Goal: Task Accomplishment & Management: Use online tool/utility

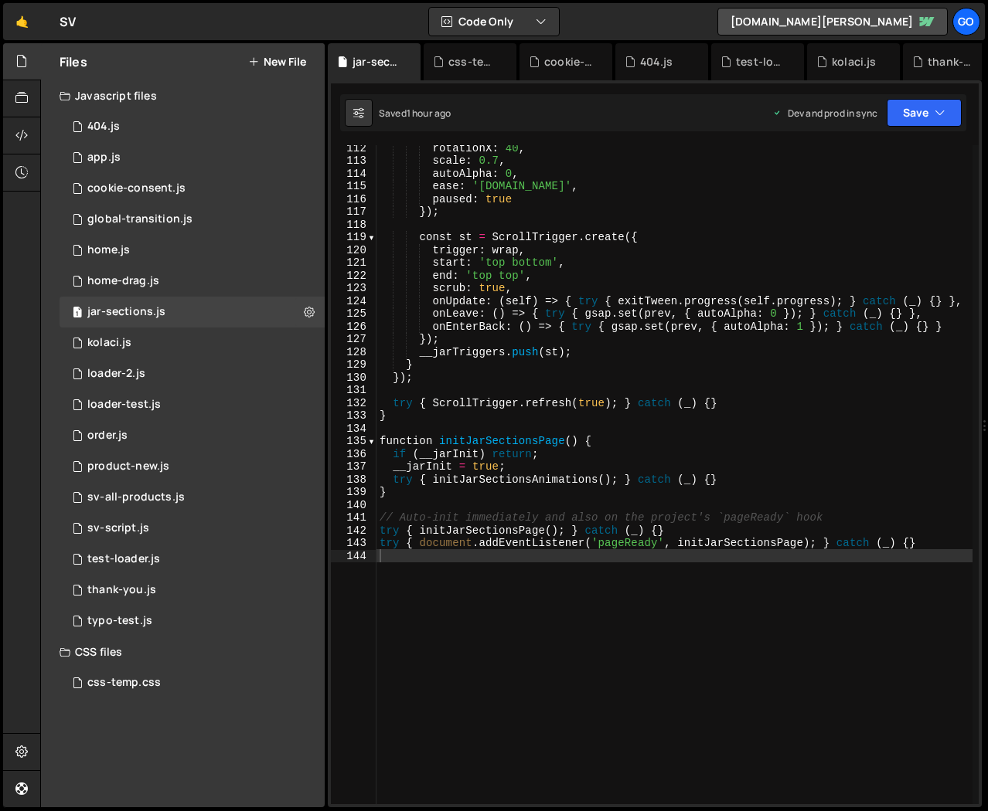
scroll to position [1470, 0]
click at [732, 364] on div "rotationX : 40 , scale : 0.7 , autoAlpha : 0 , ease : '[DOMAIN_NAME]' , paused …" at bounding box center [674, 483] width 596 height 685
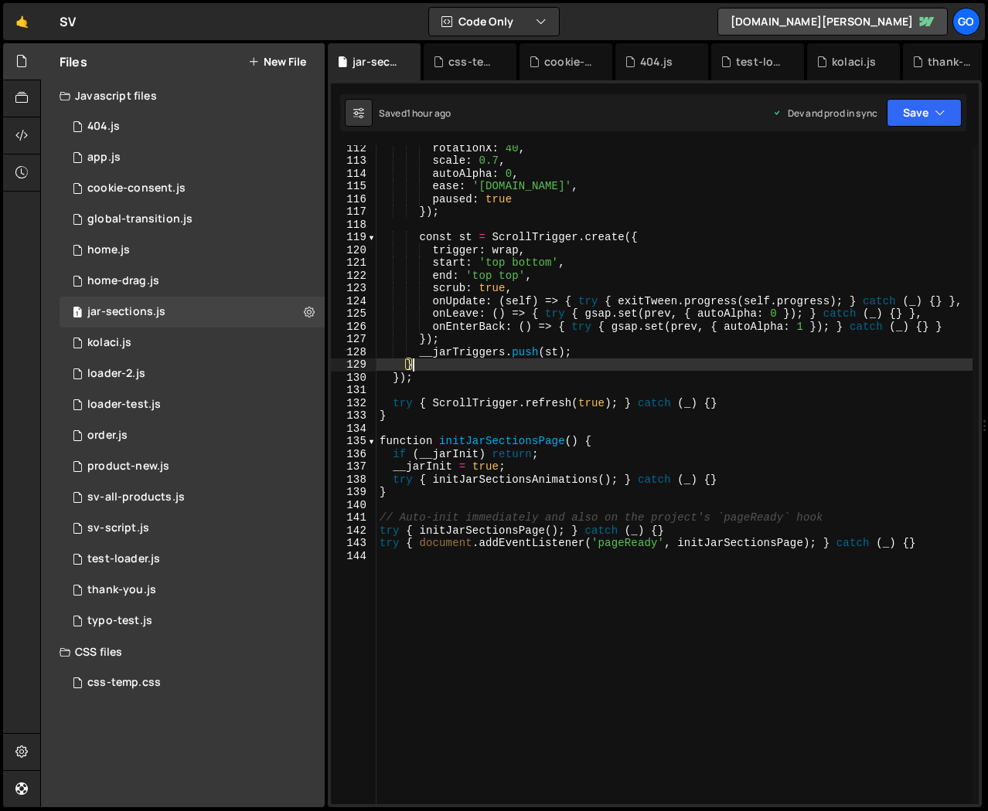
type textarea "try { document.addEventListener('pageReady', initJarSectionsPage); } catch (_) …"
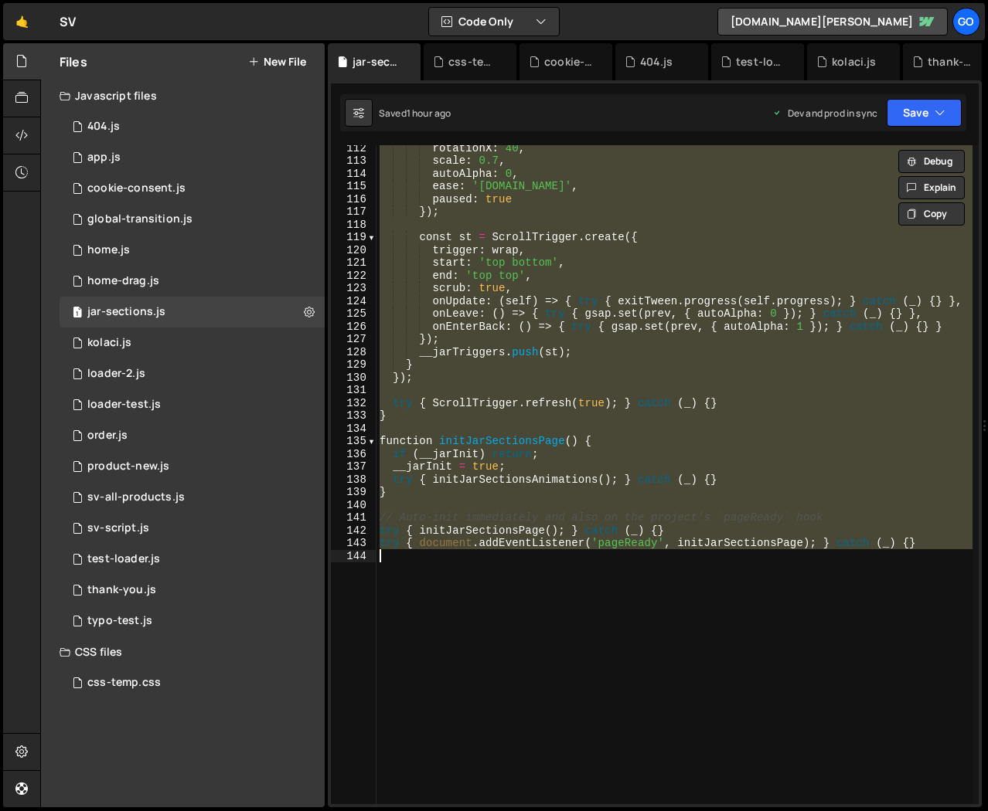
paste textarea
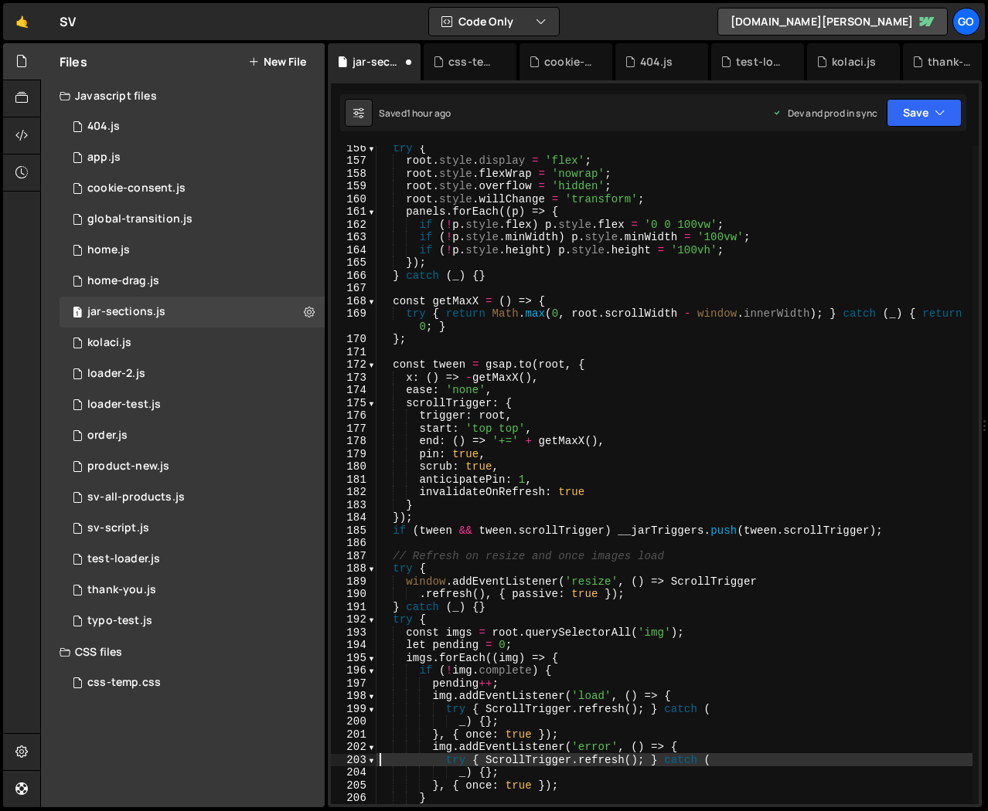
scroll to position [2031, 0]
click at [658, 426] on div "try { root . style . display = 'flex' ; root . style . flexWrap = 'nowrap' ; ro…" at bounding box center [674, 483] width 596 height 685
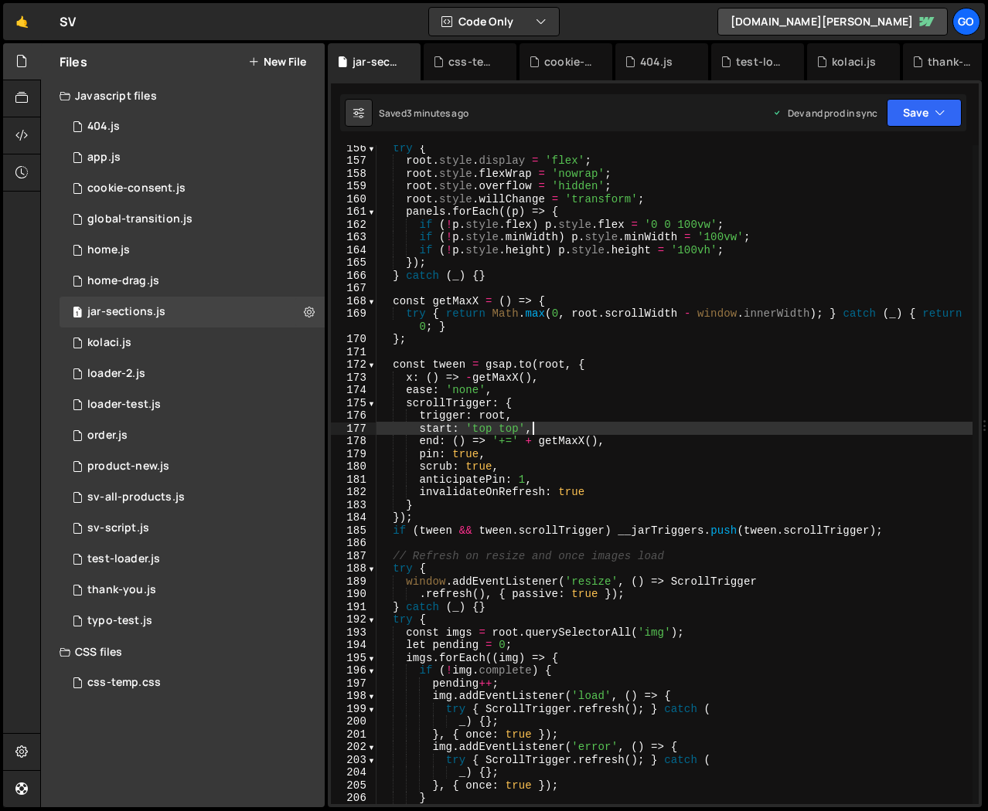
type textarea "}"
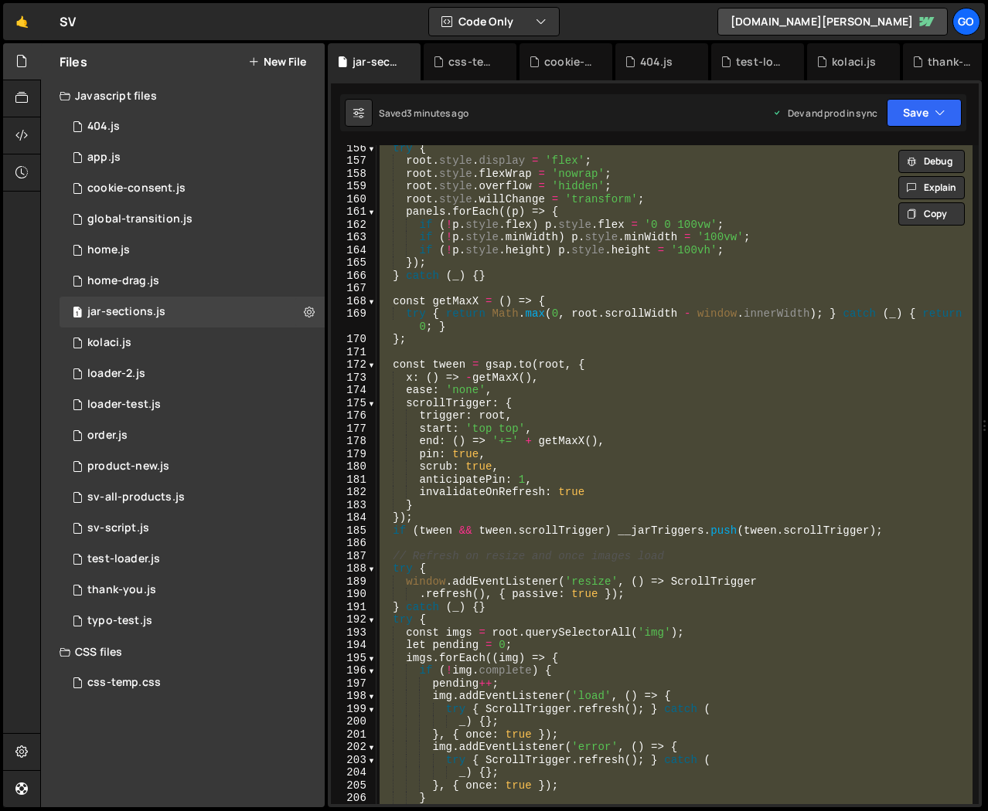
paste textarea
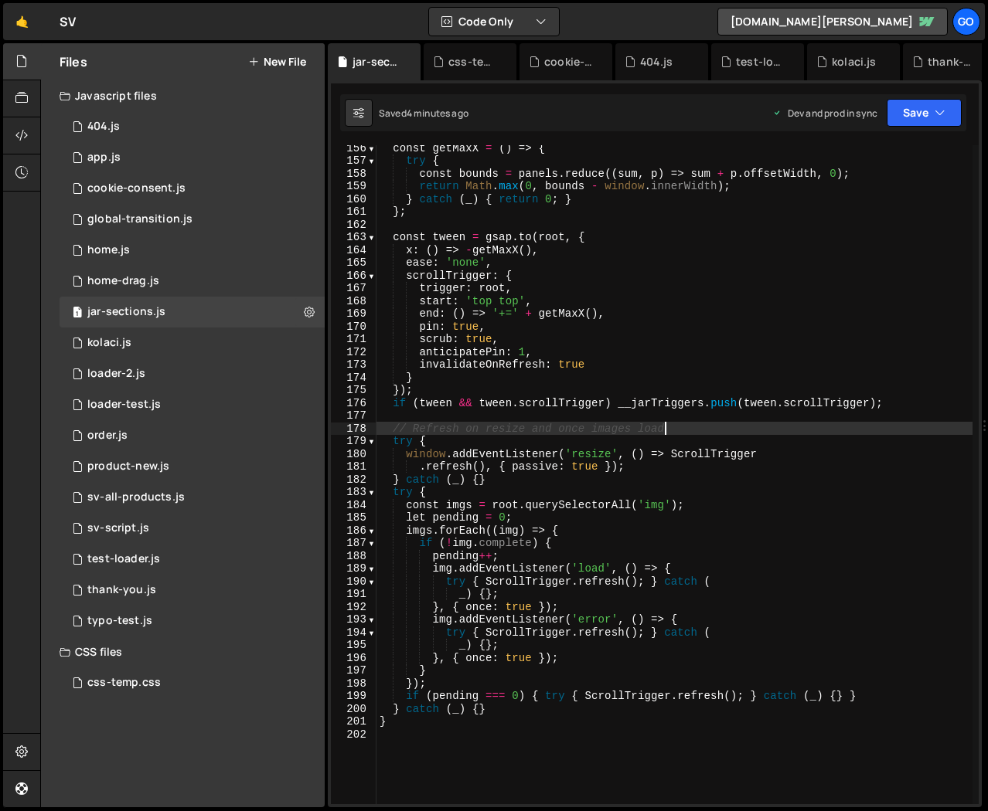
click at [709, 434] on div "const getMaxX = ( ) => { try { const bounds = panels . reduce (( sum , p ) => s…" at bounding box center [674, 483] width 596 height 685
type textarea "}"
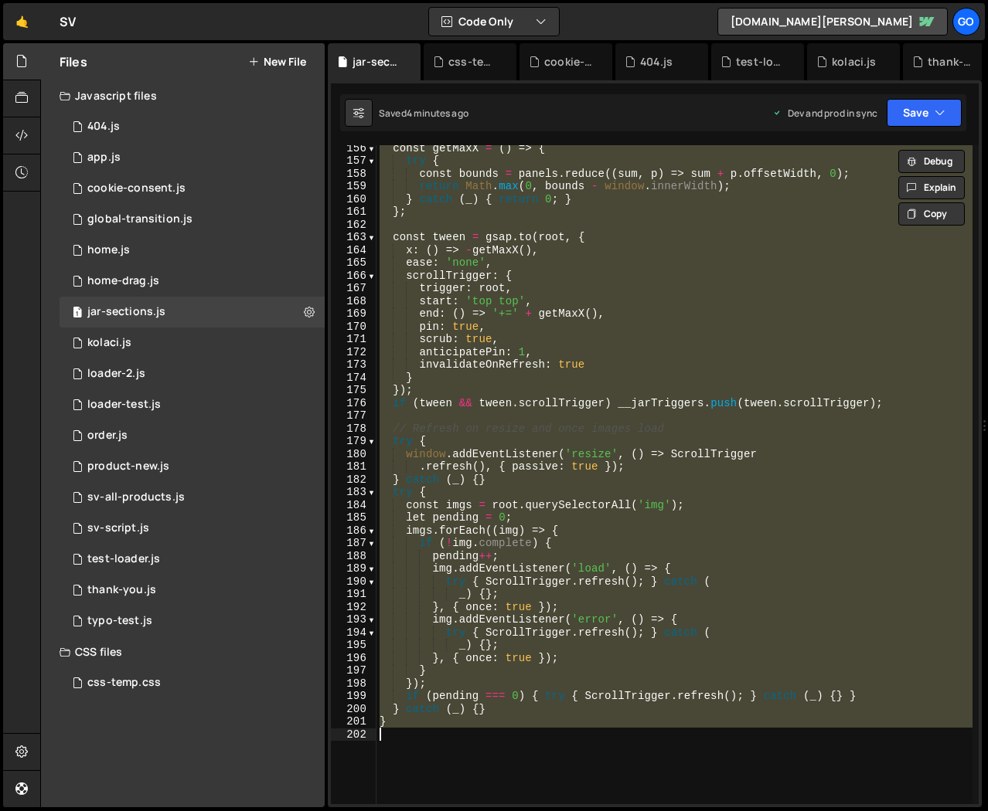
paste textarea
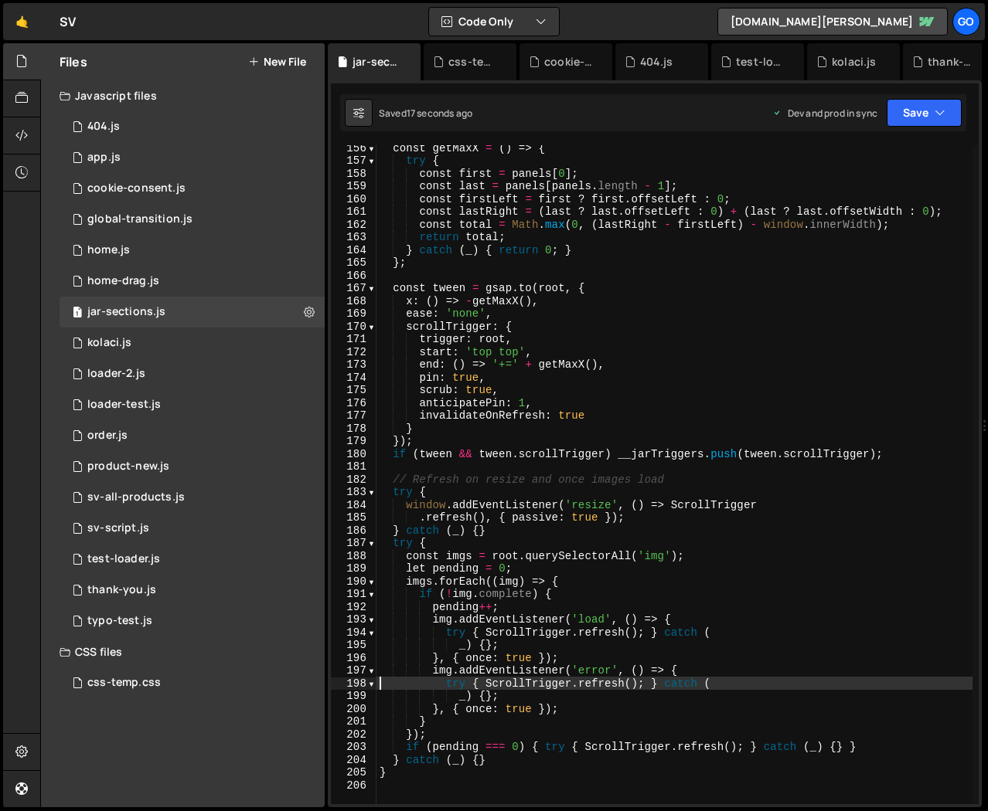
click at [464, 363] on div "const getMaxX = ( ) => { try { const first = panels [ 0 ] ; const last = panels…" at bounding box center [674, 483] width 596 height 685
type textarea "end: () => '+=' + getMaxX(),"
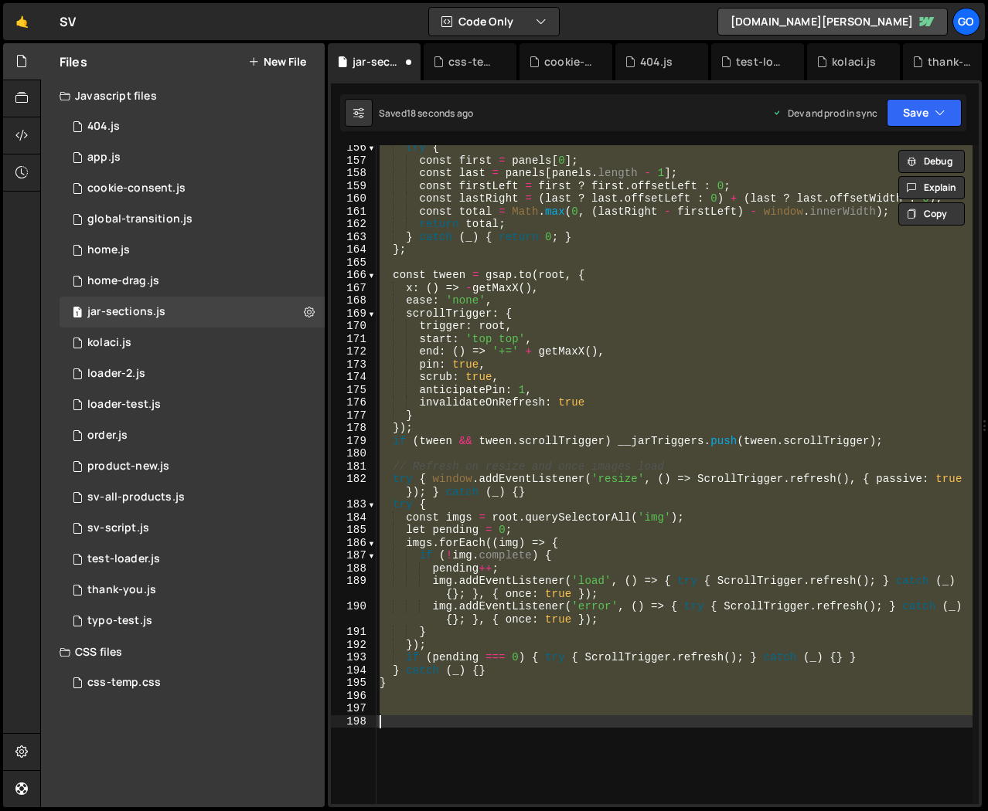
type textarea "}"
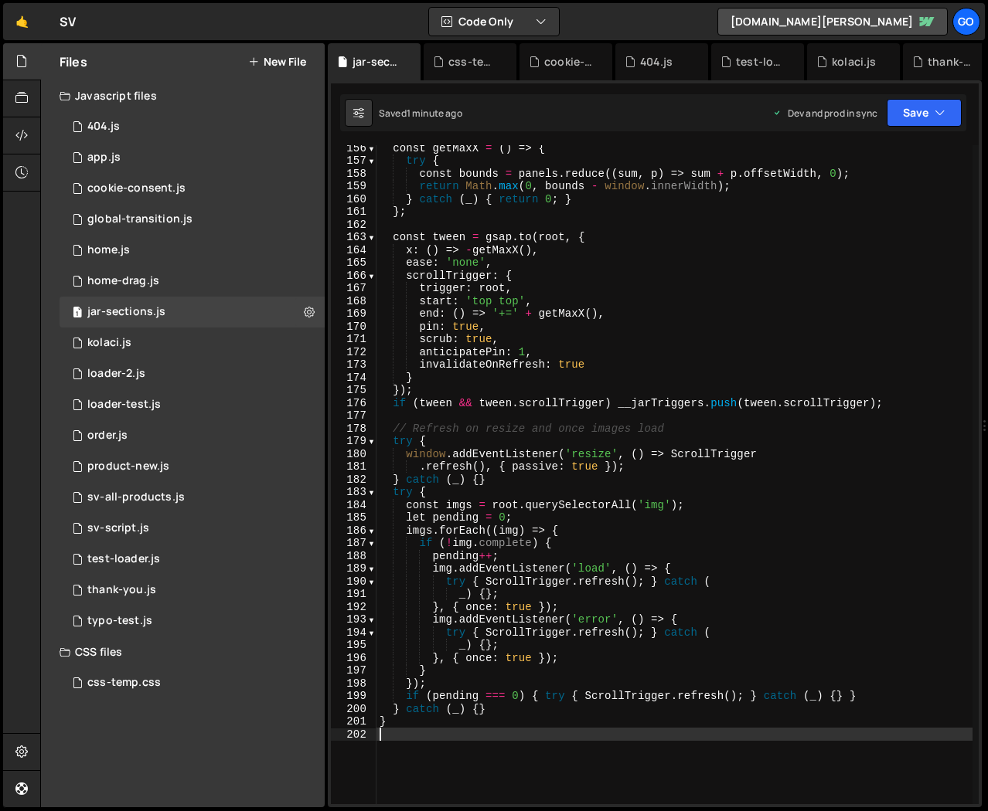
click at [608, 454] on div "const getMaxX = ( ) => { try { const bounds = panels . reduce (( sum , p ) => s…" at bounding box center [674, 483] width 596 height 685
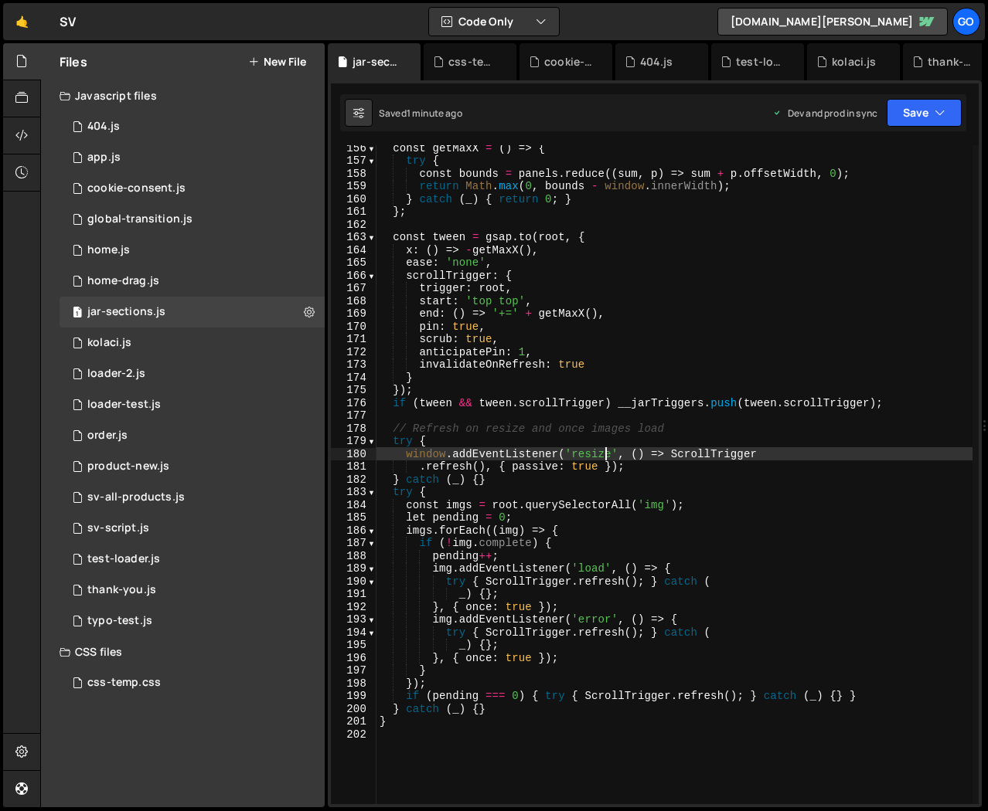
type textarea "}"
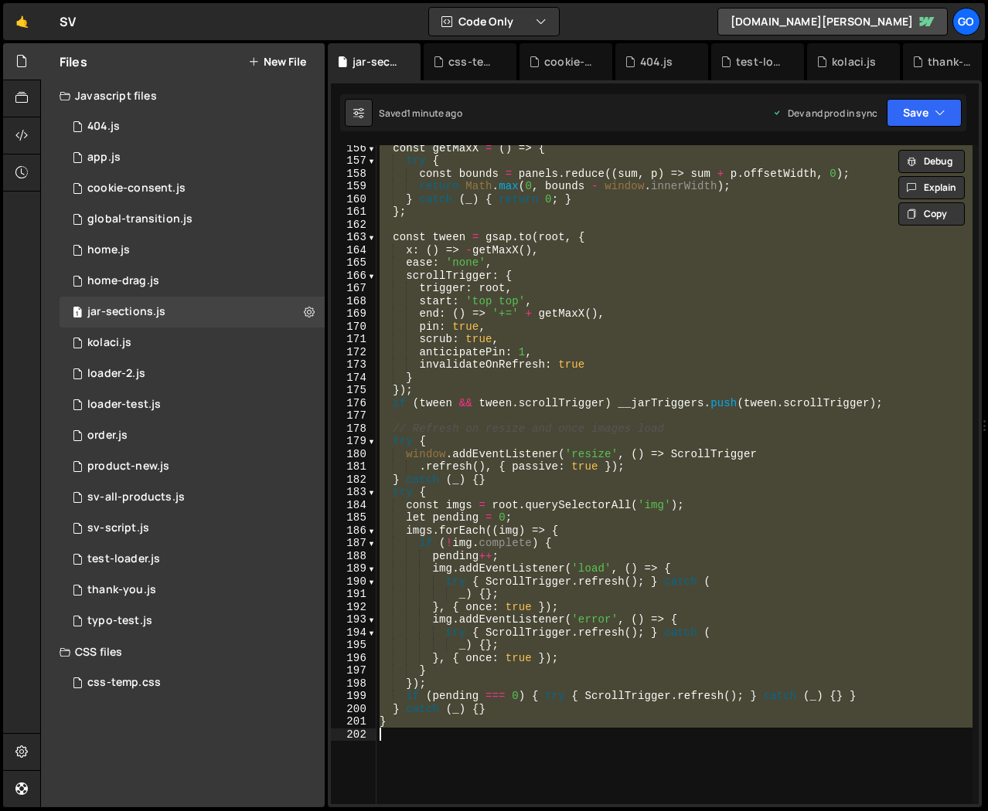
paste textarea
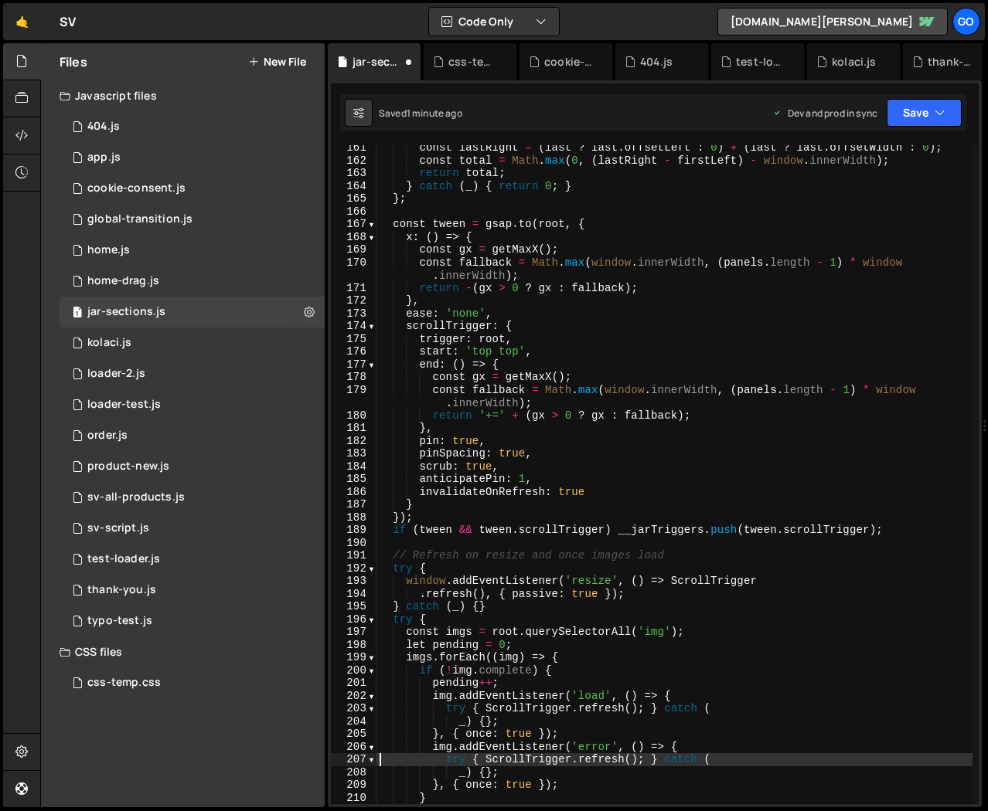
type textarea "try { ScrollTrigger.refresh(); } catch ("
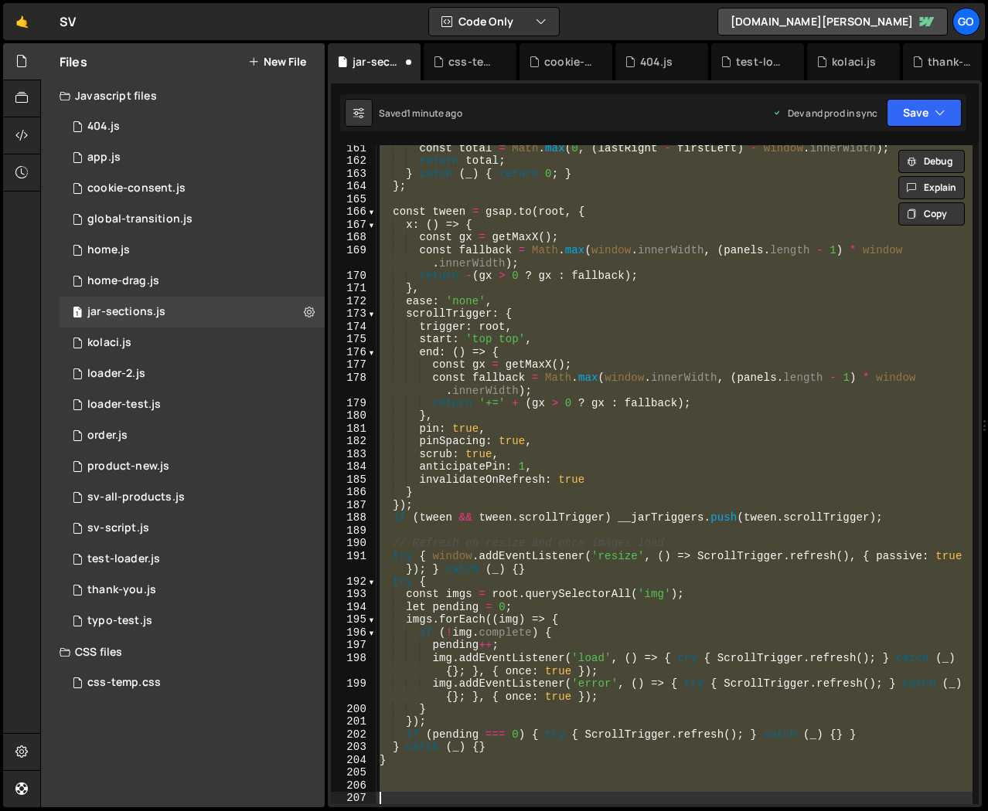
type textarea "}"
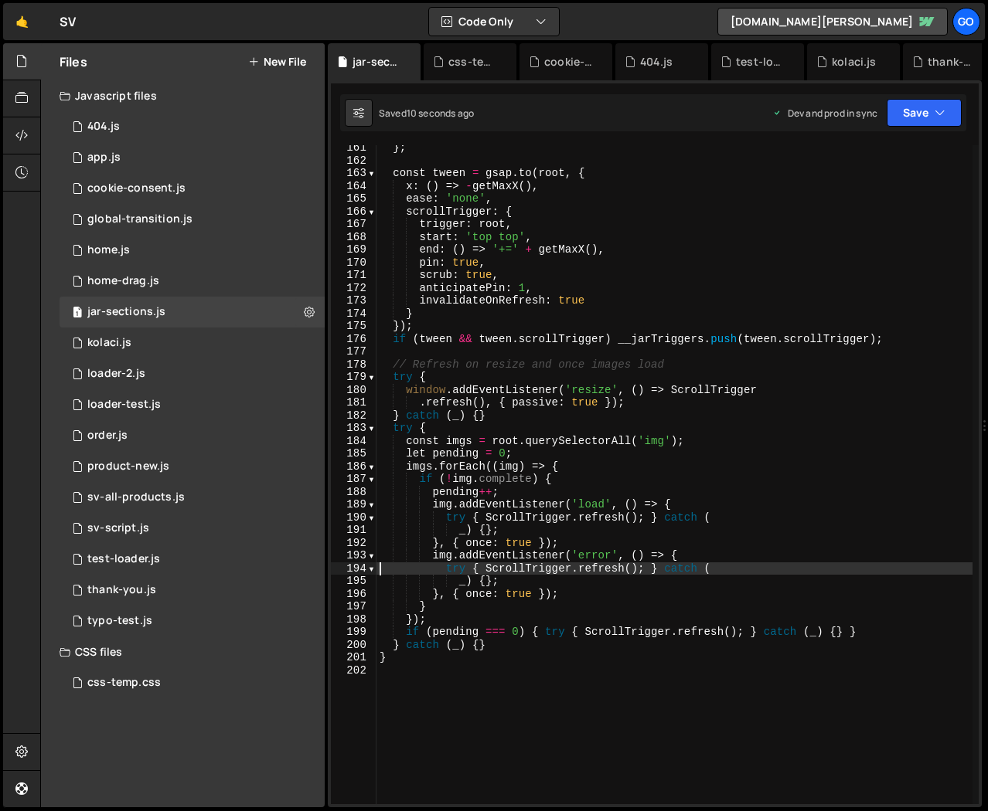
click at [594, 246] on div "} ; const tween = gsap . to ( root , { x : ( ) => - getMaxX ( ) , ease : 'none'…" at bounding box center [674, 483] width 596 height 685
type textarea "end: () => '+=' + getMaxX(),"
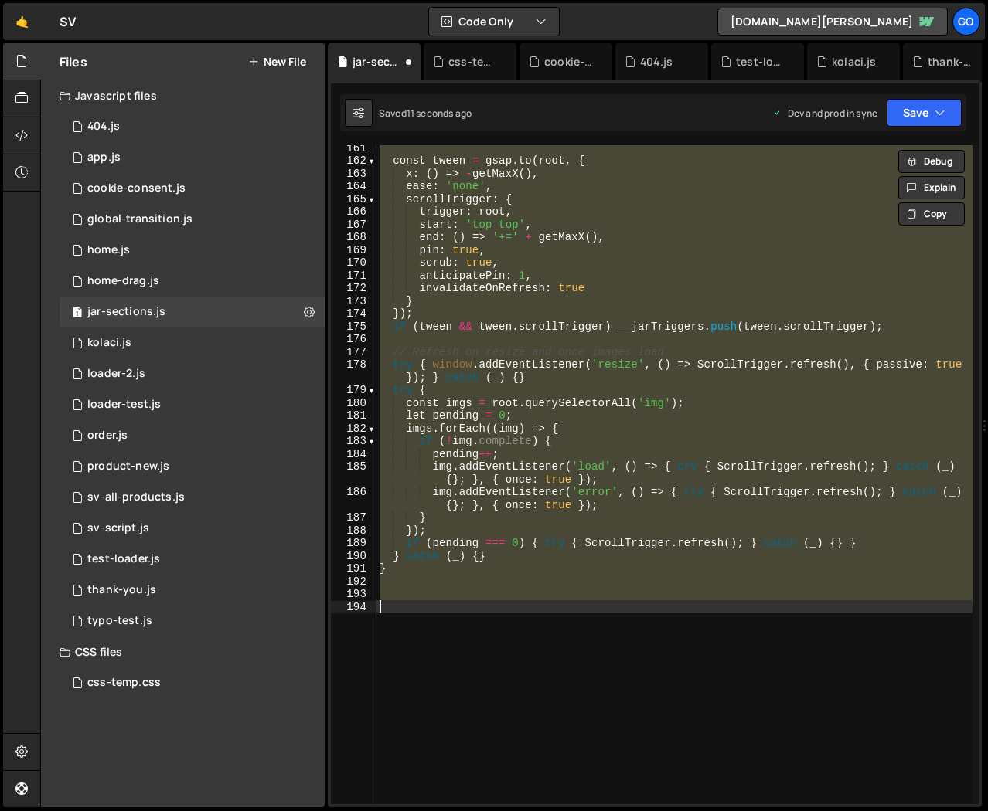
type textarea "}"
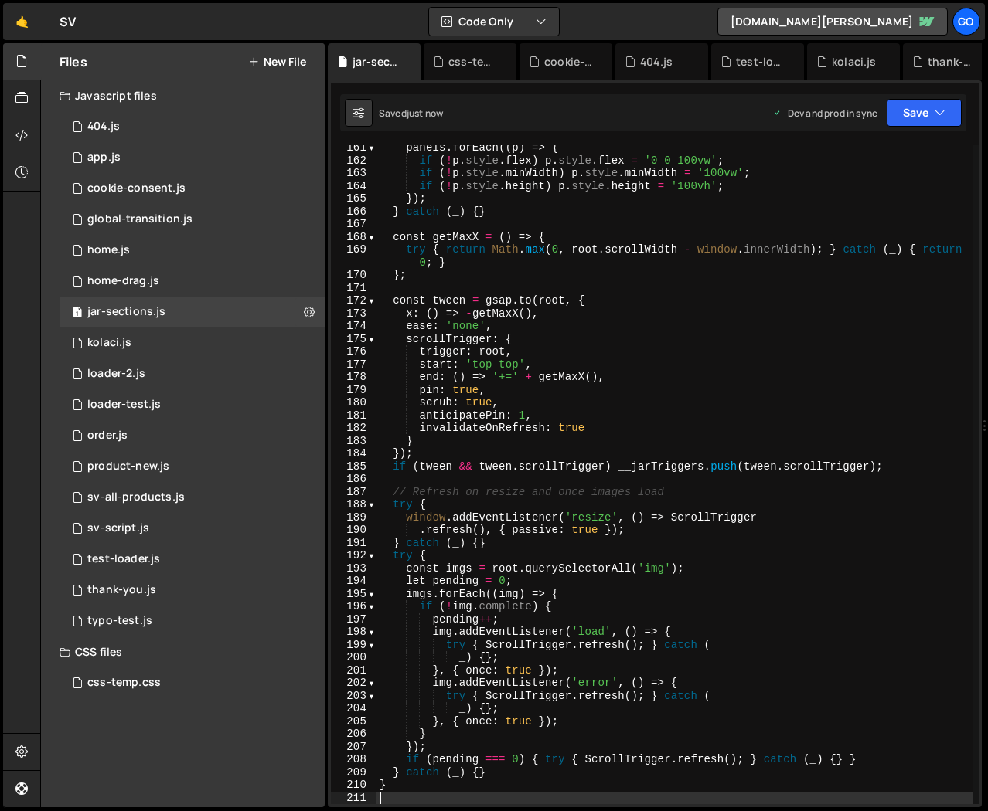
click at [703, 341] on div "panels . forEach (( p ) => { if ( ! p . style . flex ) p . style . flex = '0 0 …" at bounding box center [674, 483] width 596 height 685
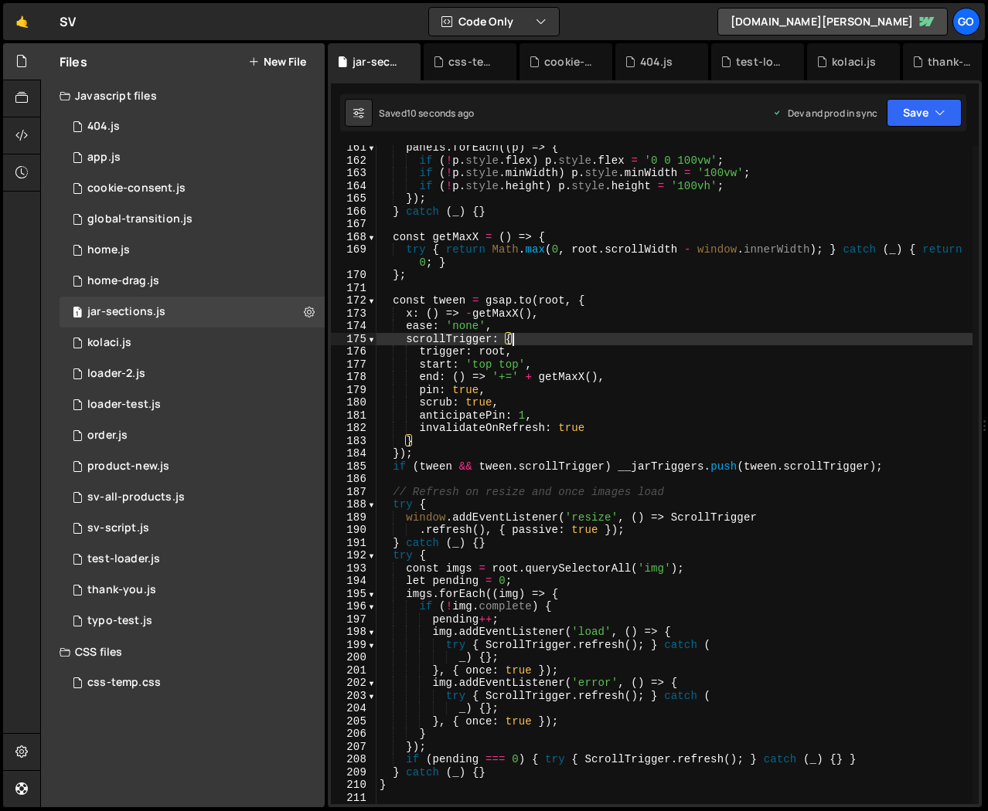
type textarea "}"
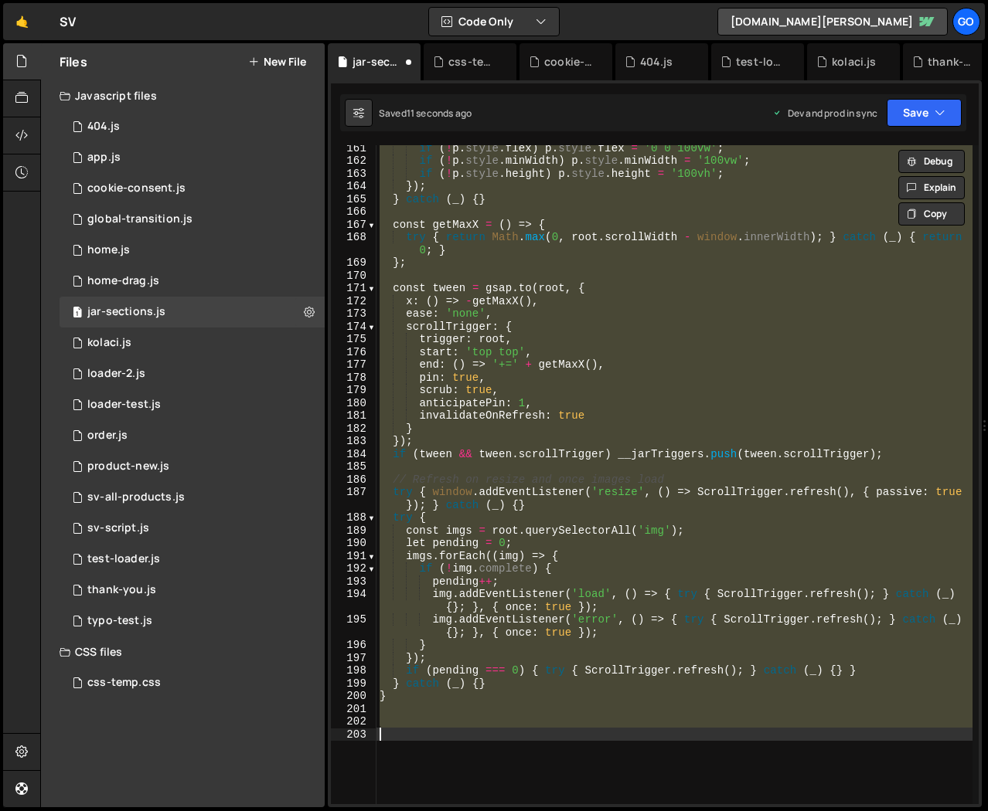
type textarea "try { ScrollTrigger.refresh(); } catch ("
type textarea "try { document.addEventListener('pageReady', initJarSectionsPage); } catch (_) …"
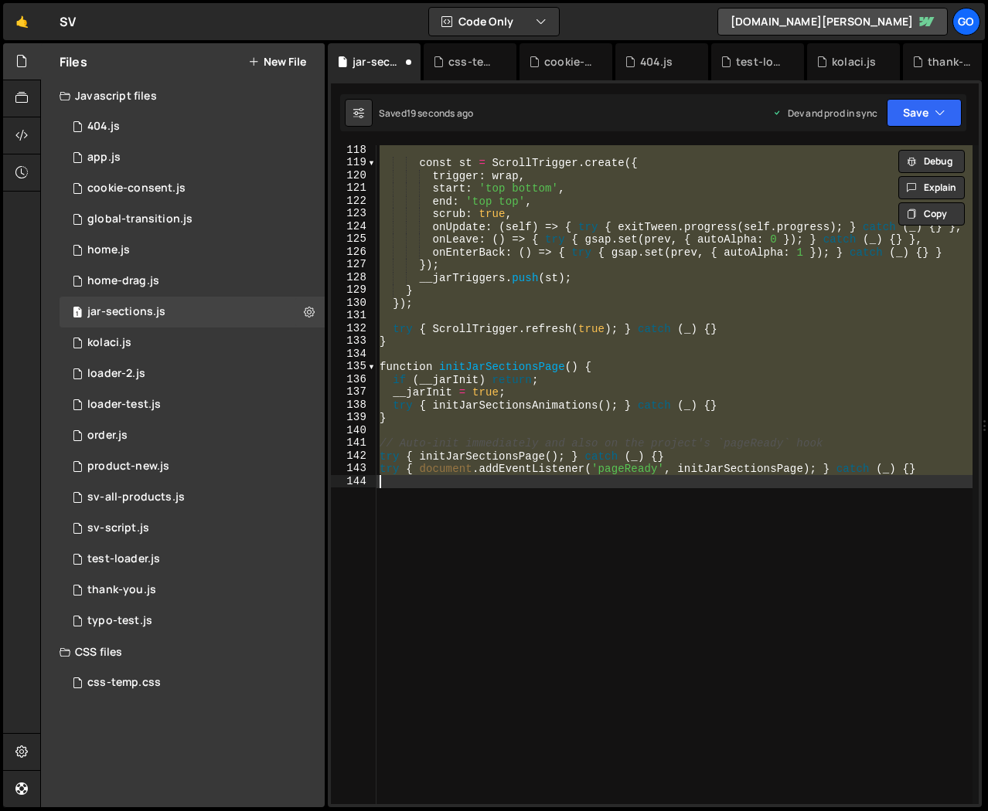
scroll to position [1545, 0]
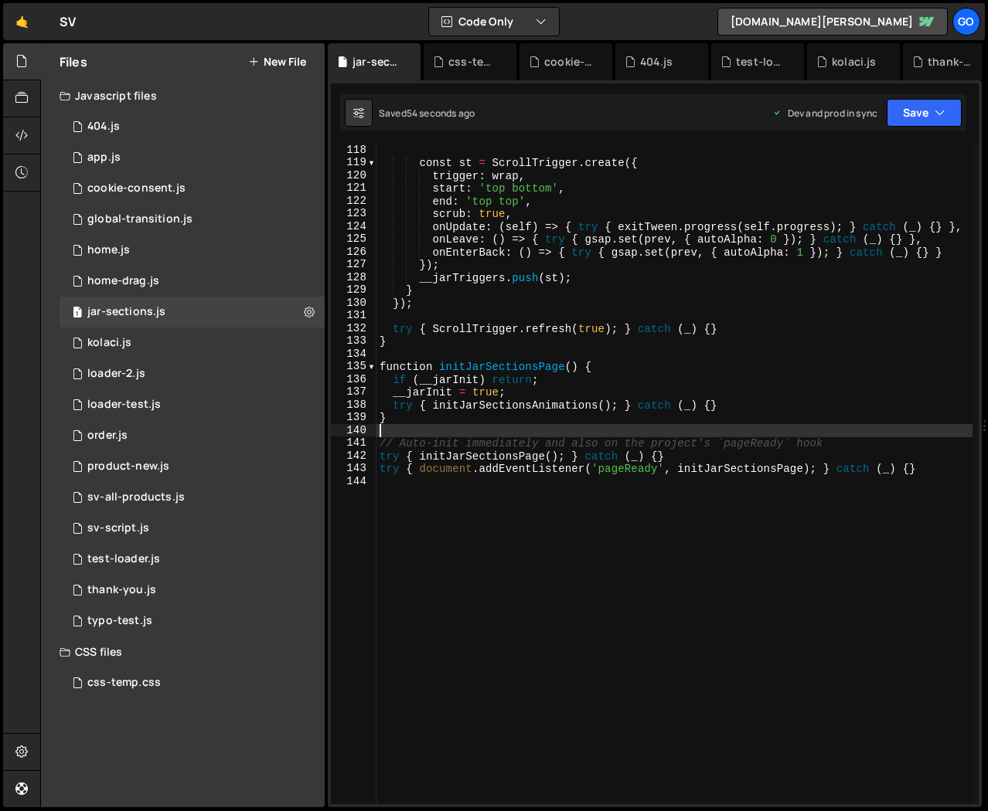
click at [747, 434] on div "const st = ScrollTrigger . create ({ trigger : wrap , start : 'top bottom' , en…" at bounding box center [674, 486] width 596 height 685
type textarea "try { document.addEventListener('pageReady', initJarSectionsPage); } catch (_) …"
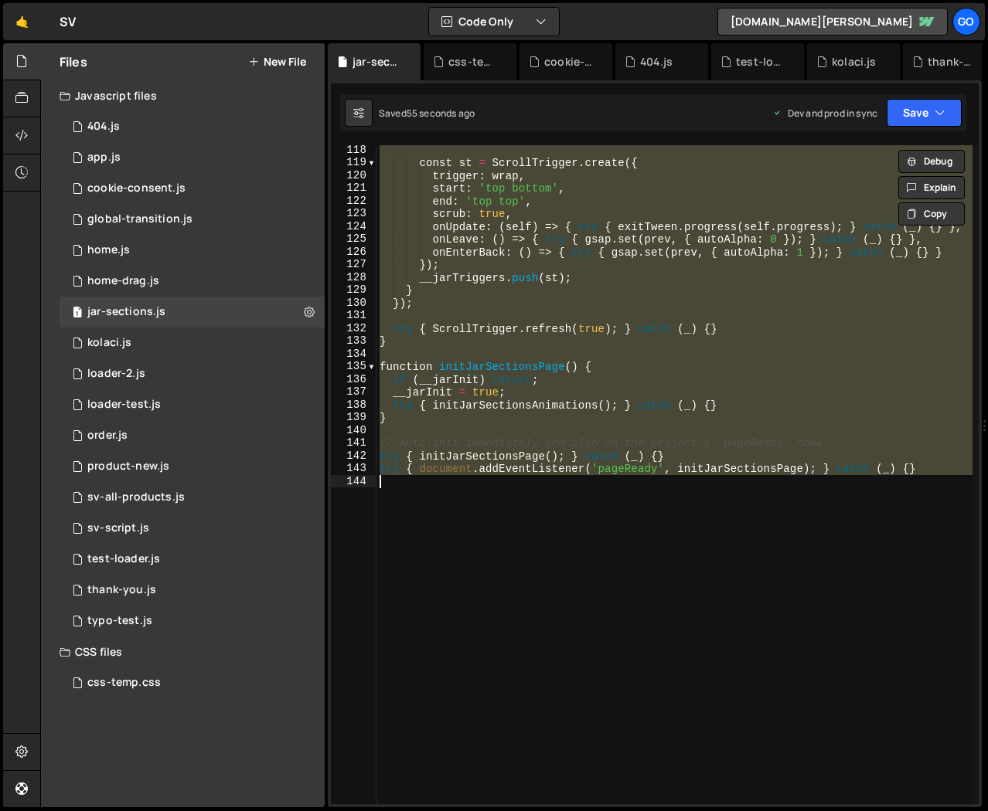
paste textarea
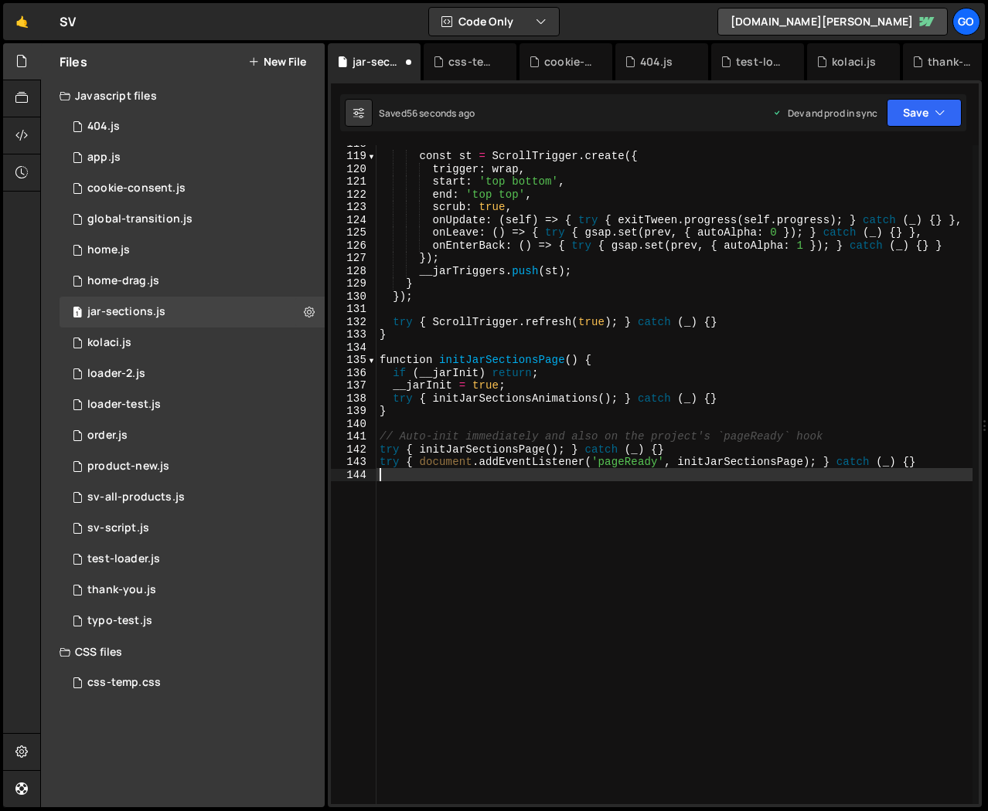
scroll to position [1551, 0]
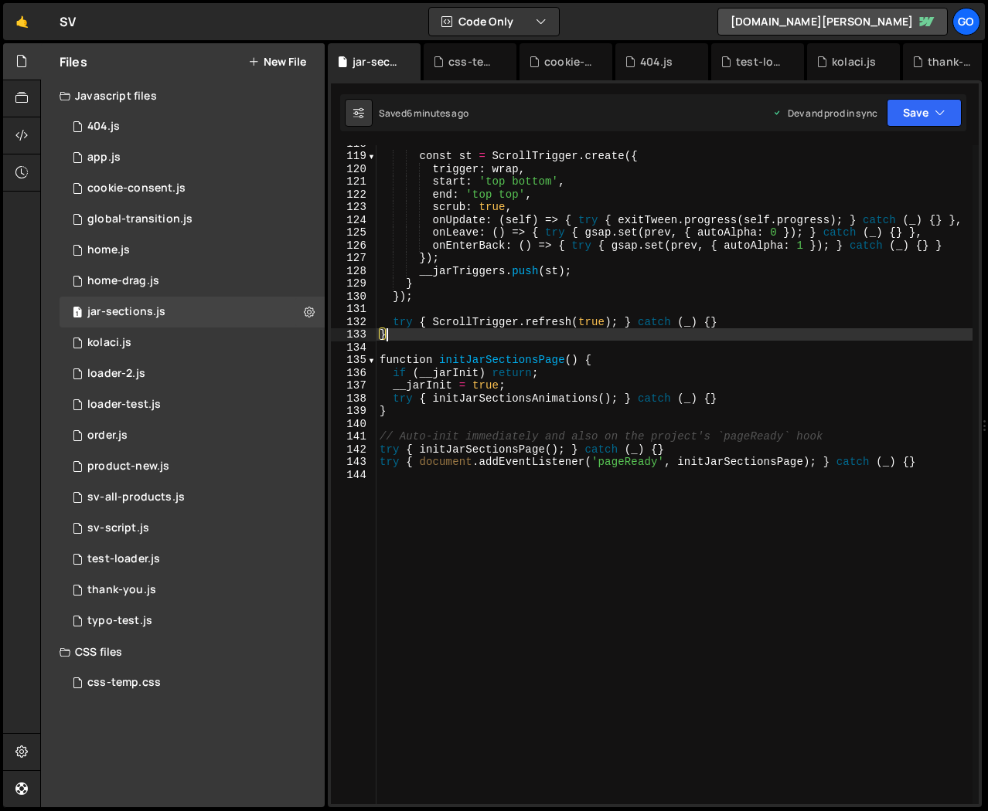
click at [624, 334] on div "const st = ScrollTrigger . create ({ trigger : wrap , start : 'top bottom' , en…" at bounding box center [674, 479] width 596 height 685
type textarea "try { document.addEventListener('pageReady', initJarSectionsPage); } catch (_) …"
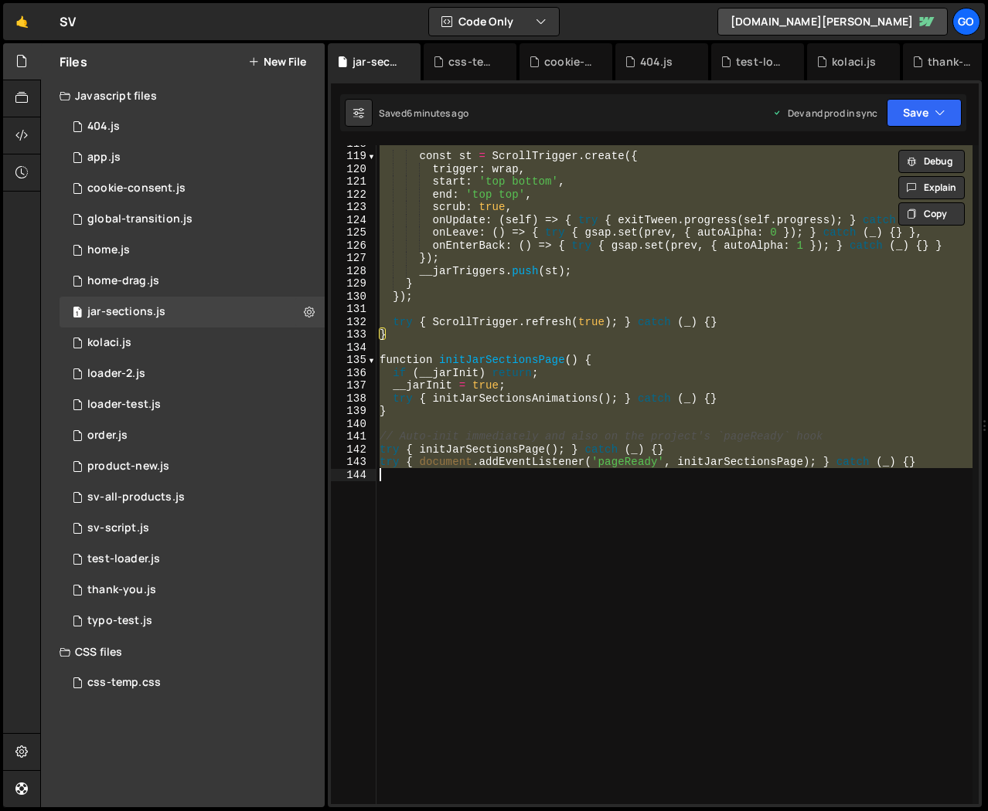
paste textarea
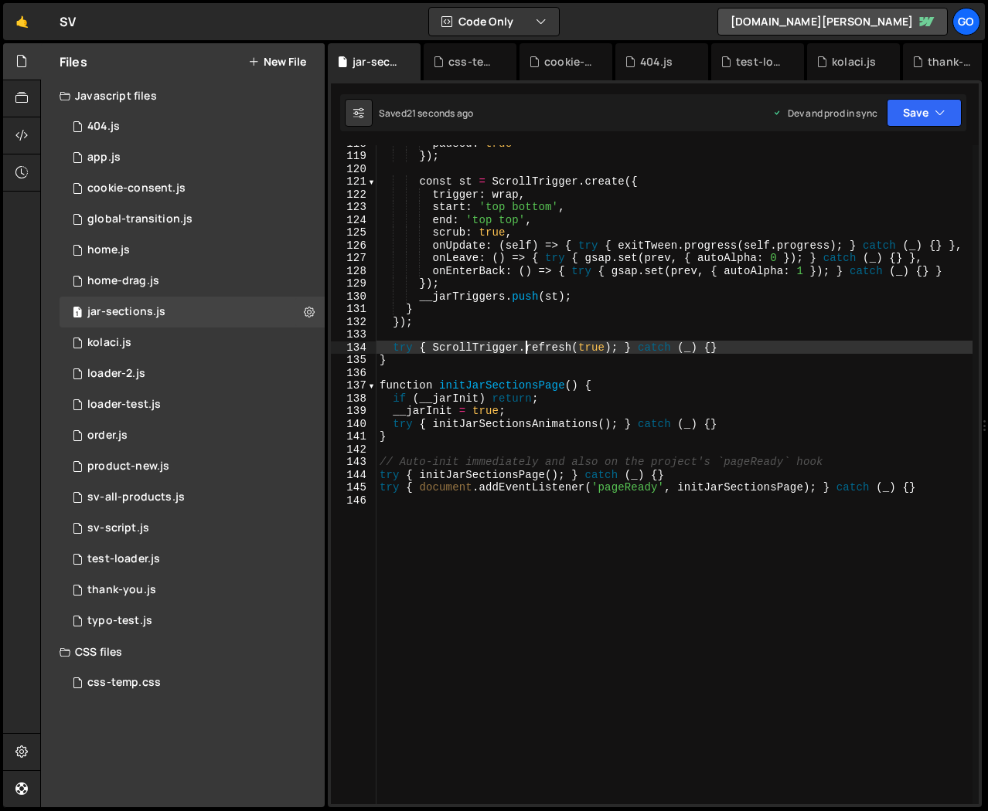
click at [525, 348] on div "paused : true }) ; const st = ScrollTrigger . create ({ trigger : wrap , start …" at bounding box center [674, 479] width 596 height 685
type textarea "try { ScrollTrigger.refresh(true); } catch (_) {}"
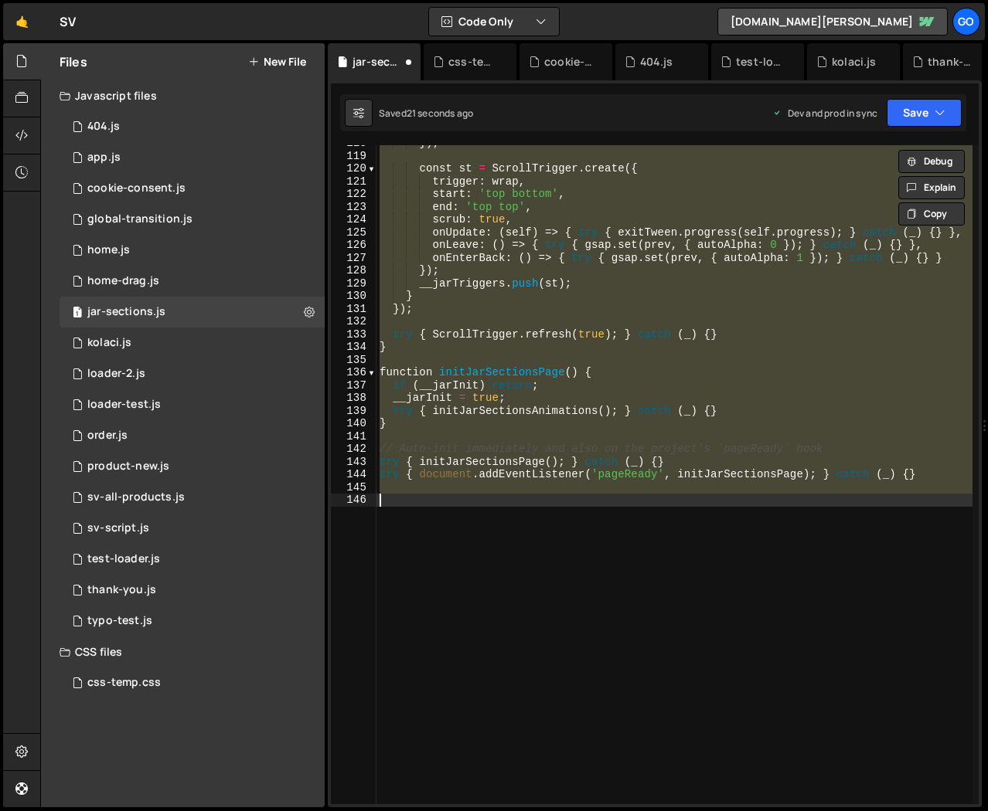
type textarea "try { document.addEventListener('pageReady', initJarSectionsPage); } catch (_) …"
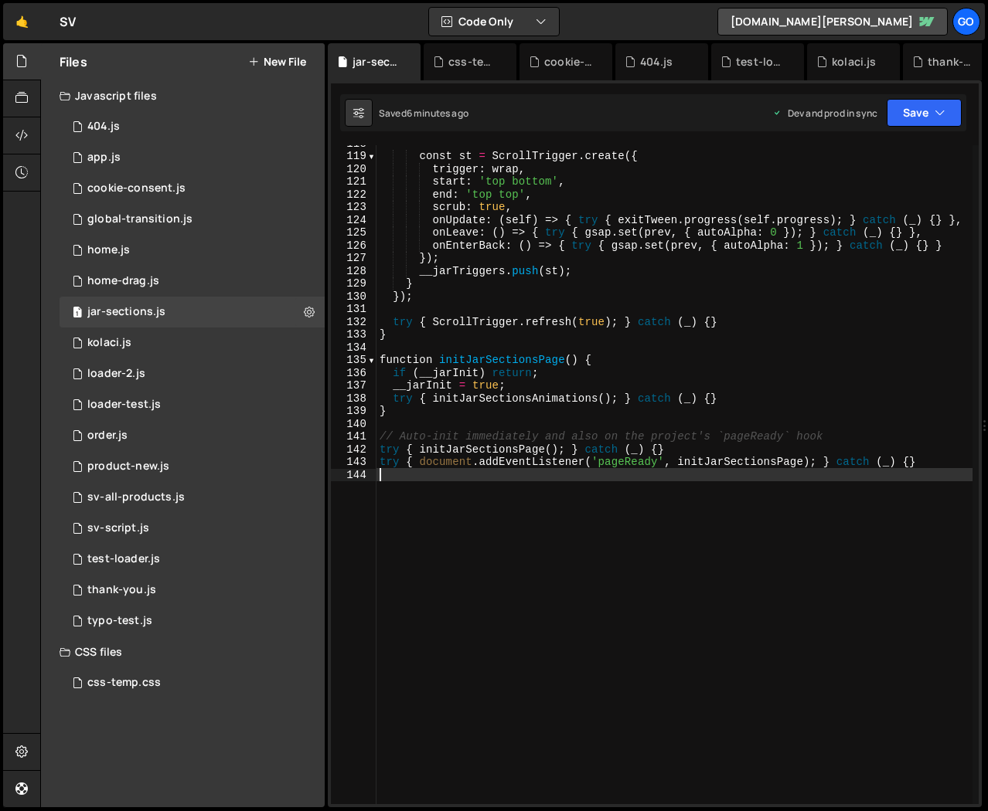
click at [726, 360] on div "const st = ScrollTrigger . create ({ trigger : wrap , start : 'top bottom' , en…" at bounding box center [674, 479] width 596 height 685
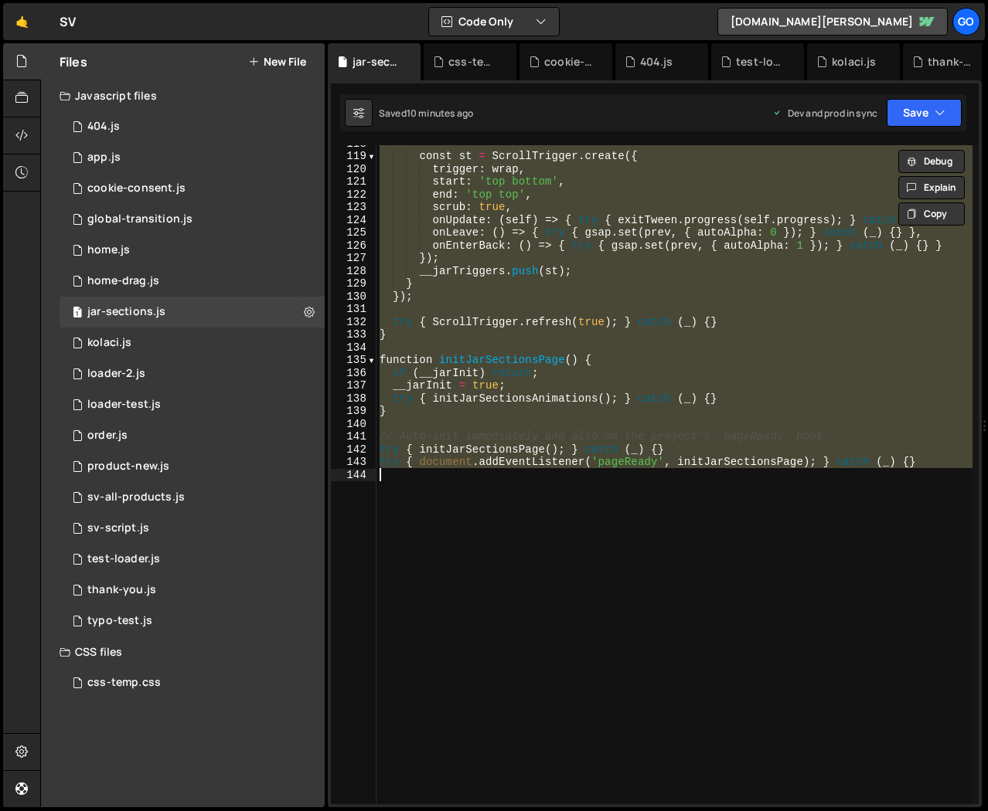
click at [689, 319] on div "const st = ScrollTrigger . create ({ trigger : wrap , start : 'top bottom' , en…" at bounding box center [674, 474] width 596 height 659
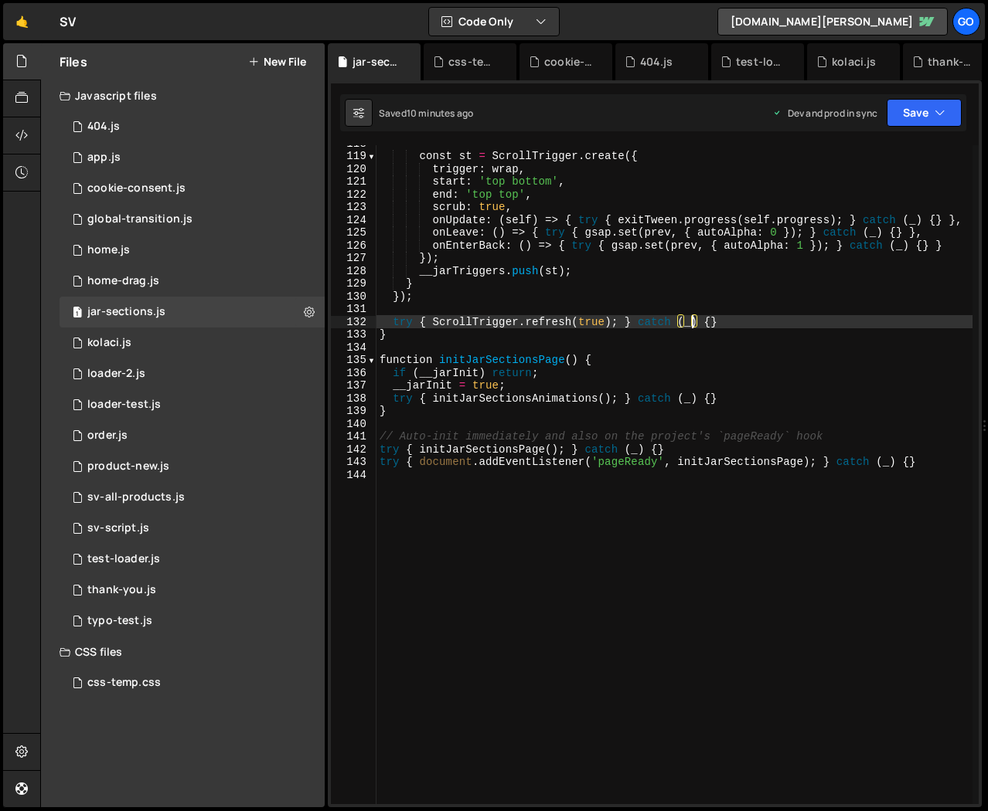
type textarea "try { document.addEventListener('pageReady', initJarSectionsPage); } catch (_) …"
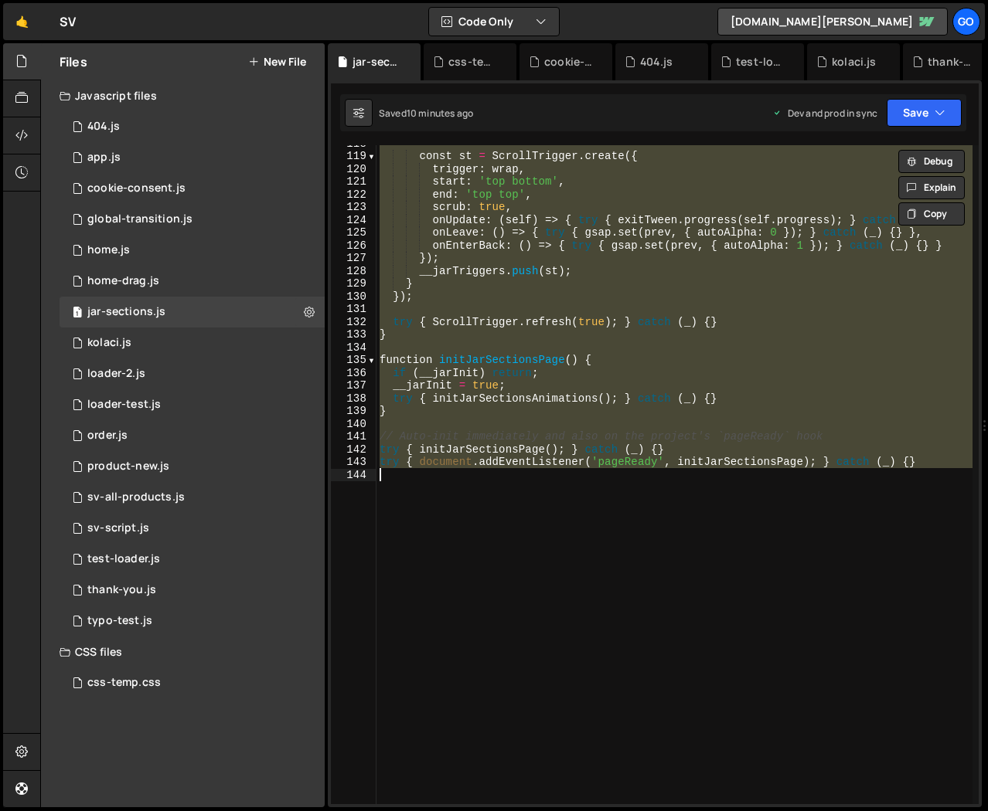
paste textarea
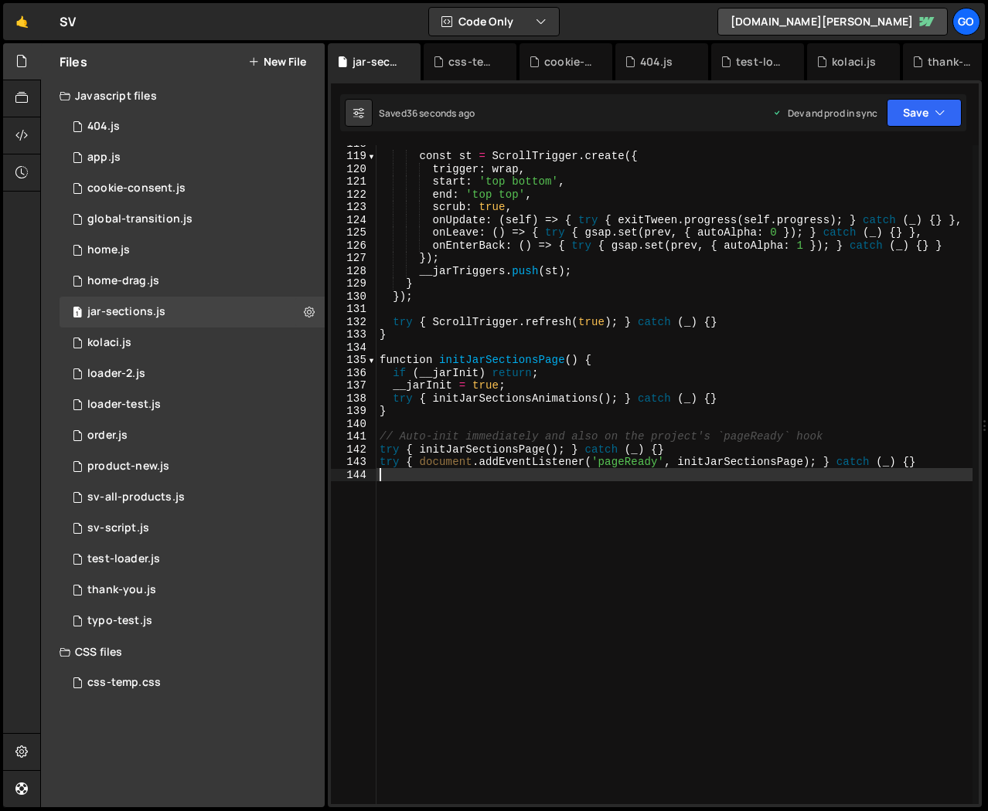
click at [590, 270] on div "const st = ScrollTrigger . create ({ trigger : wrap , start : 'top bottom' , en…" at bounding box center [674, 479] width 596 height 685
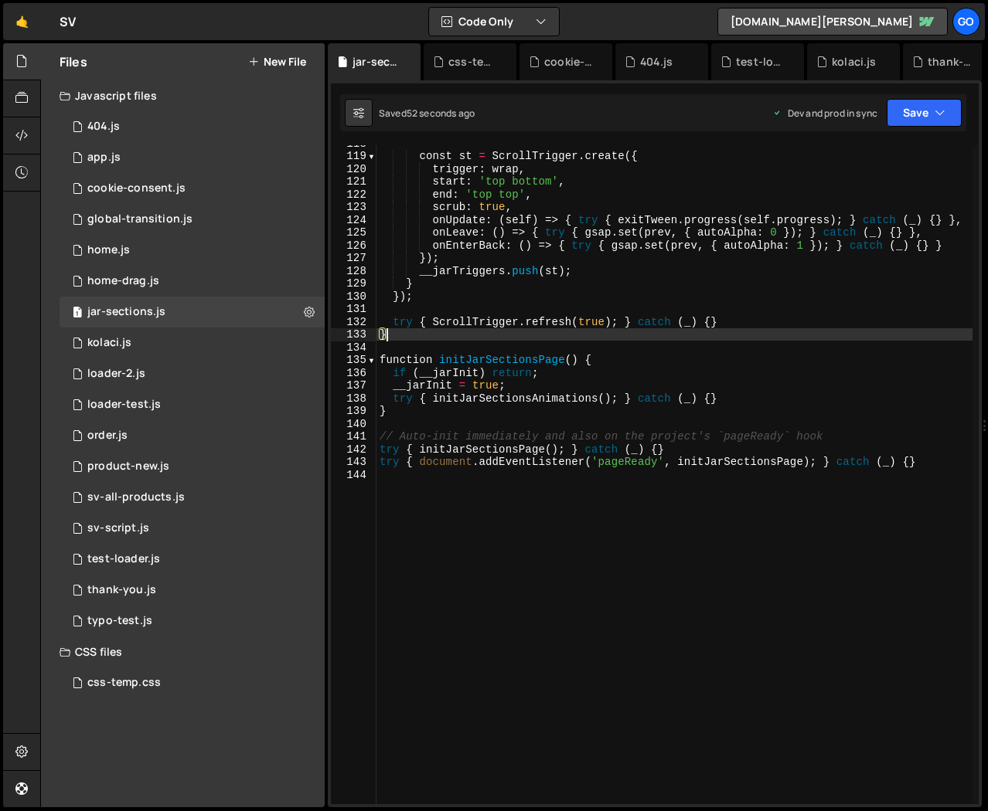
click at [664, 334] on div "const st = ScrollTrigger . create ({ trigger : wrap , start : 'top bottom' , en…" at bounding box center [674, 479] width 596 height 685
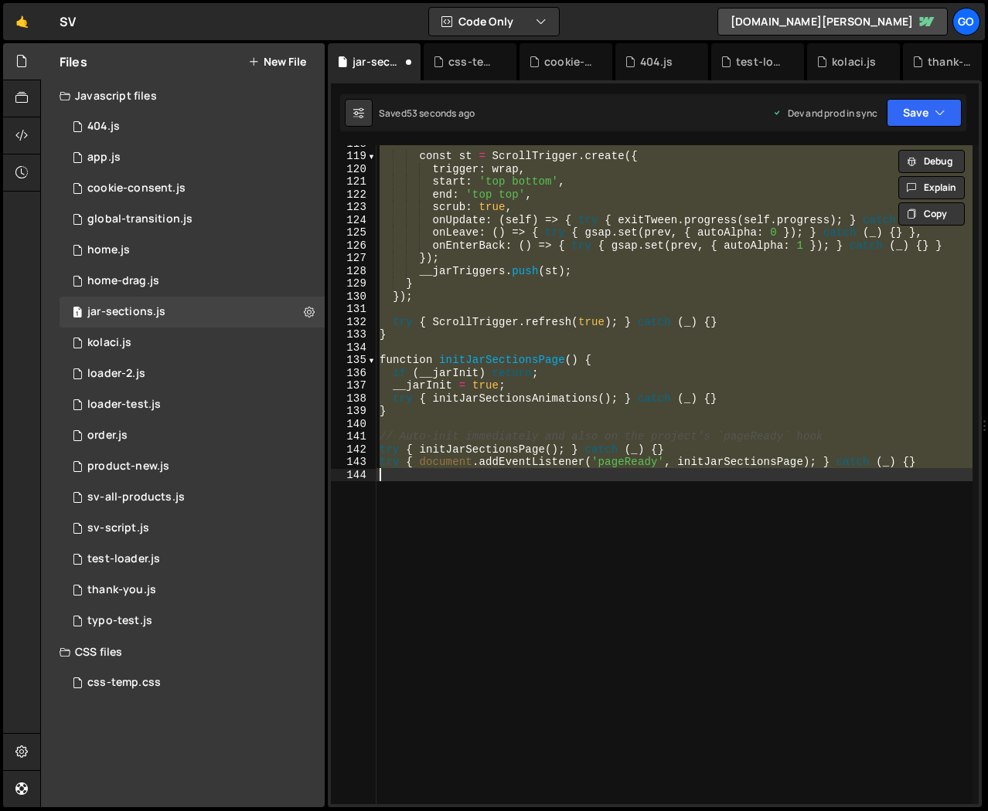
type textarea "try { document.addEventListener('pageReady', initJarSectionsPage); } catch (_) …"
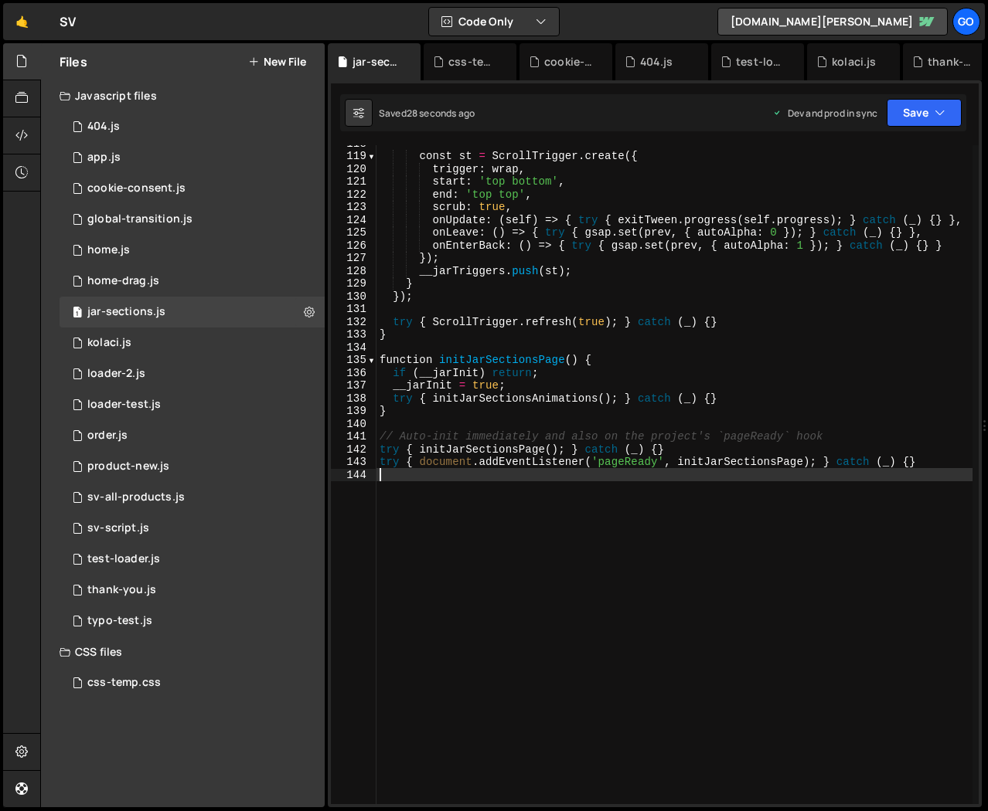
click at [630, 408] on div "const st = ScrollTrigger . create ({ trigger : wrap , start : 'top bottom' , en…" at bounding box center [674, 479] width 596 height 685
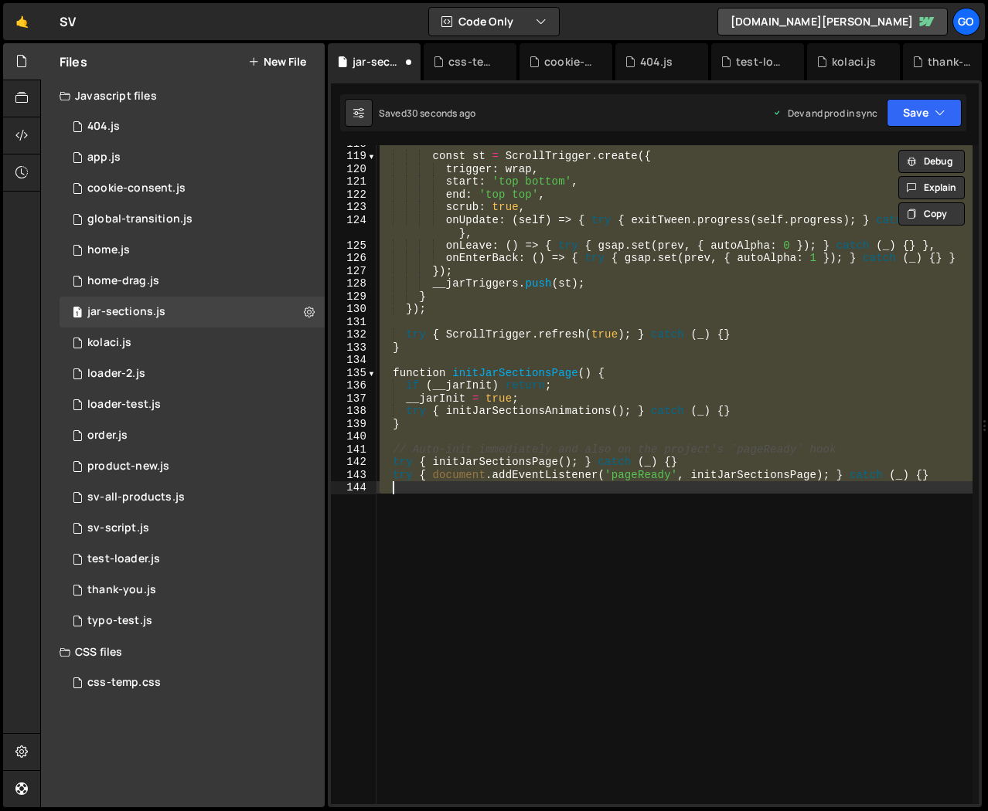
type textarea "try { document.addEventListener('pageReady', initJarSectionsPage); } catch (_) …"
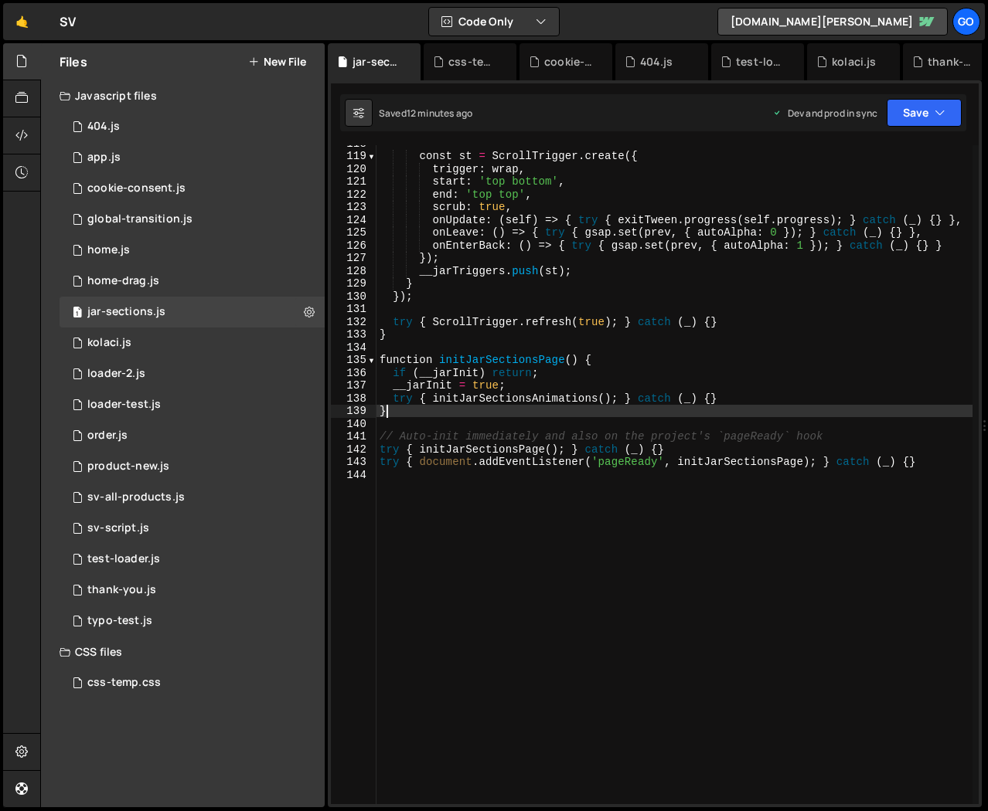
click at [676, 416] on div "const st = ScrollTrigger . create ({ trigger : wrap , start : 'top bottom' , en…" at bounding box center [674, 479] width 596 height 685
type textarea "try { document.addEventListener('pageReady', initJarSectionsPage); } catch (_) …"
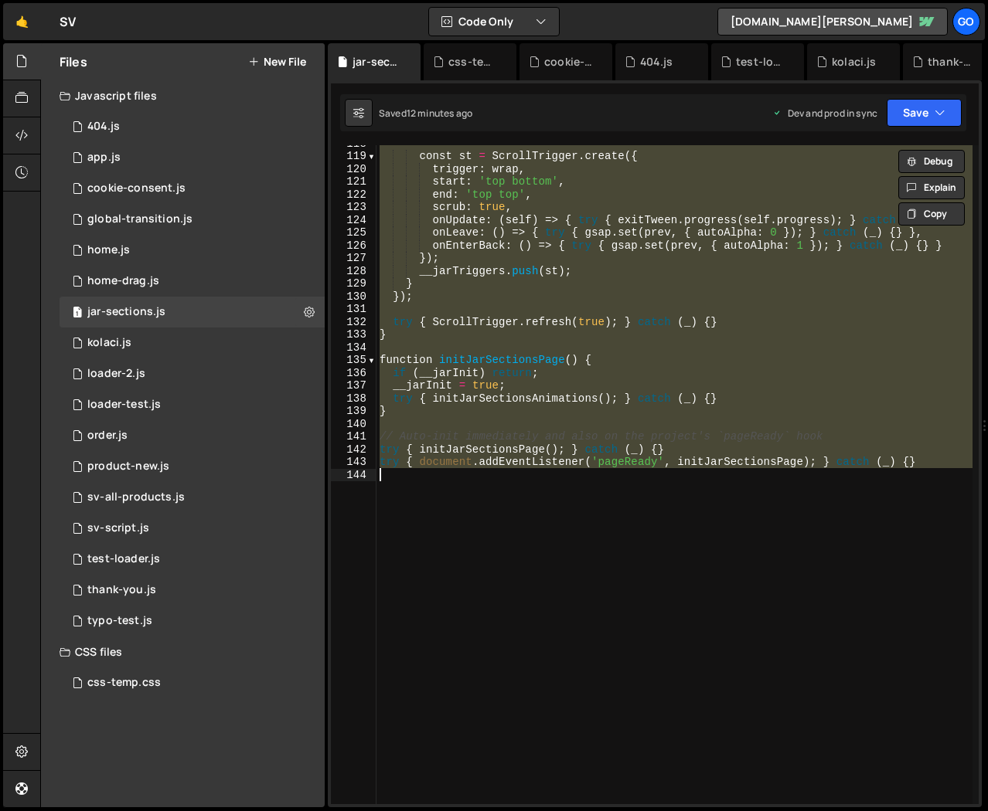
paste textarea
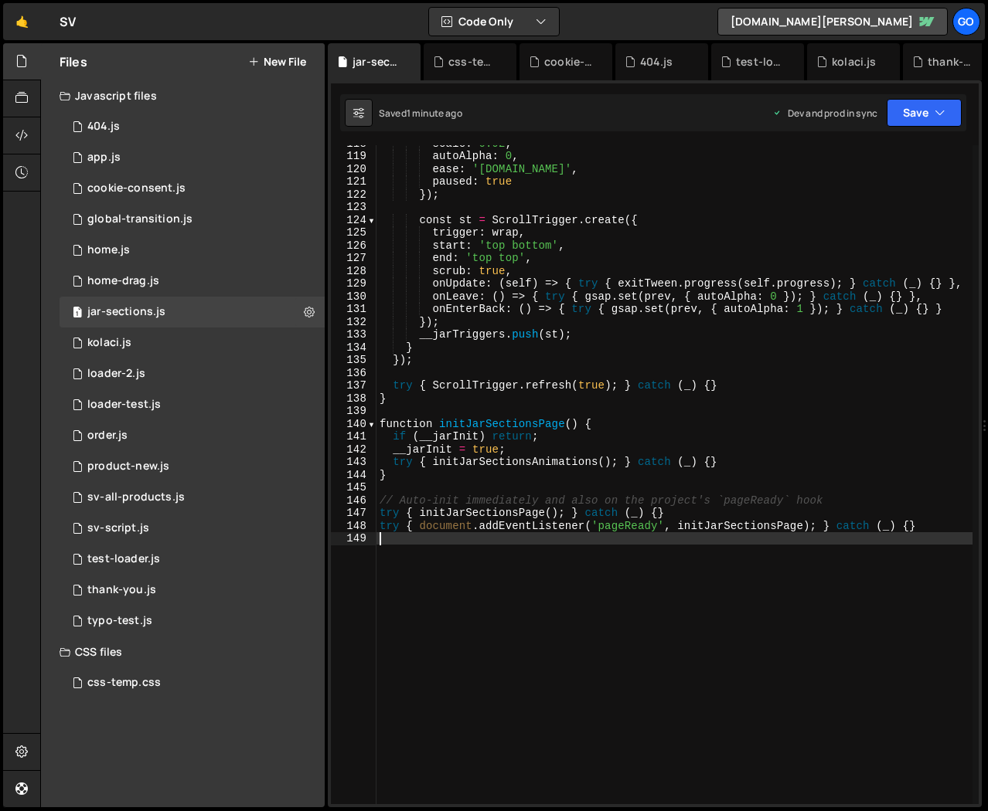
click at [702, 485] on div "scale : 0.92 , autoAlpha : 0 , ease : '[DOMAIN_NAME]' , paused : true }) ; cons…" at bounding box center [674, 479] width 596 height 685
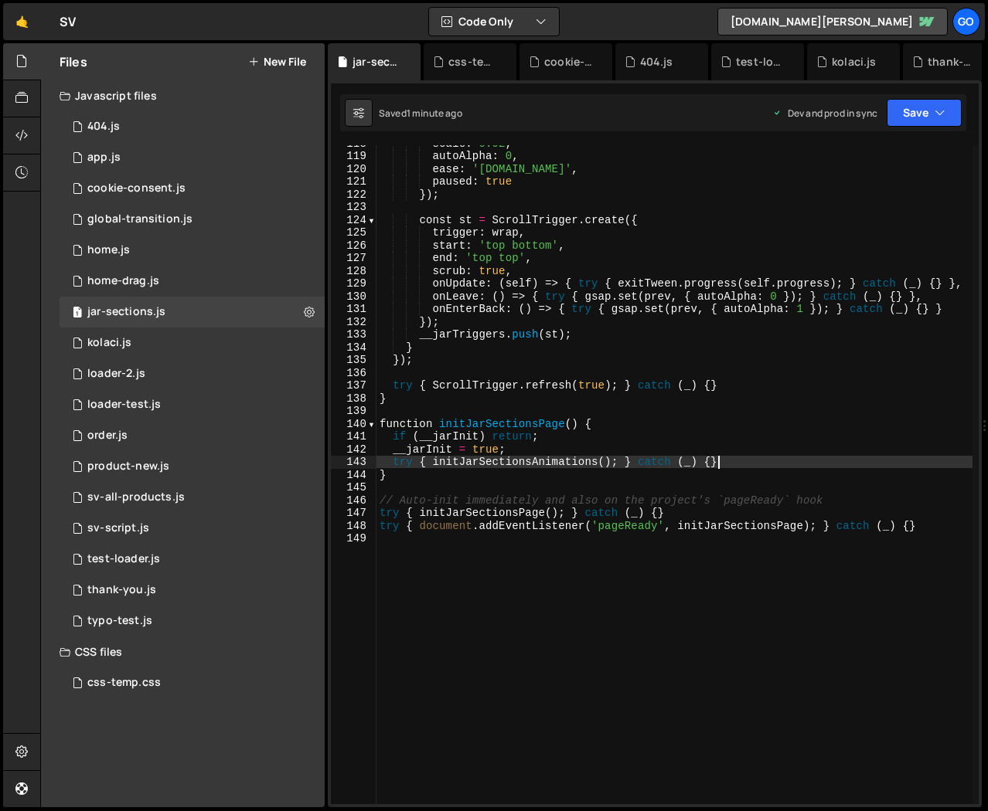
click at [746, 456] on div "scale : 0.92 , autoAlpha : 0 , ease : '[DOMAIN_NAME]' , paused : true }) ; cons…" at bounding box center [674, 479] width 596 height 685
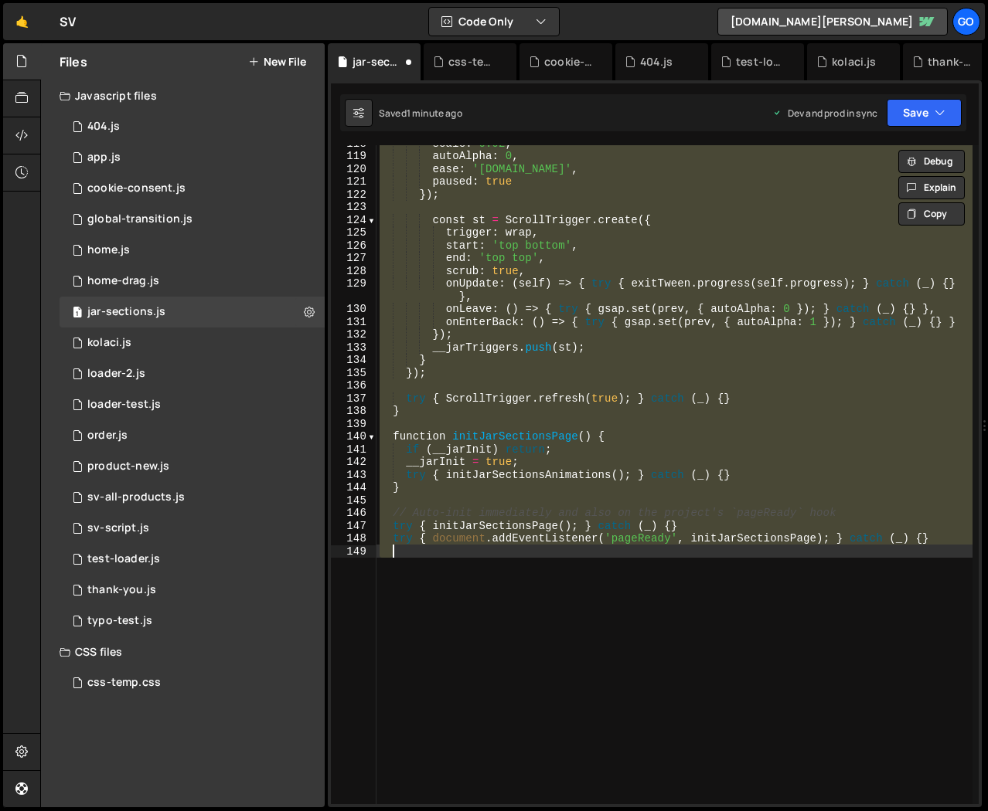
type textarea "try { document.addEventListener('pageReady', initJarSectionsPage); } catch (_) …"
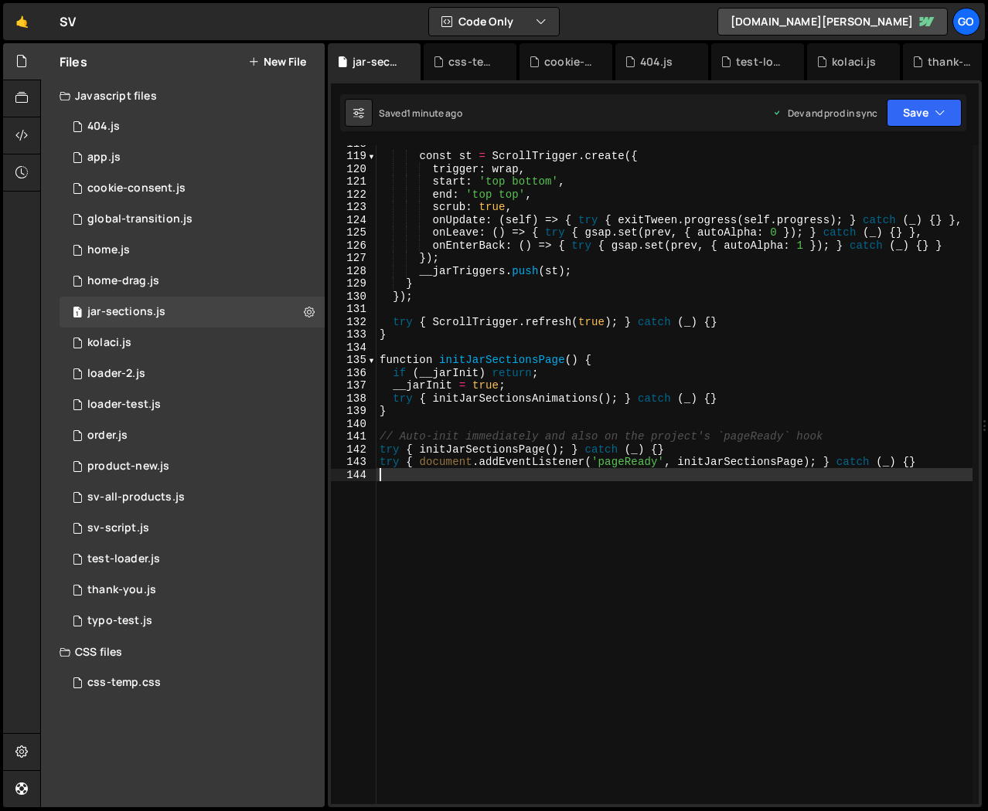
click at [671, 367] on div "const st = ScrollTrigger . create ({ trigger : wrap , start : 'top bottom' , en…" at bounding box center [674, 479] width 596 height 685
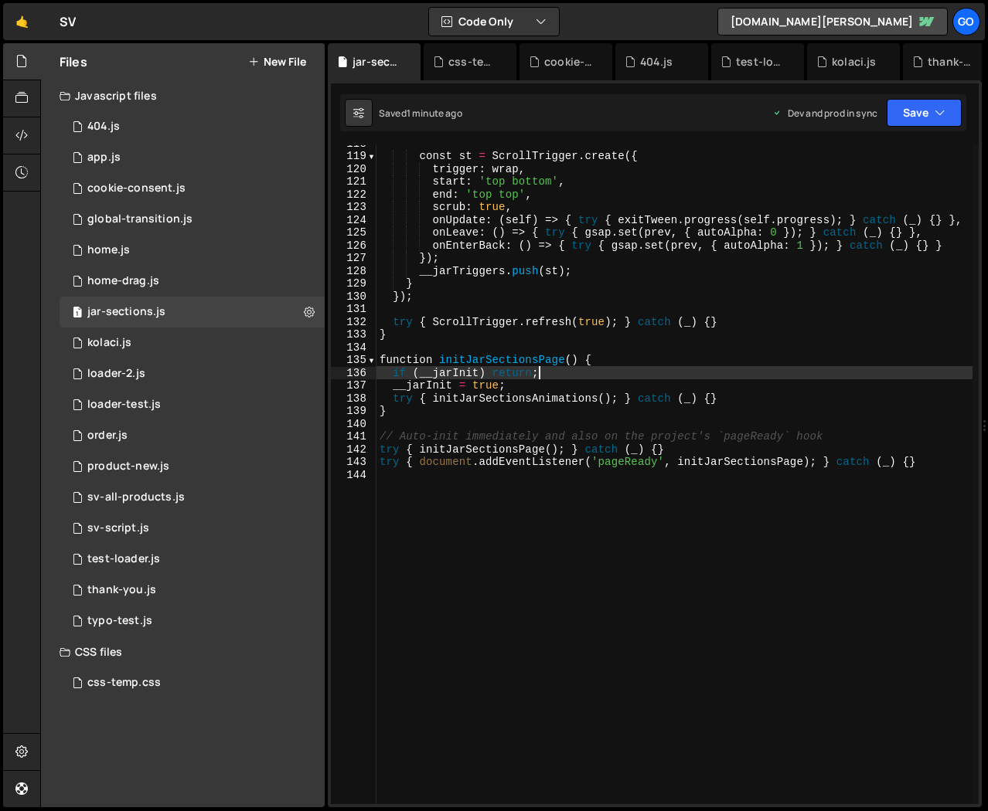
type textarea "try { document.addEventListener('pageReady', initJarSectionsPage); } catch (_) …"
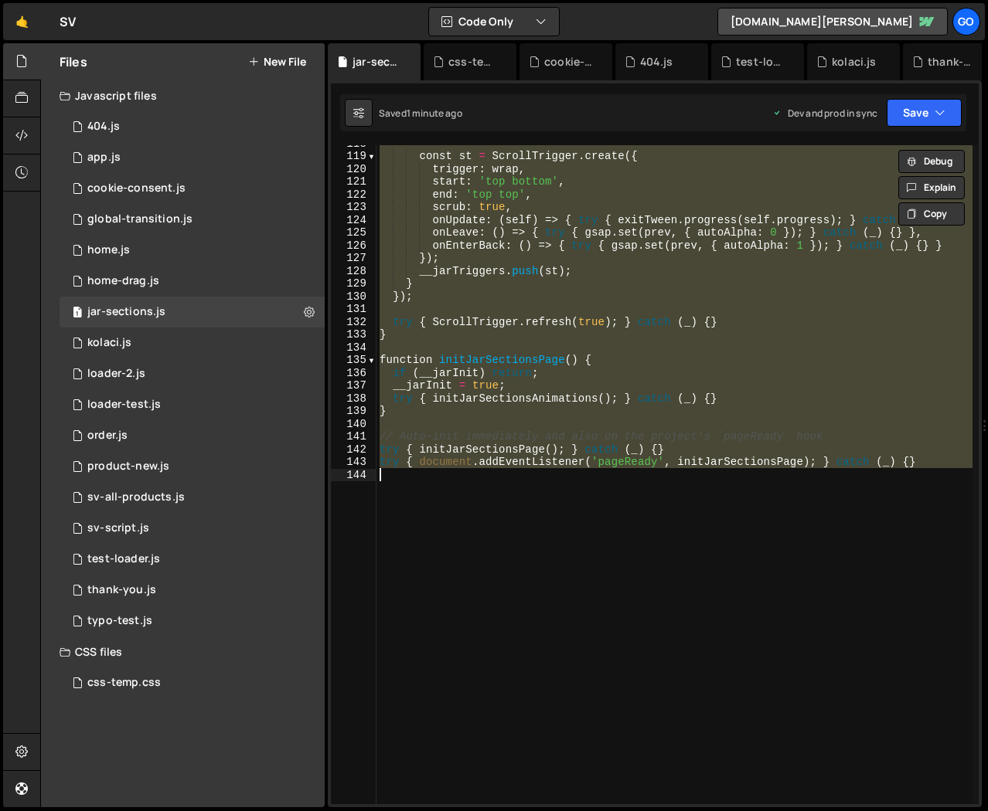
paste textarea
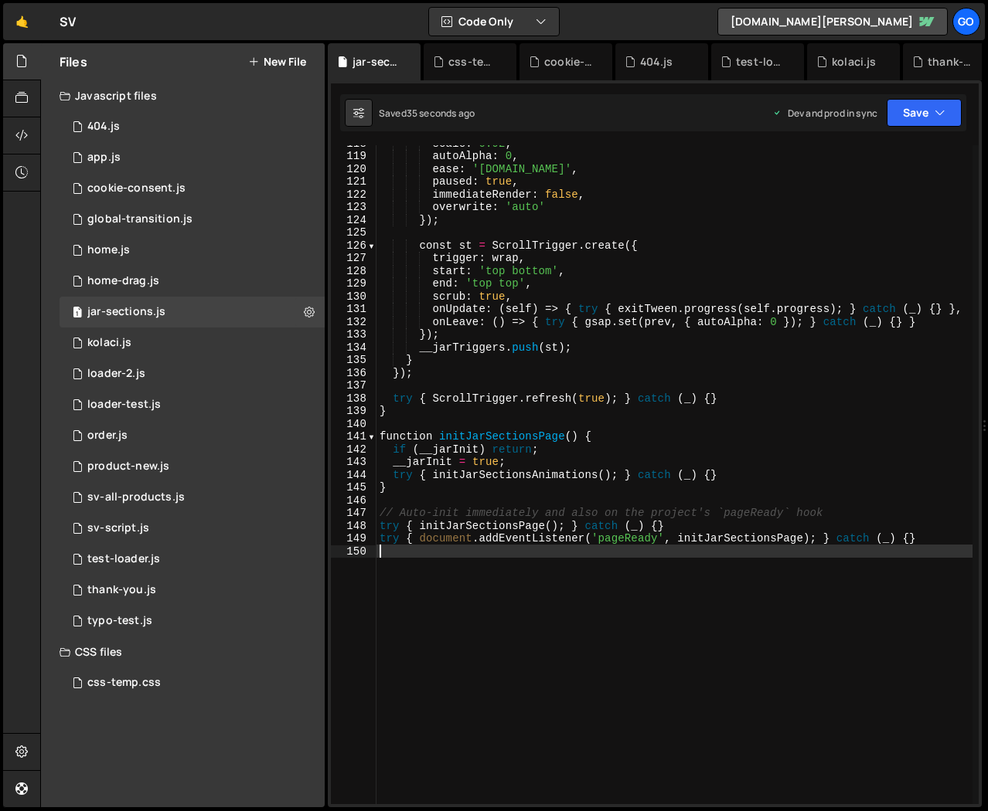
click at [710, 318] on div "scale : 0.92 , autoAlpha : 0 , ease : '[DOMAIN_NAME]' , paused : true , immedia…" at bounding box center [674, 479] width 596 height 685
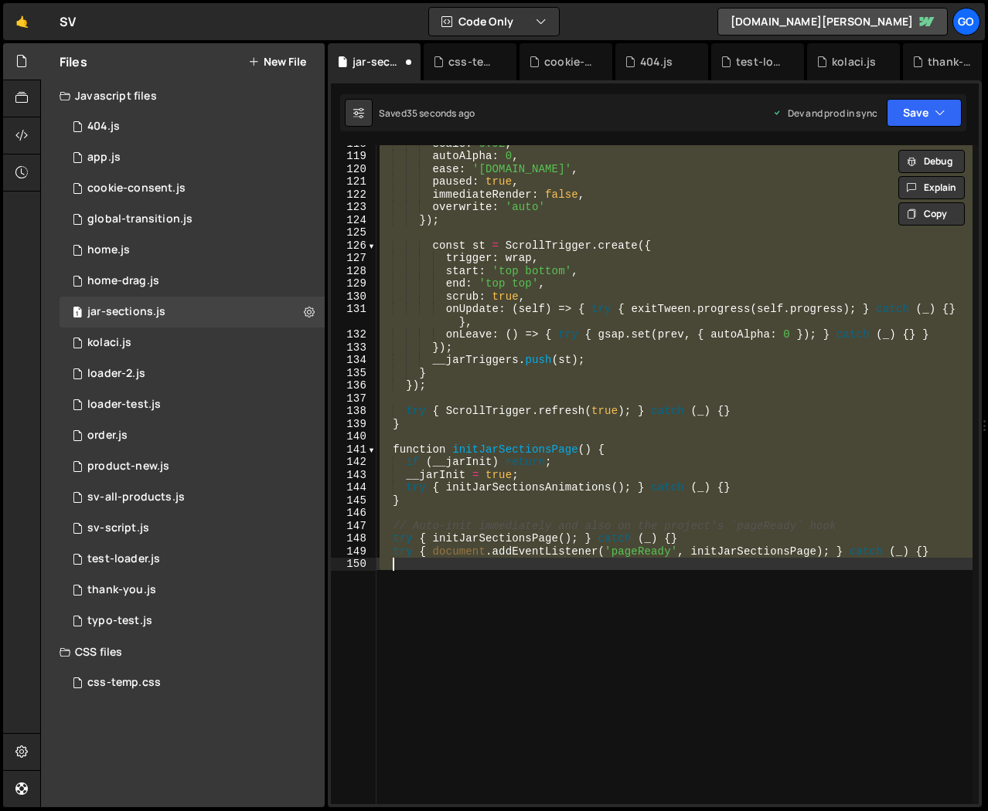
type textarea "try { document.addEventListener('pageReady', initJarSectionsPage); } catch (_) …"
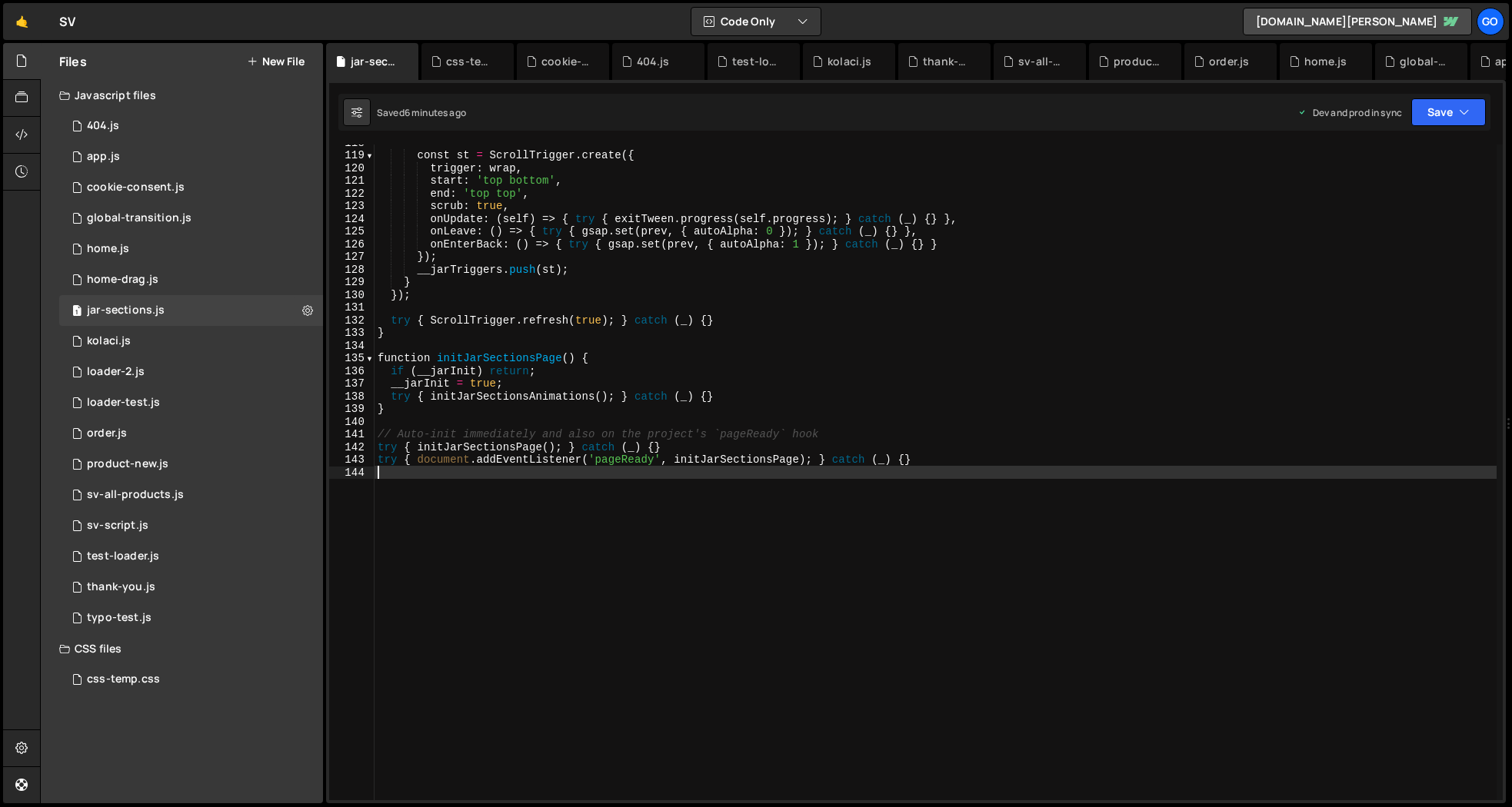
scroll to position [1493, 0]
click at [608, 367] on div "const st = ScrollTrigger . create ({ trigger : wrap , start : 'top bottom' , en…" at bounding box center [936, 477] width 1123 height 682
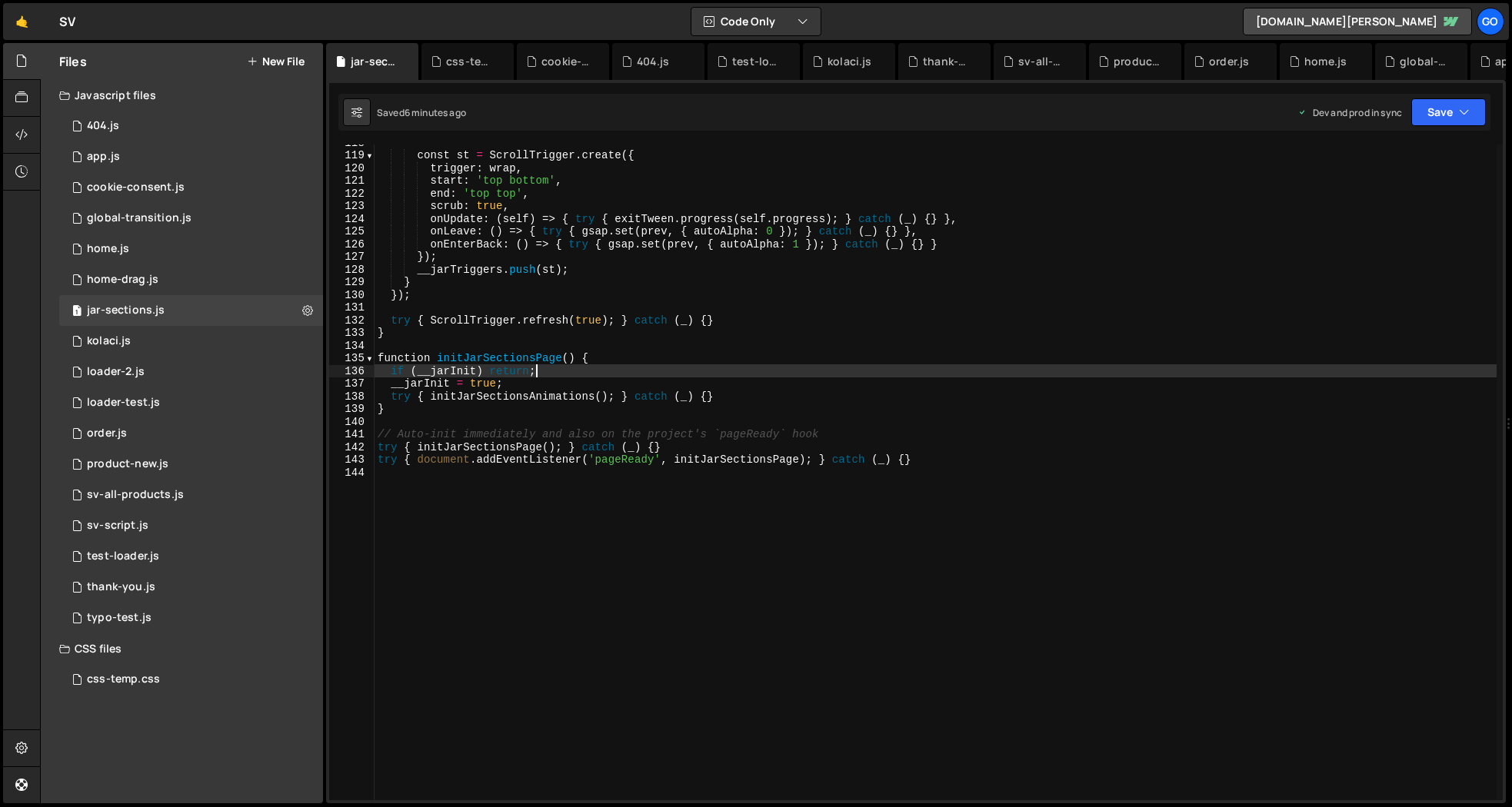
type textarea "try { document.addEventListener('pageReady', initJarSectionsPage); } catch (_) …"
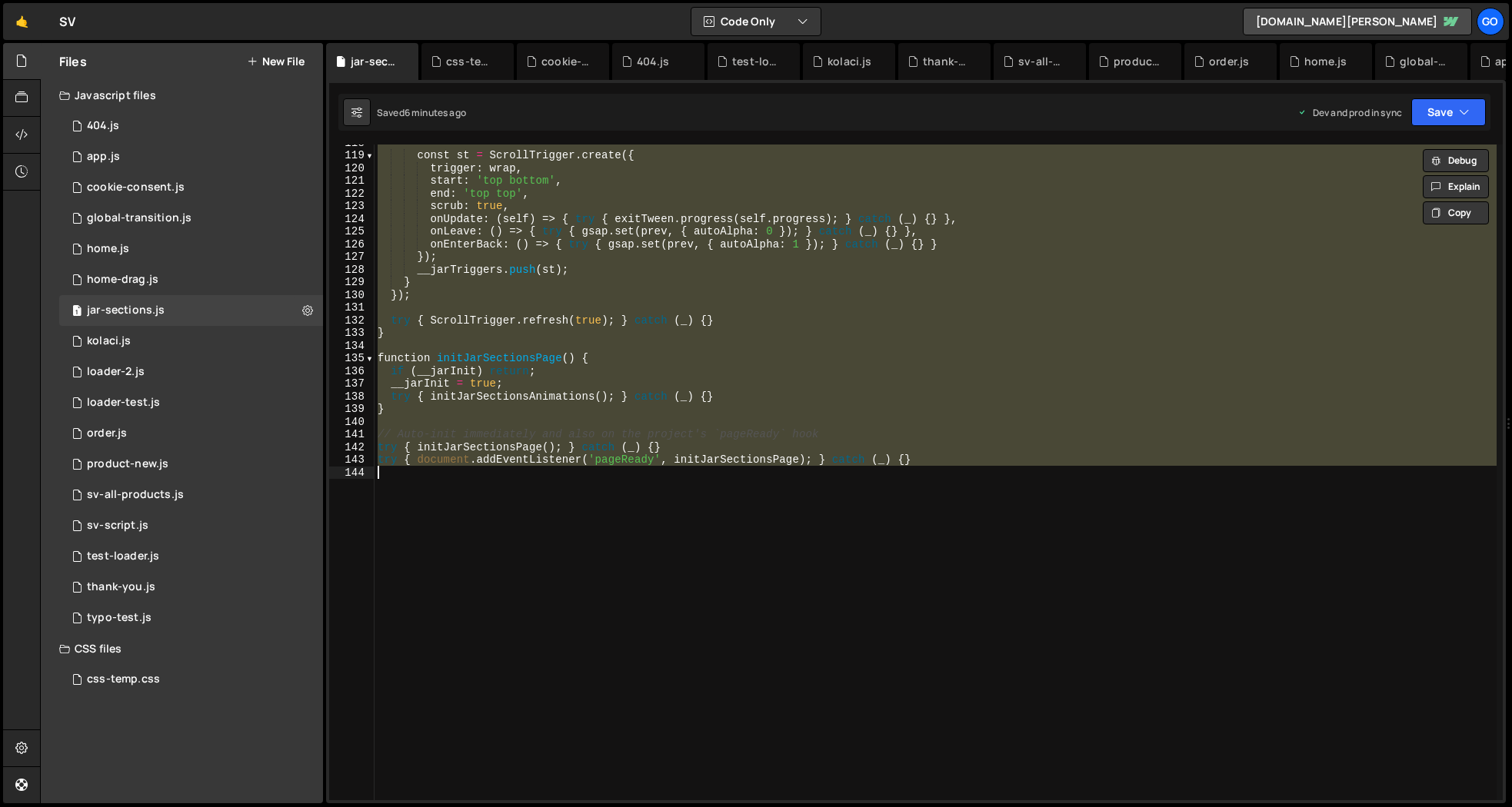
paste textarea
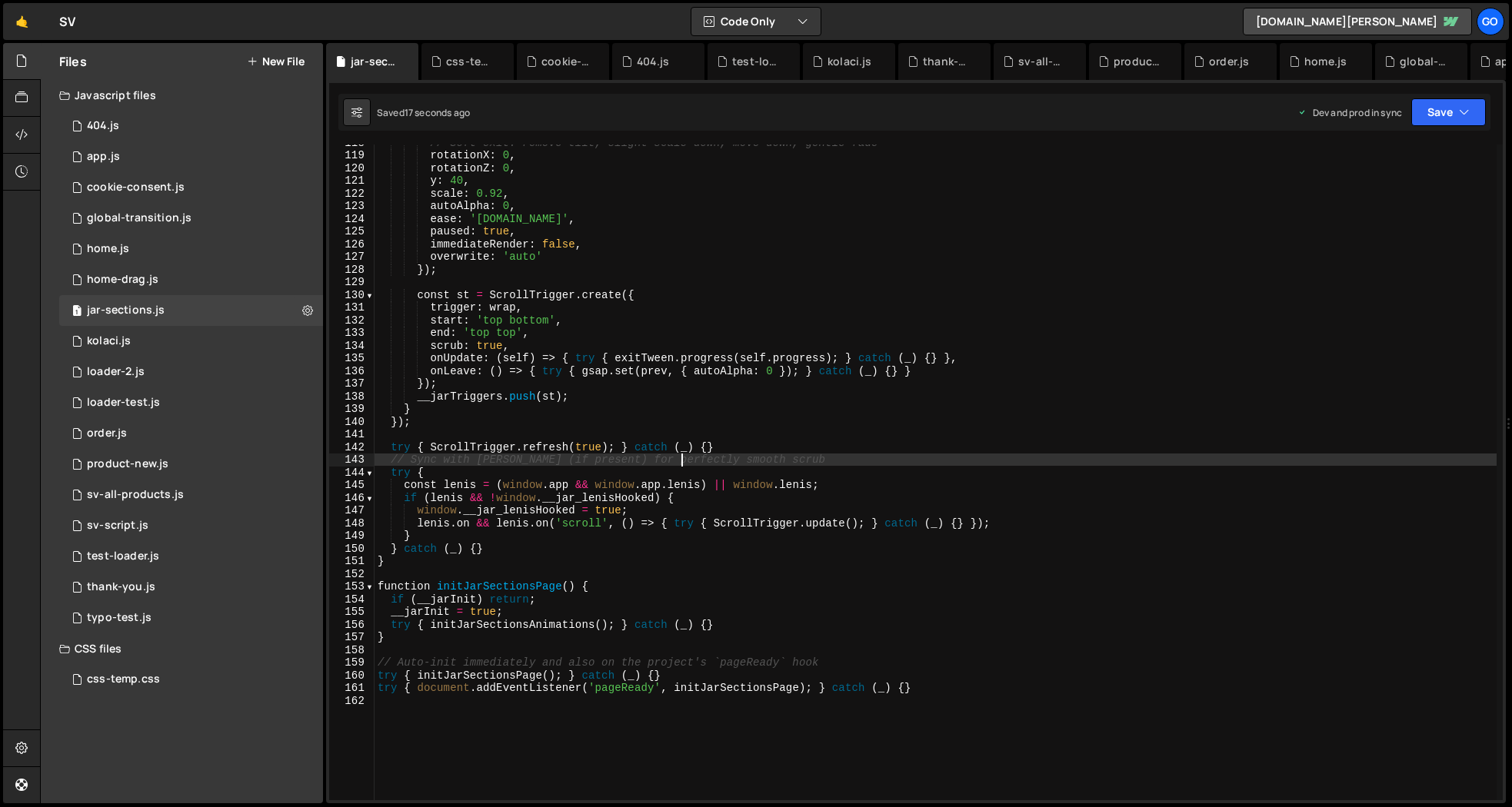
click at [680, 462] on div "// Soft exit: remove tilt, slight scale down, move down, gentle fade rotationX …" at bounding box center [936, 477] width 1123 height 682
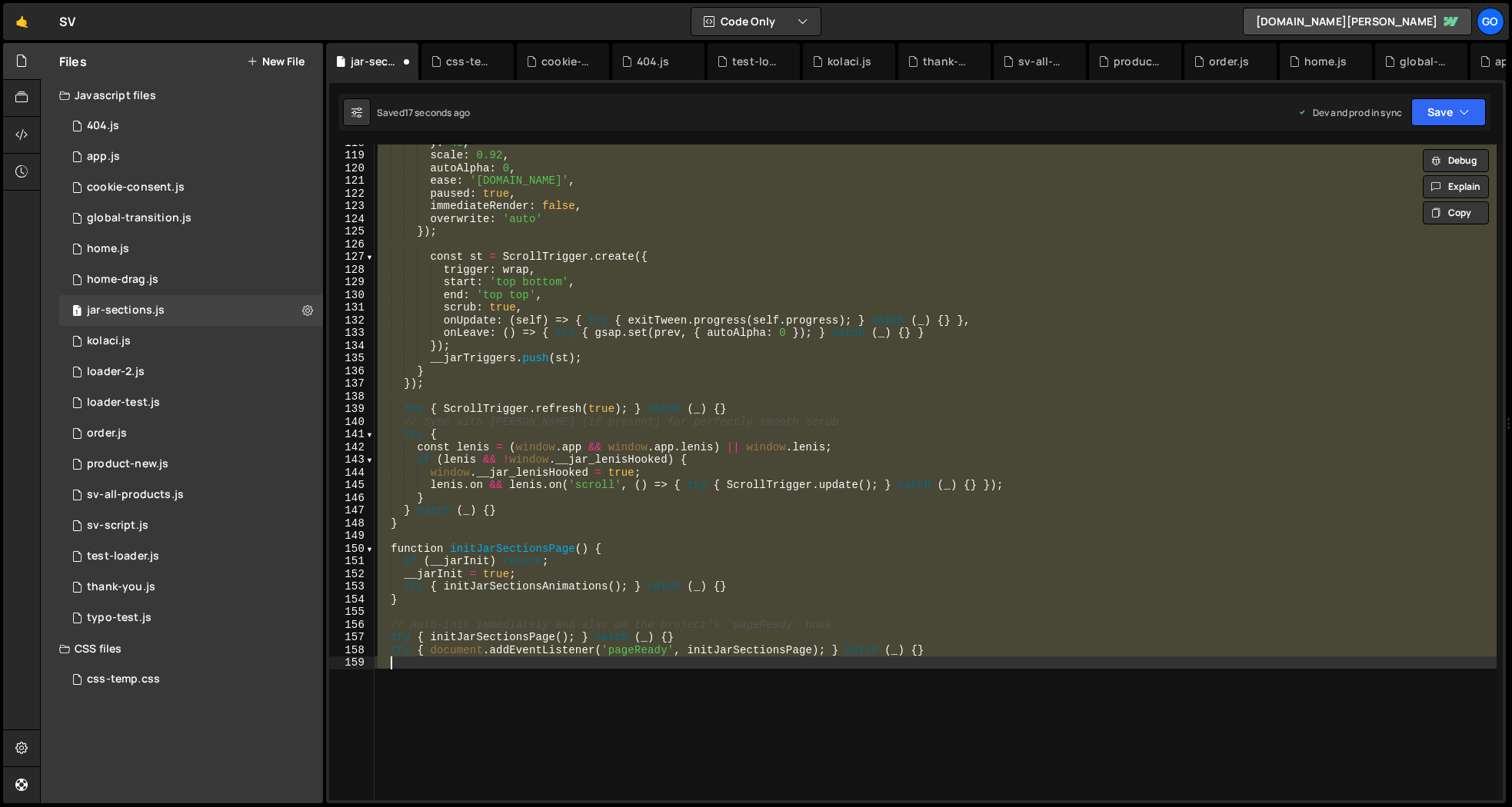
type textarea "try { document.addEventListener('pageReady', initJarSectionsPage); } catch (_) …"
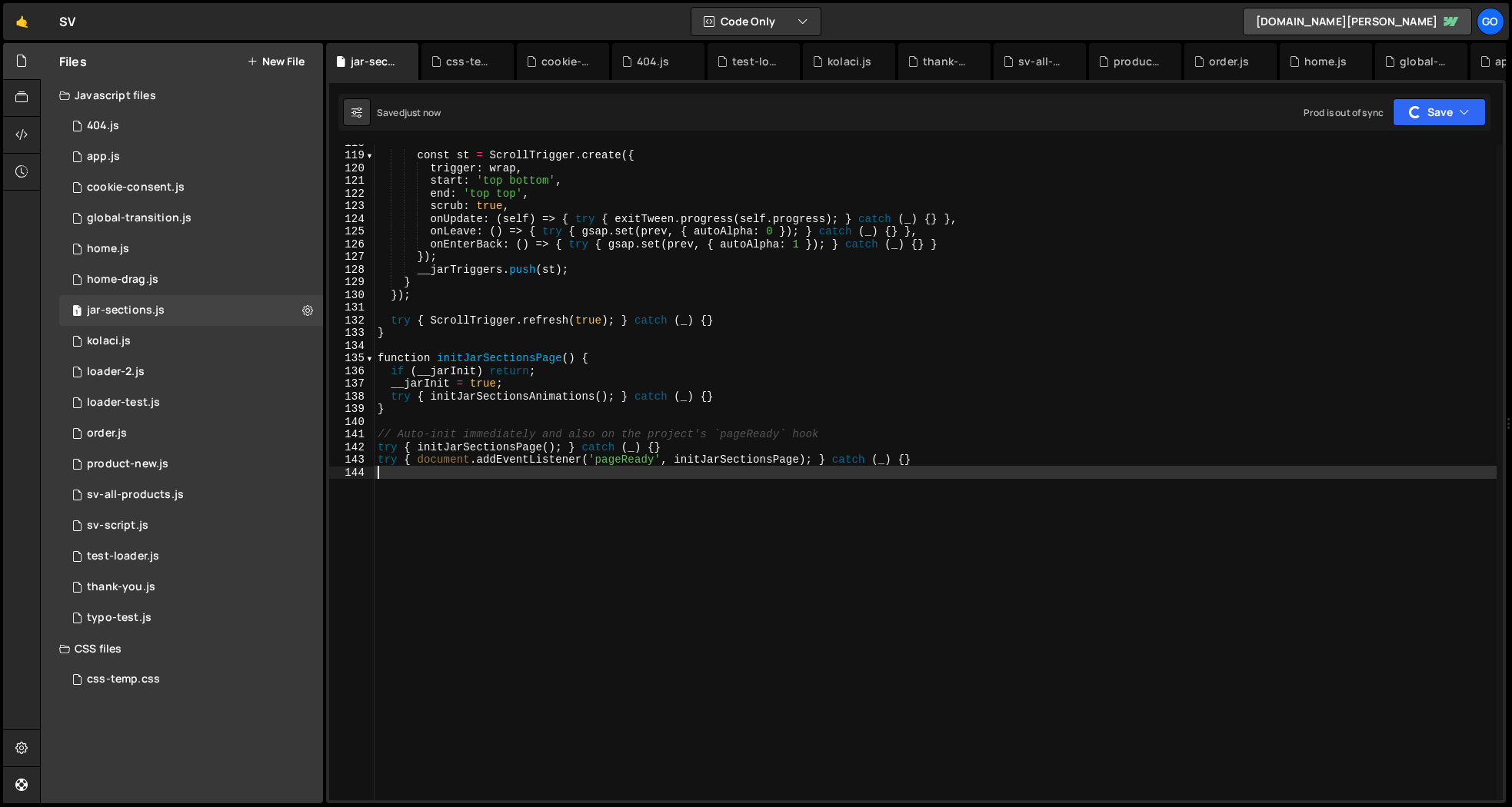
click at [894, 663] on div "const st = ScrollTrigger . create ({ trigger : wrap , start : 'top bottom' , en…" at bounding box center [936, 477] width 1123 height 682
click at [794, 567] on div "const st = ScrollTrigger . create ({ trigger : wrap , start : 'top bottom' , en…" at bounding box center [936, 477] width 1123 height 682
type textarea "try { document.addEventListener('pageReady', initJarSectionsPage); } catch (_) …"
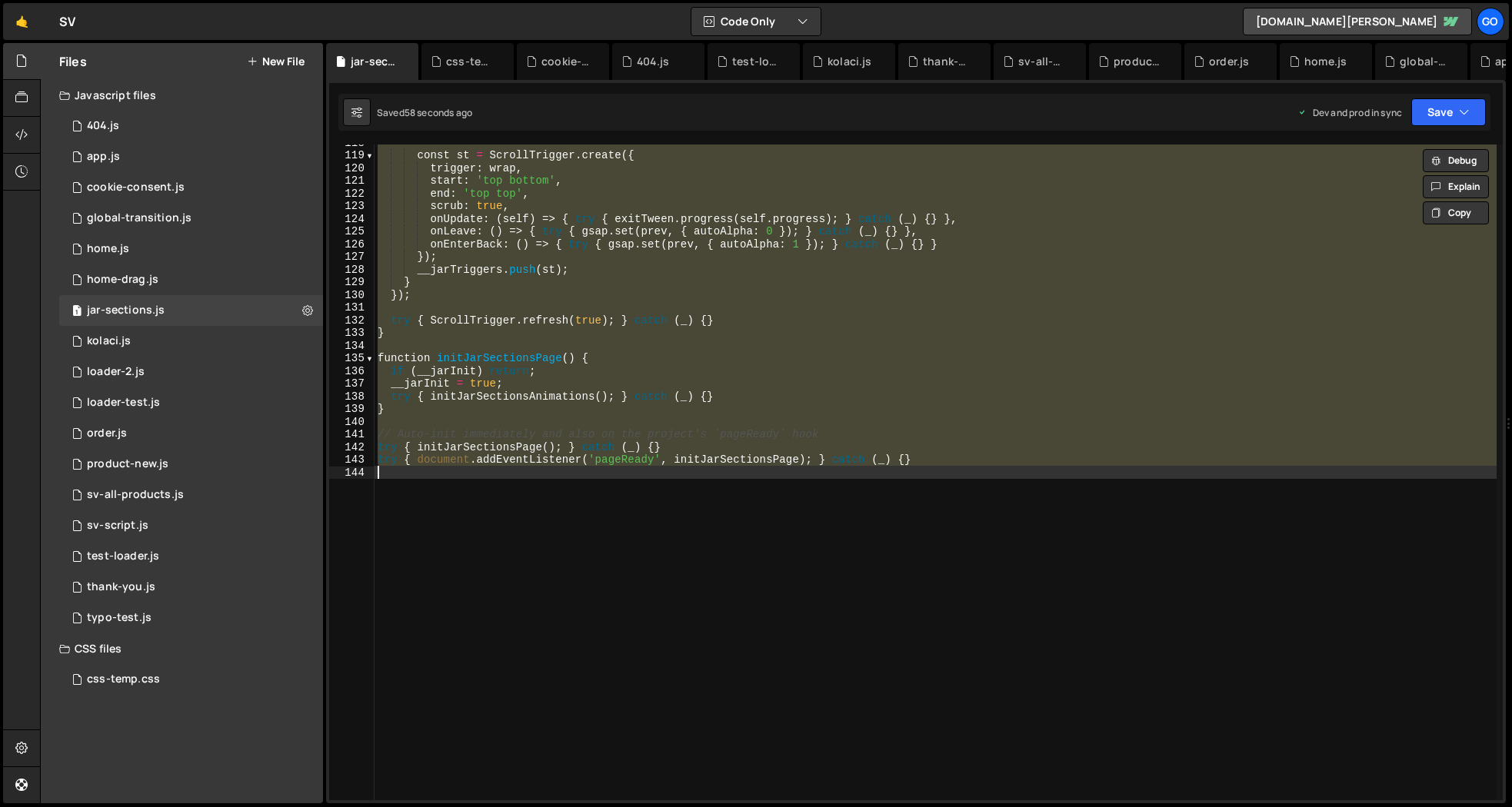
click at [831, 348] on div "const st = ScrollTrigger . create ({ trigger : wrap , start : 'top bottom' , en…" at bounding box center [936, 472] width 1123 height 656
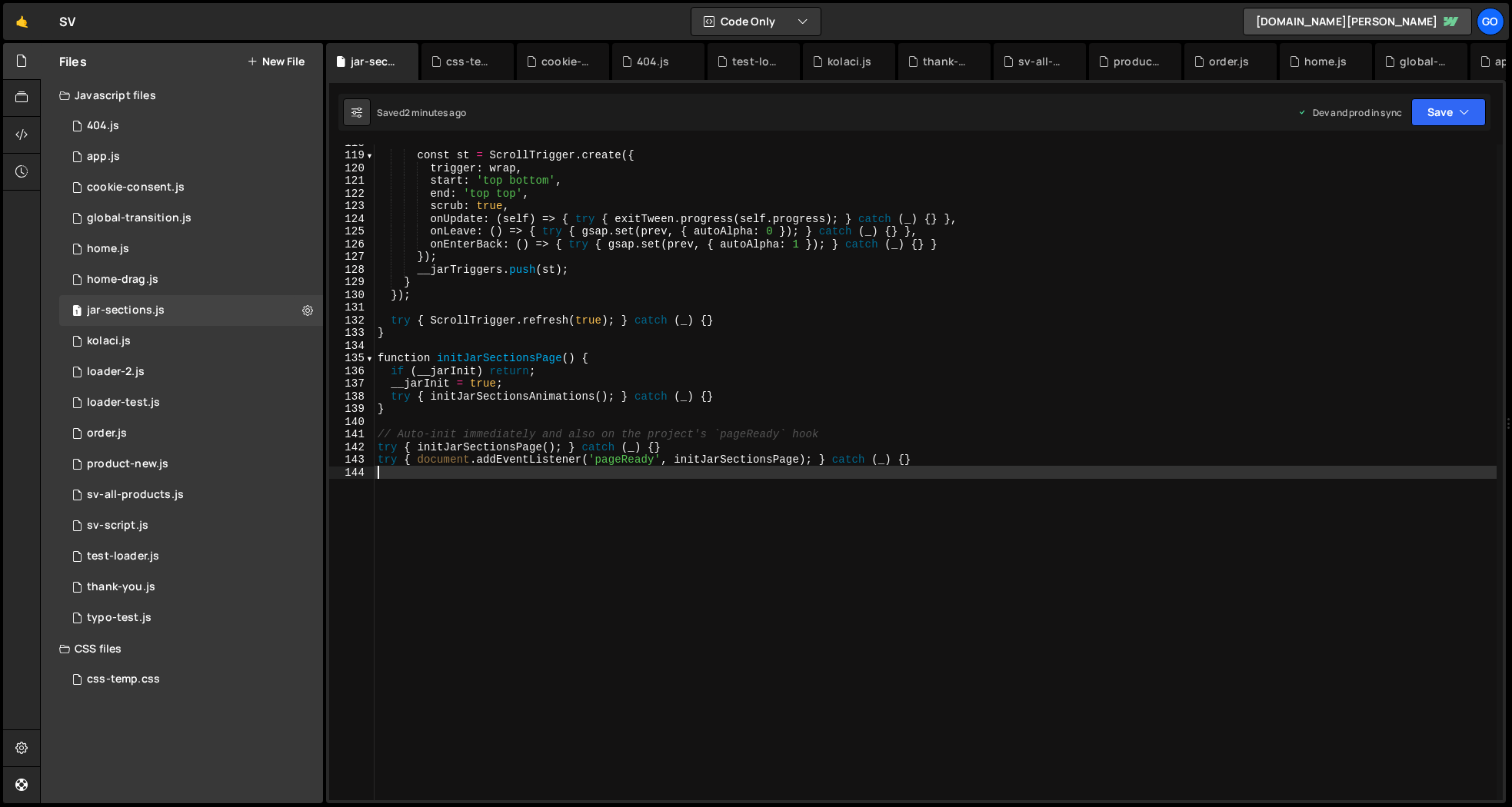
click at [729, 527] on div "const st = ScrollTrigger . create ({ trigger : wrap , start : 'top bottom' , en…" at bounding box center [936, 477] width 1123 height 682
type textarea "try { document.addEventListener('pageReady', initJarSectionsPage); } catch (_) …"
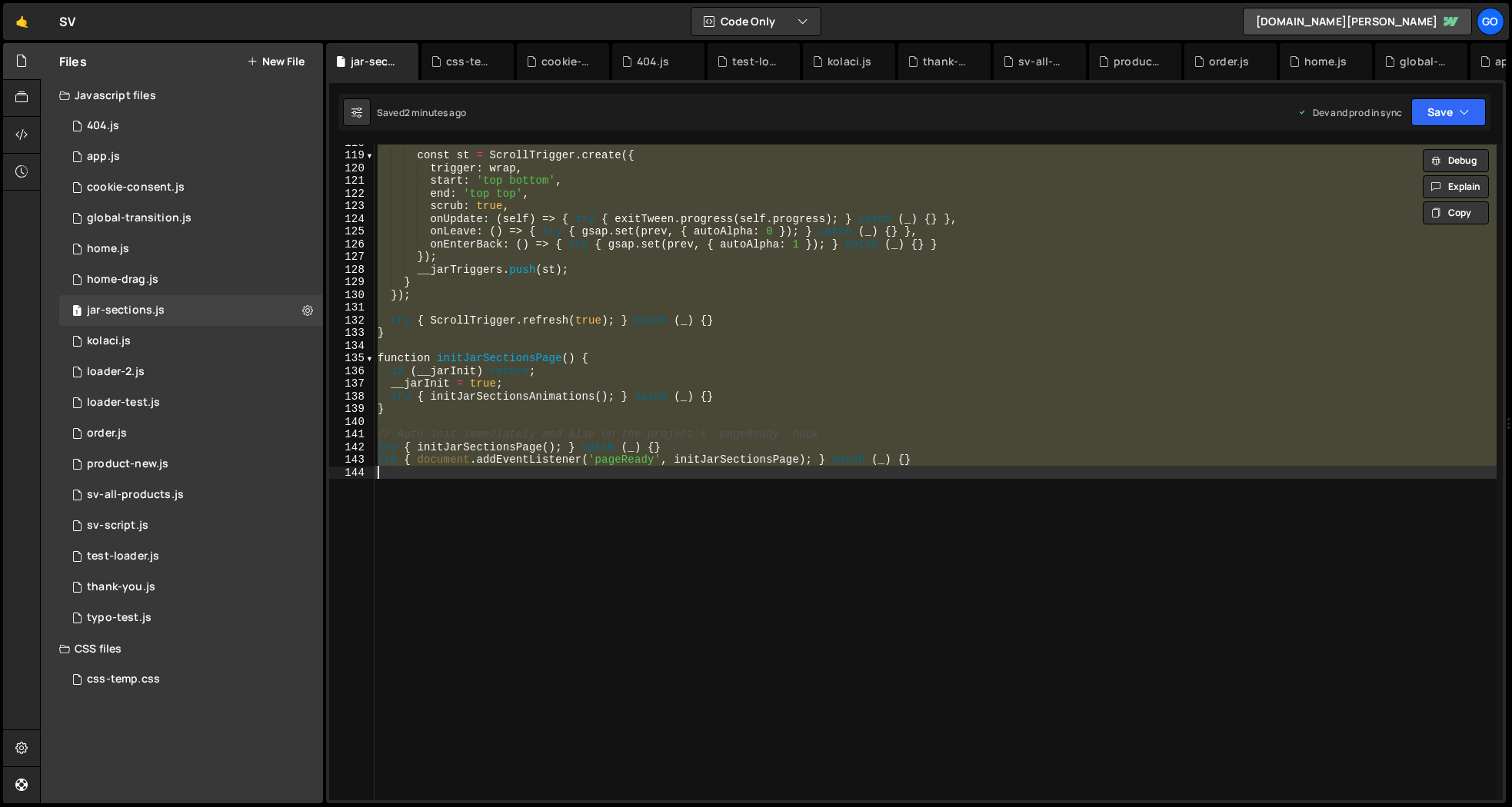
paste textarea
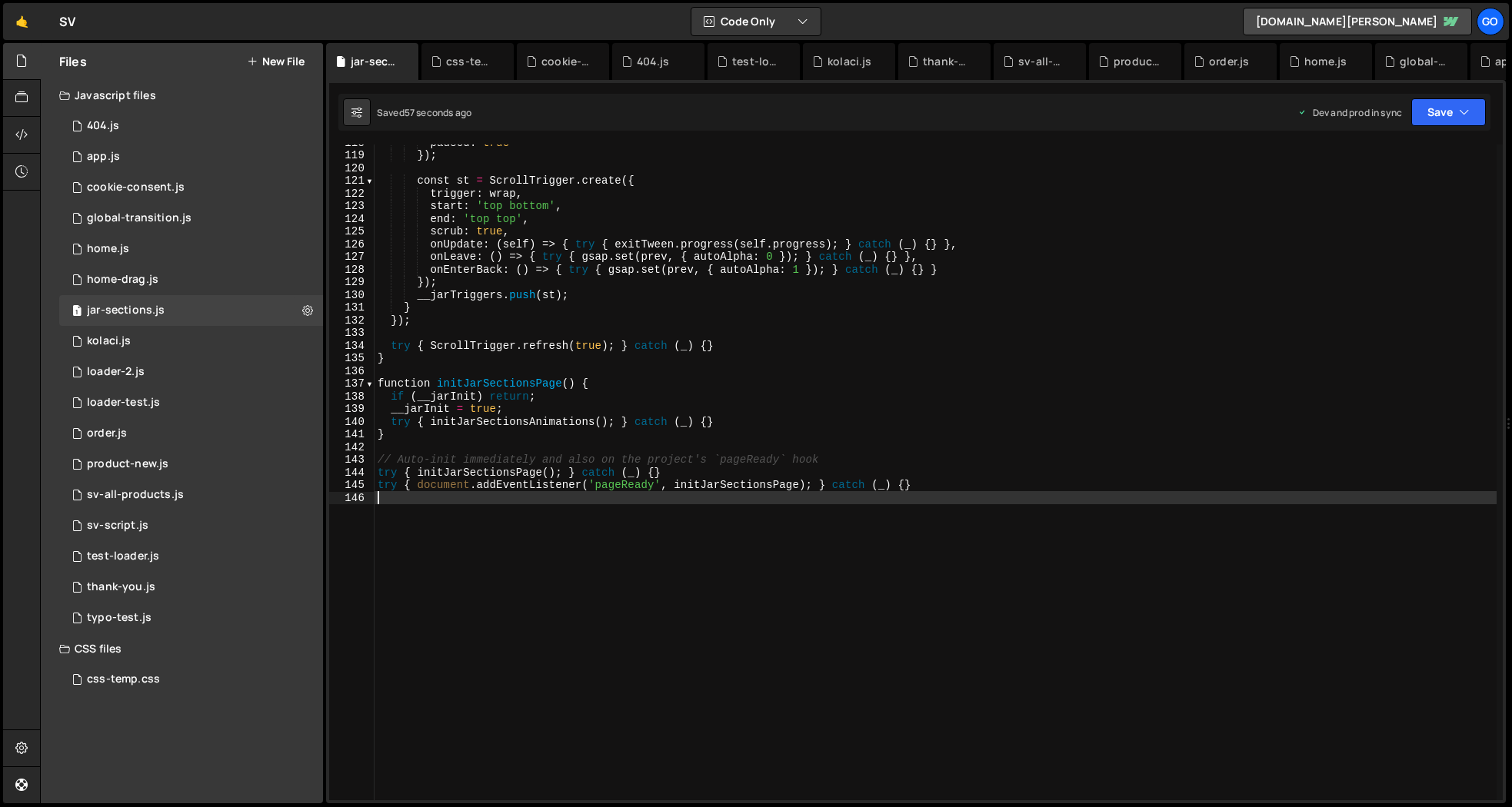
click at [787, 393] on div "paused : true }) ; const st = ScrollTrigger . create ({ trigger : wrap , start …" at bounding box center [936, 477] width 1123 height 682
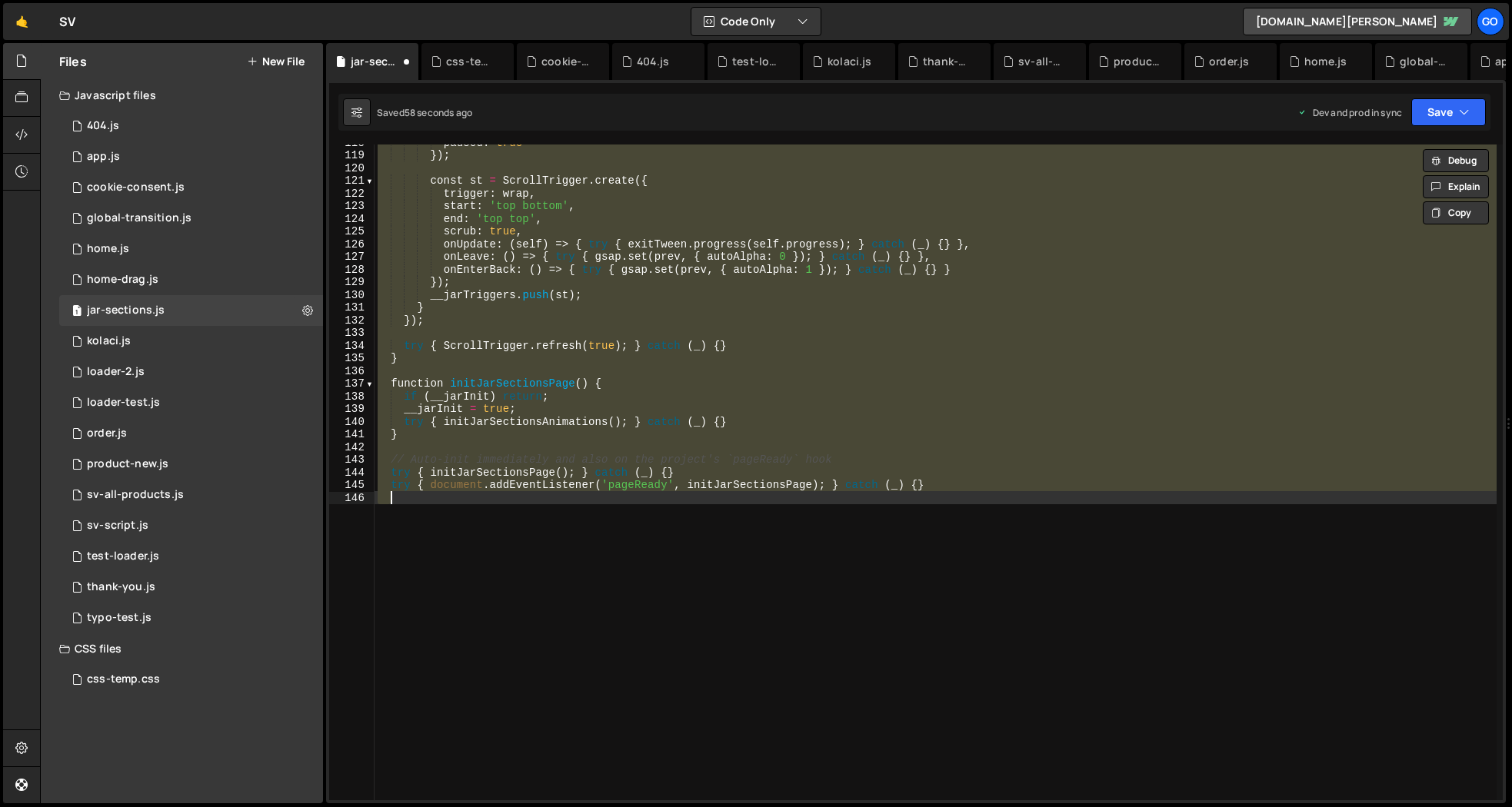
type textarea "try { document.addEventListener('pageReady', initJarSectionsPage); } catch (_) …"
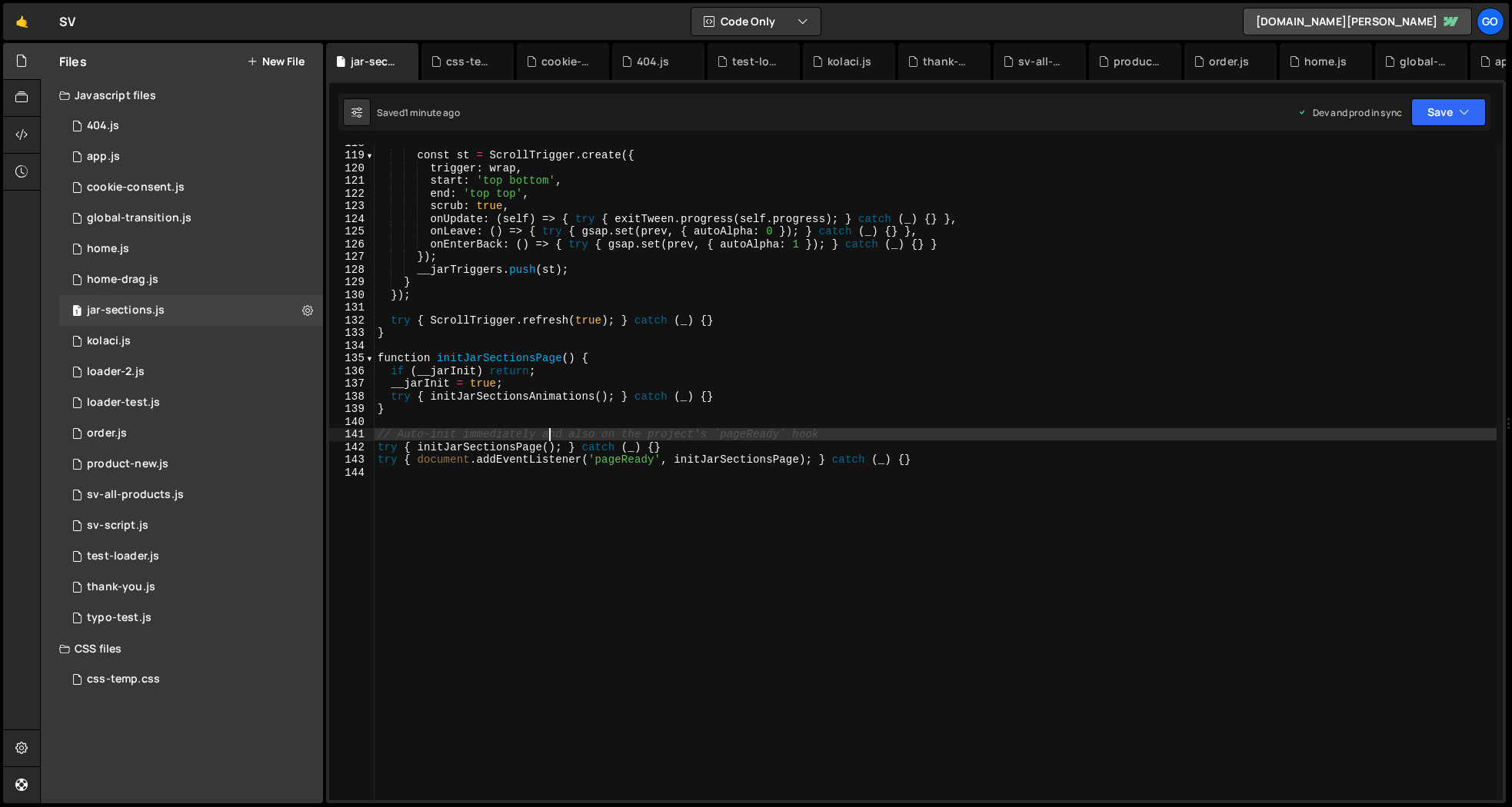
click at [552, 430] on div "const st = ScrollTrigger . create ({ trigger : wrap , start : 'top bottom' , en…" at bounding box center [936, 477] width 1123 height 682
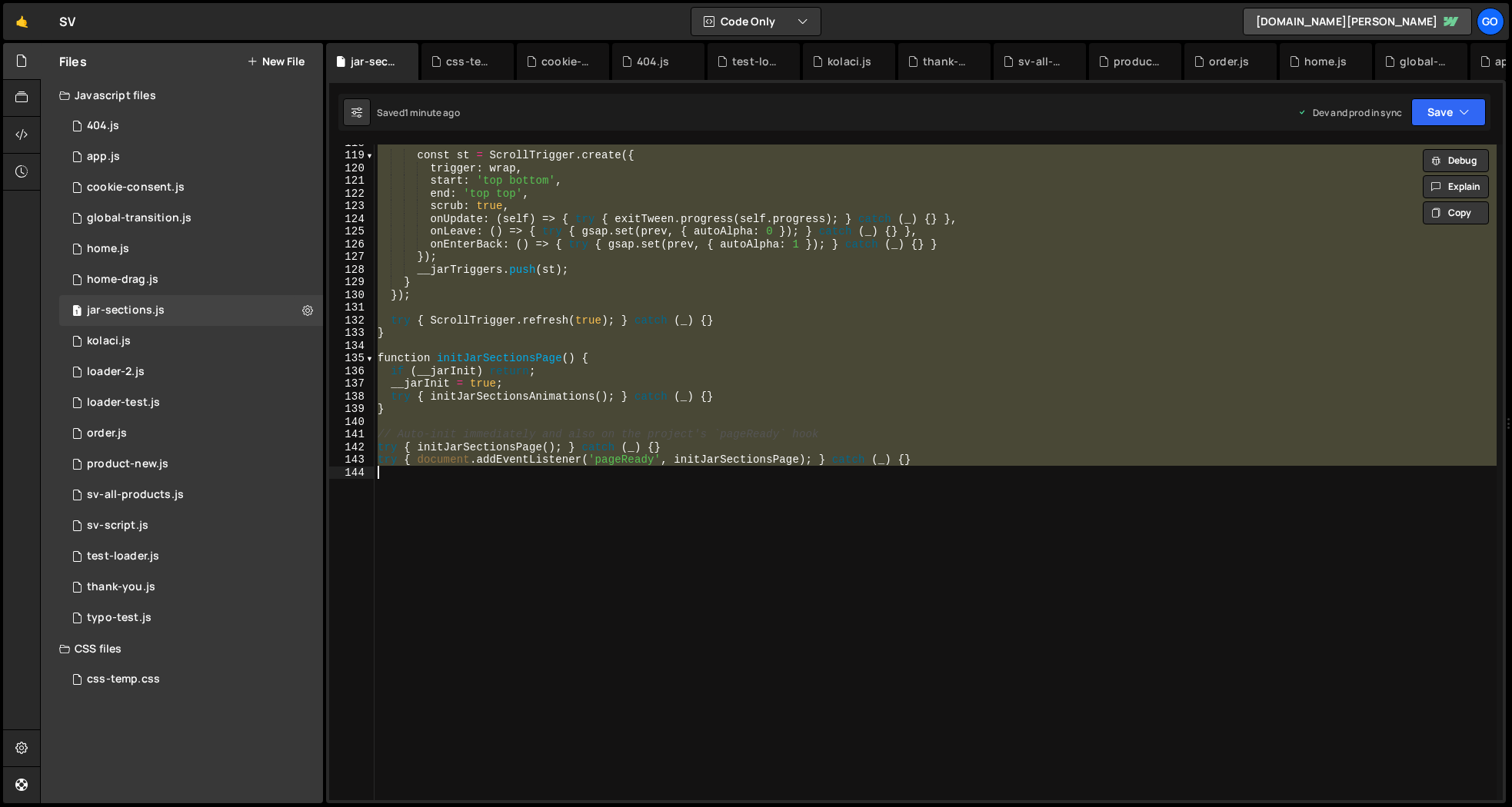
click at [756, 382] on div "const st = ScrollTrigger . create ({ trigger : wrap , start : 'top bottom' , en…" at bounding box center [936, 472] width 1123 height 656
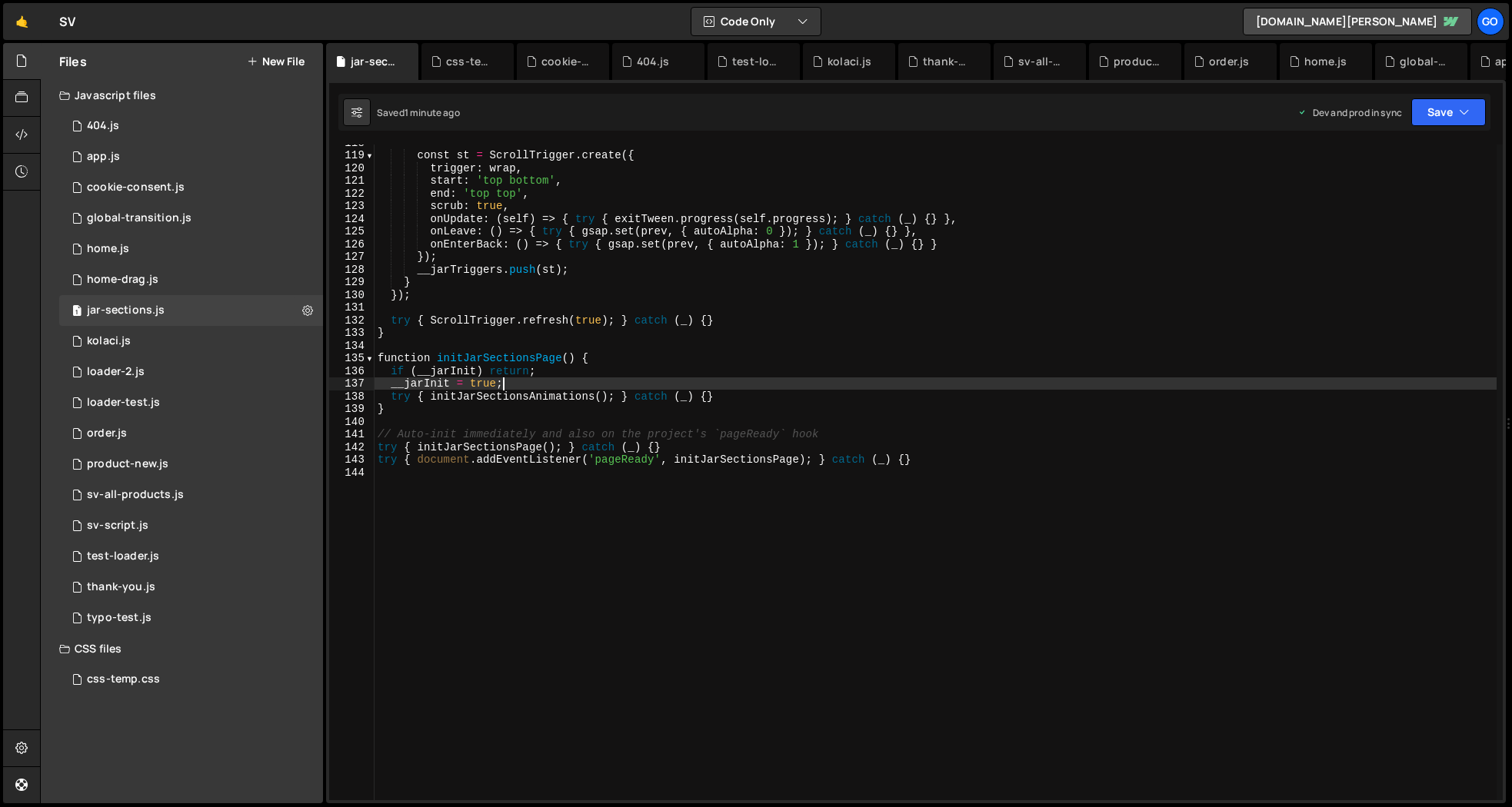
type textarea "try { document.addEventListener('pageReady', initJarSectionsPage); } catch (_) …"
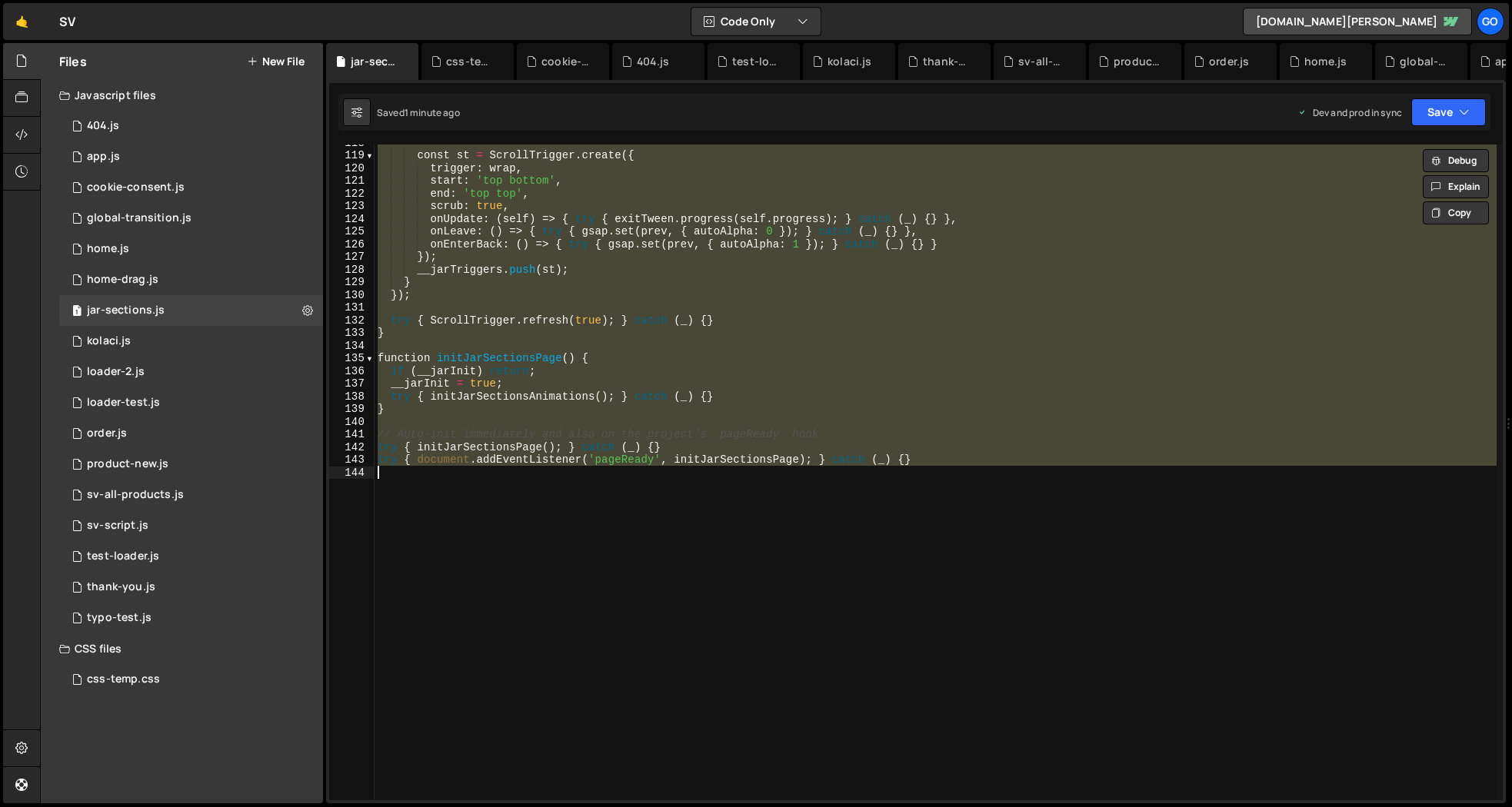
paste textarea
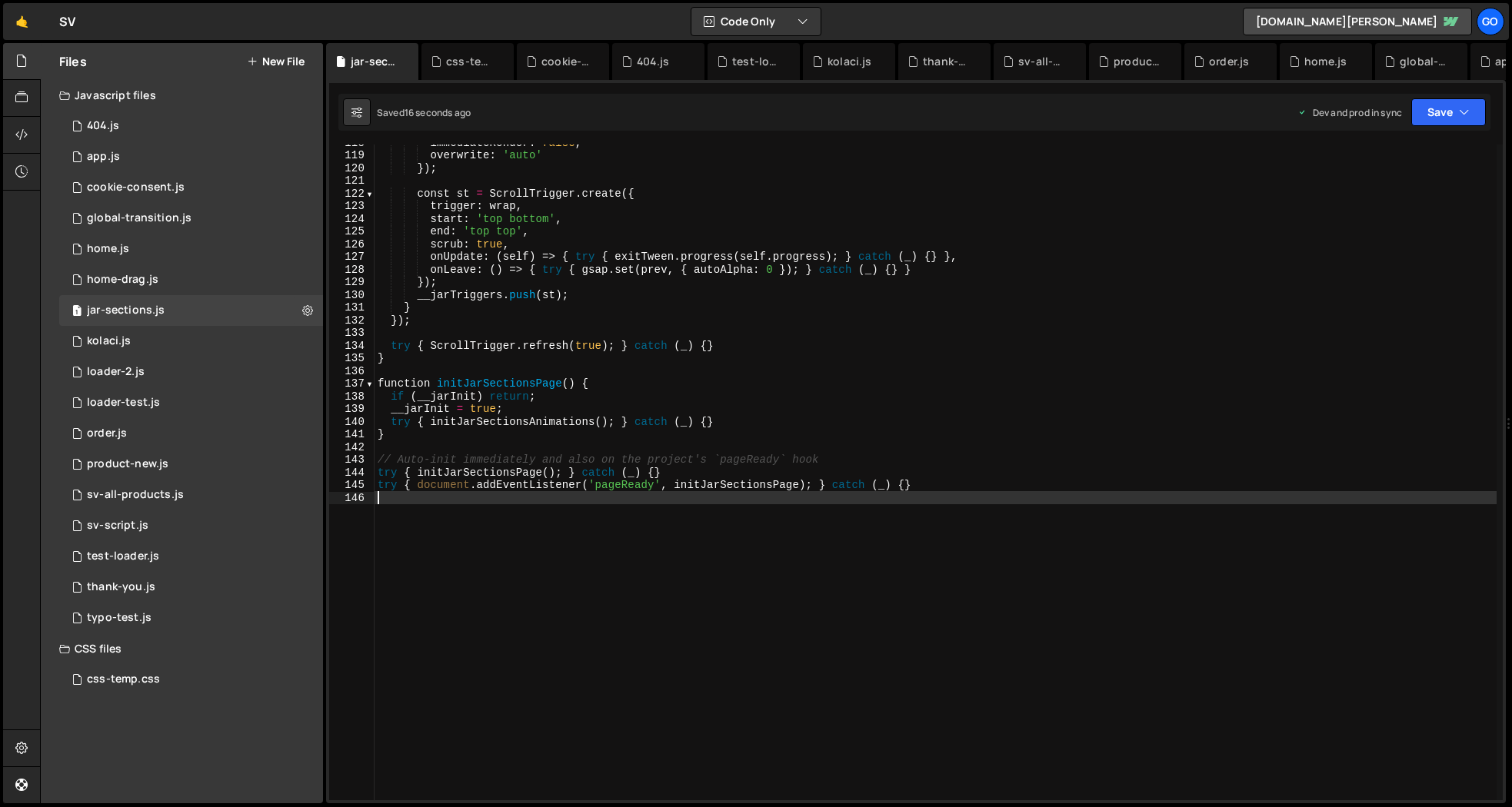
click at [810, 439] on div "immediateRender : false , overwrite : 'auto' }) ; const st = ScrollTrigger . cr…" at bounding box center [936, 477] width 1123 height 682
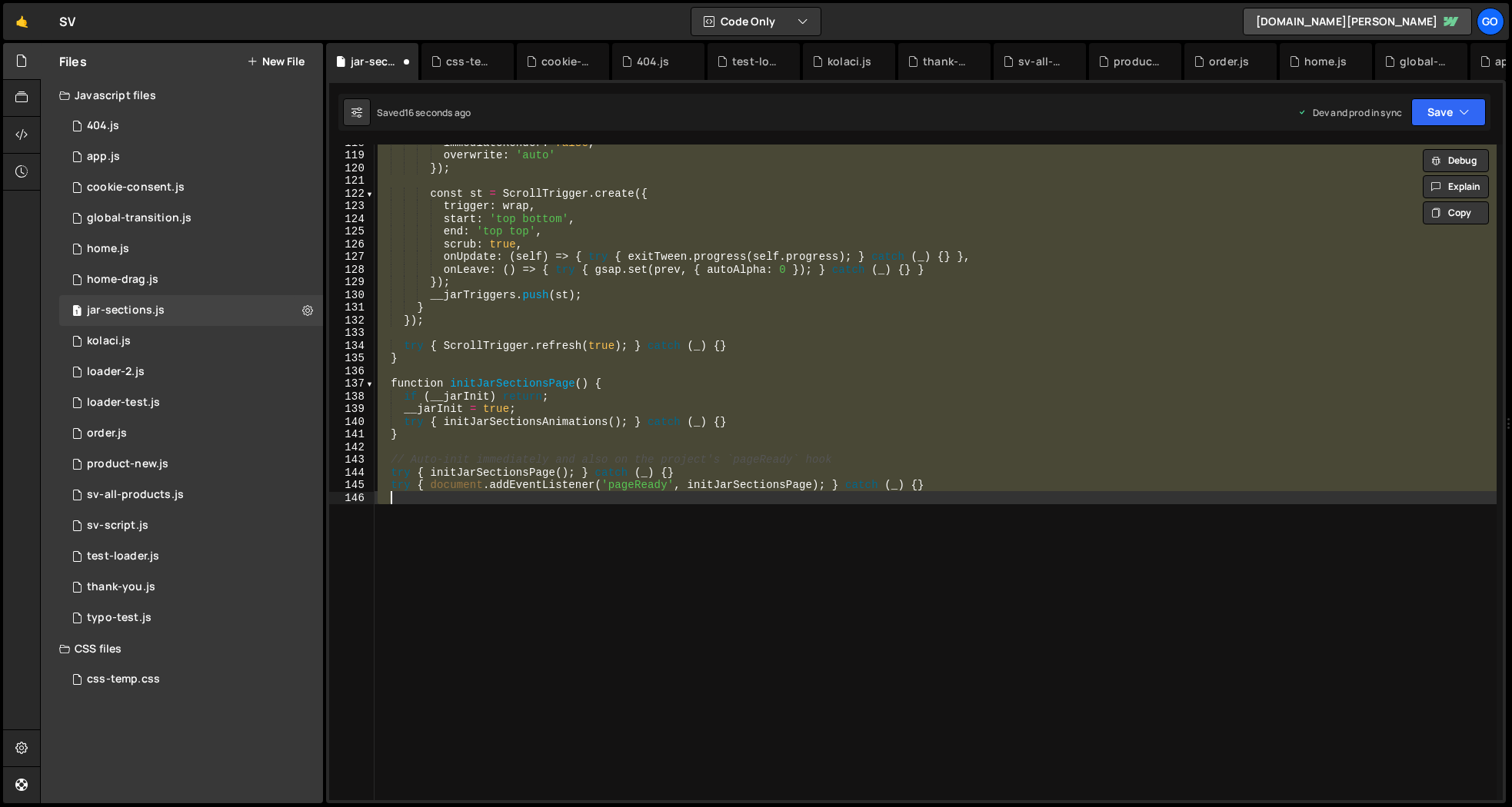
type textarea "try { document.addEventListener('pageReady', initJarSectionsPage); } catch (_) …"
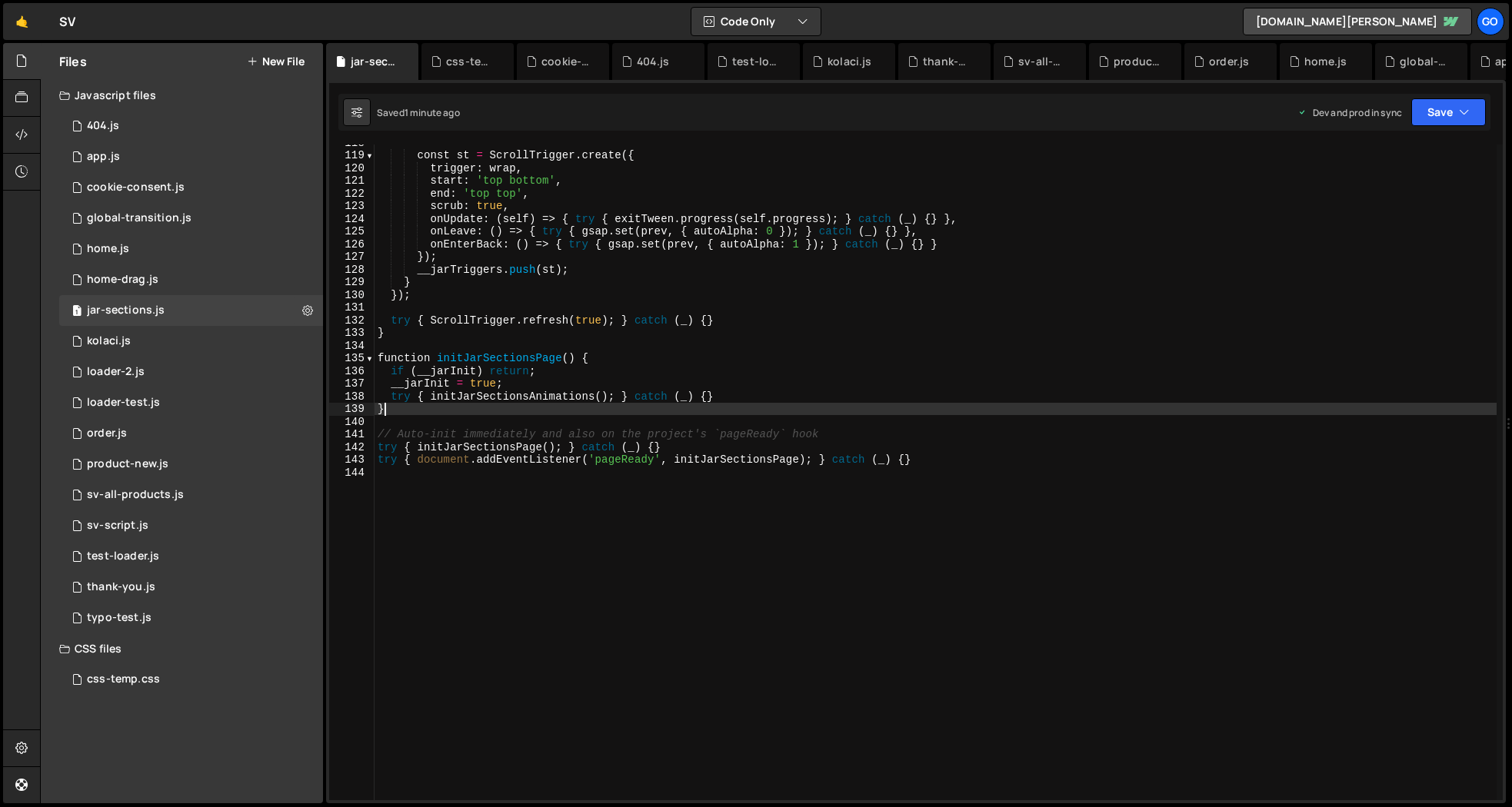
click at [773, 405] on div "const st = ScrollTrigger . create ({ trigger : wrap , start : 'top bottom' , en…" at bounding box center [936, 477] width 1123 height 682
type textarea "try { document.addEventListener('pageReady', initJarSectionsPage); } catch (_) …"
paste textarea
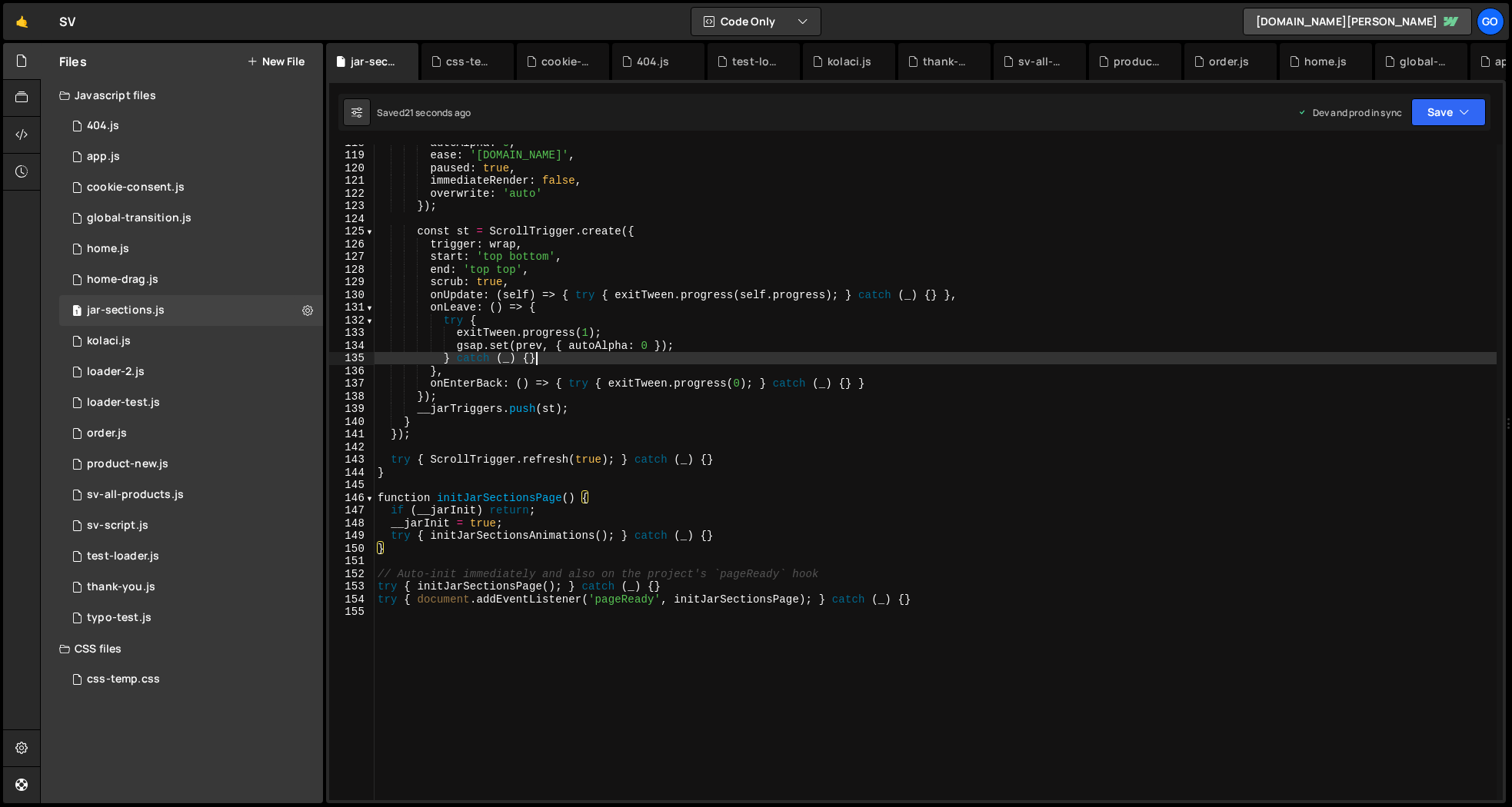
click at [727, 358] on div "autoAlpha : 0 , ease : '[DOMAIN_NAME]' , paused : true , immediateRender : fals…" at bounding box center [936, 477] width 1123 height 682
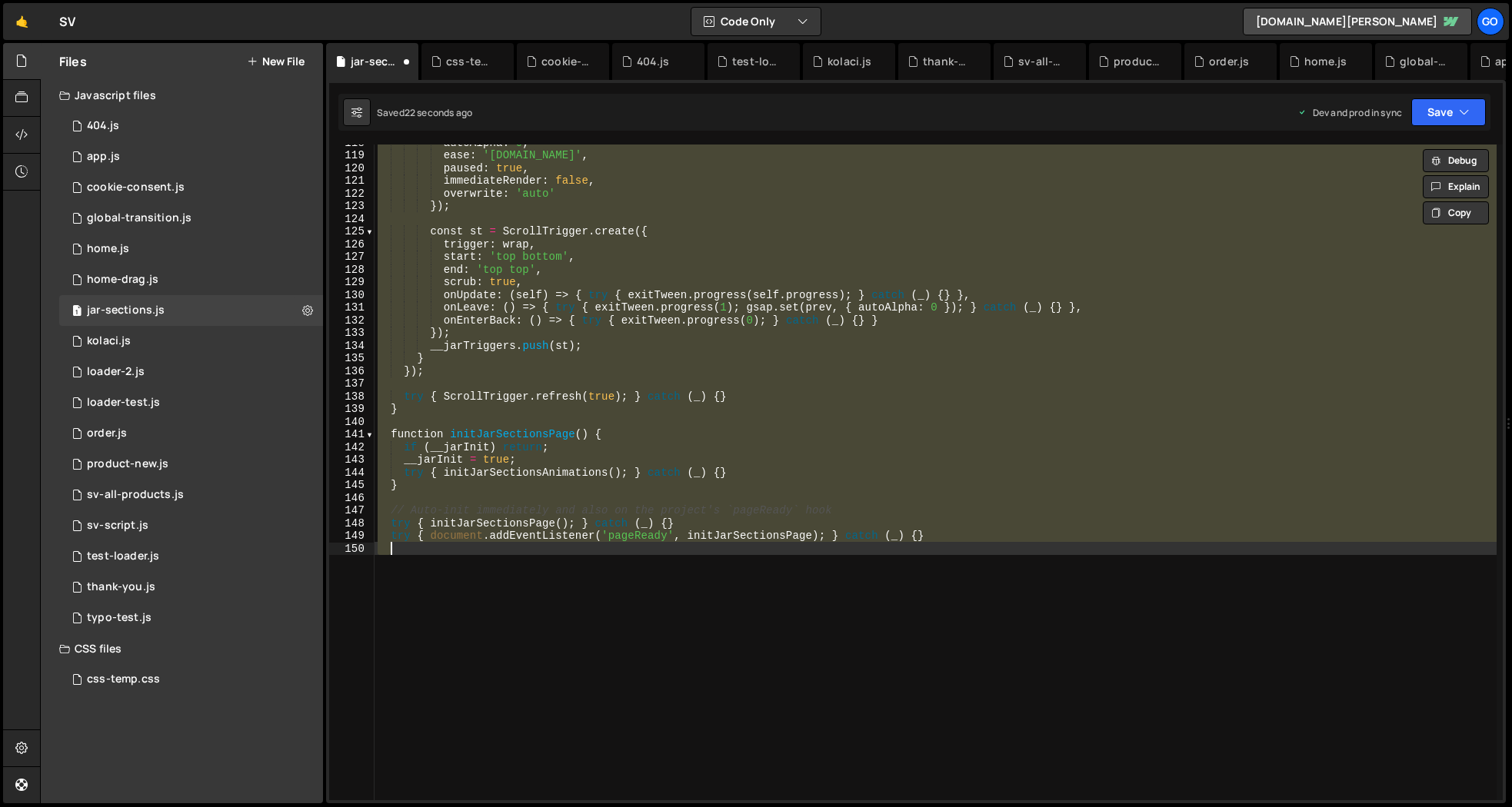
type textarea "try { document.addEventListener('pageReady', initJarSectionsPage); } catch (_) …"
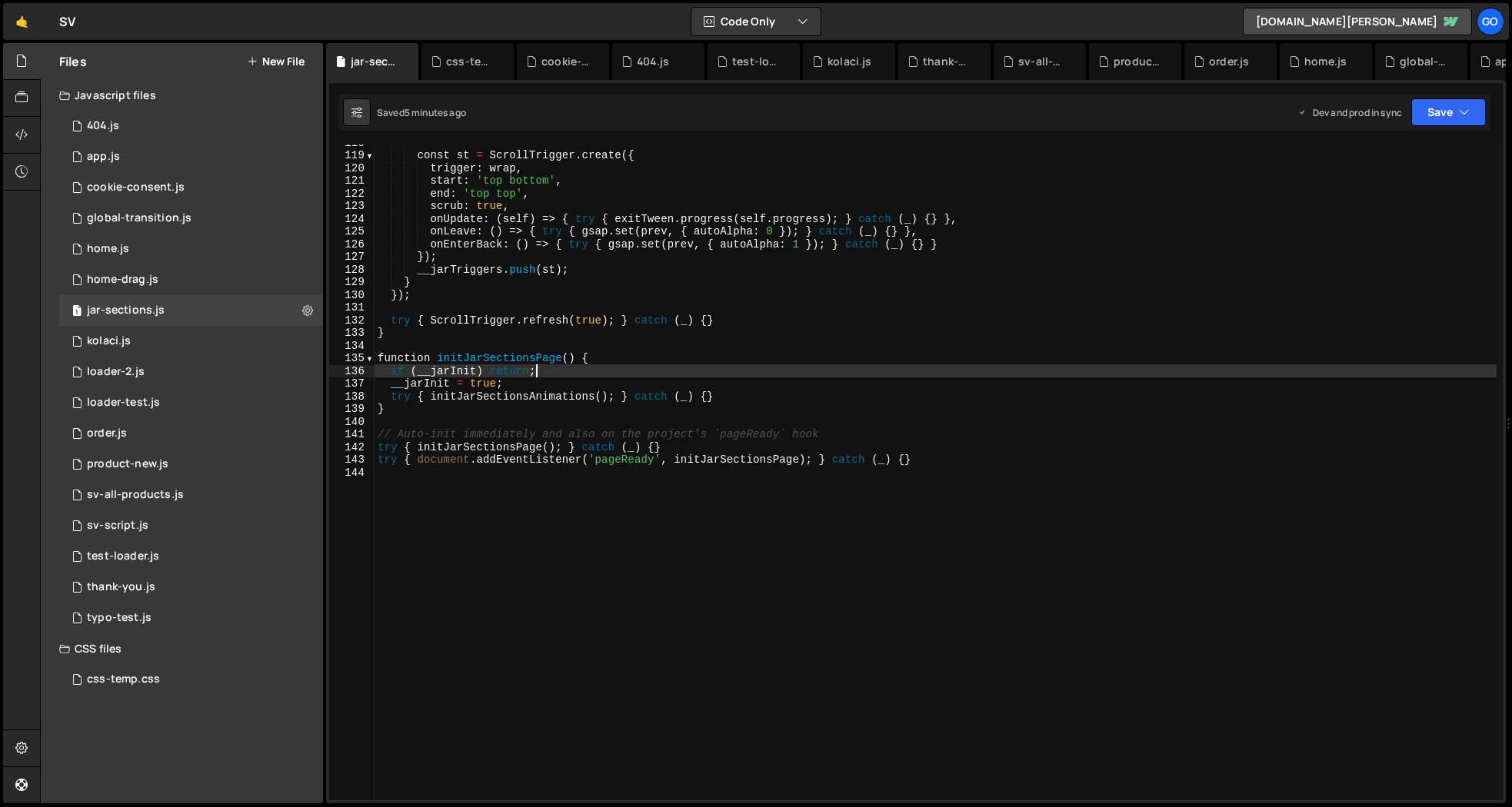
click at [706, 374] on div "const st = ScrollTrigger . create ({ trigger : wrap , start : 'top bottom' , en…" at bounding box center [936, 477] width 1123 height 682
type textarea "try { document.addEventListener('pageReady', initJarSectionsPage); } catch (_) …"
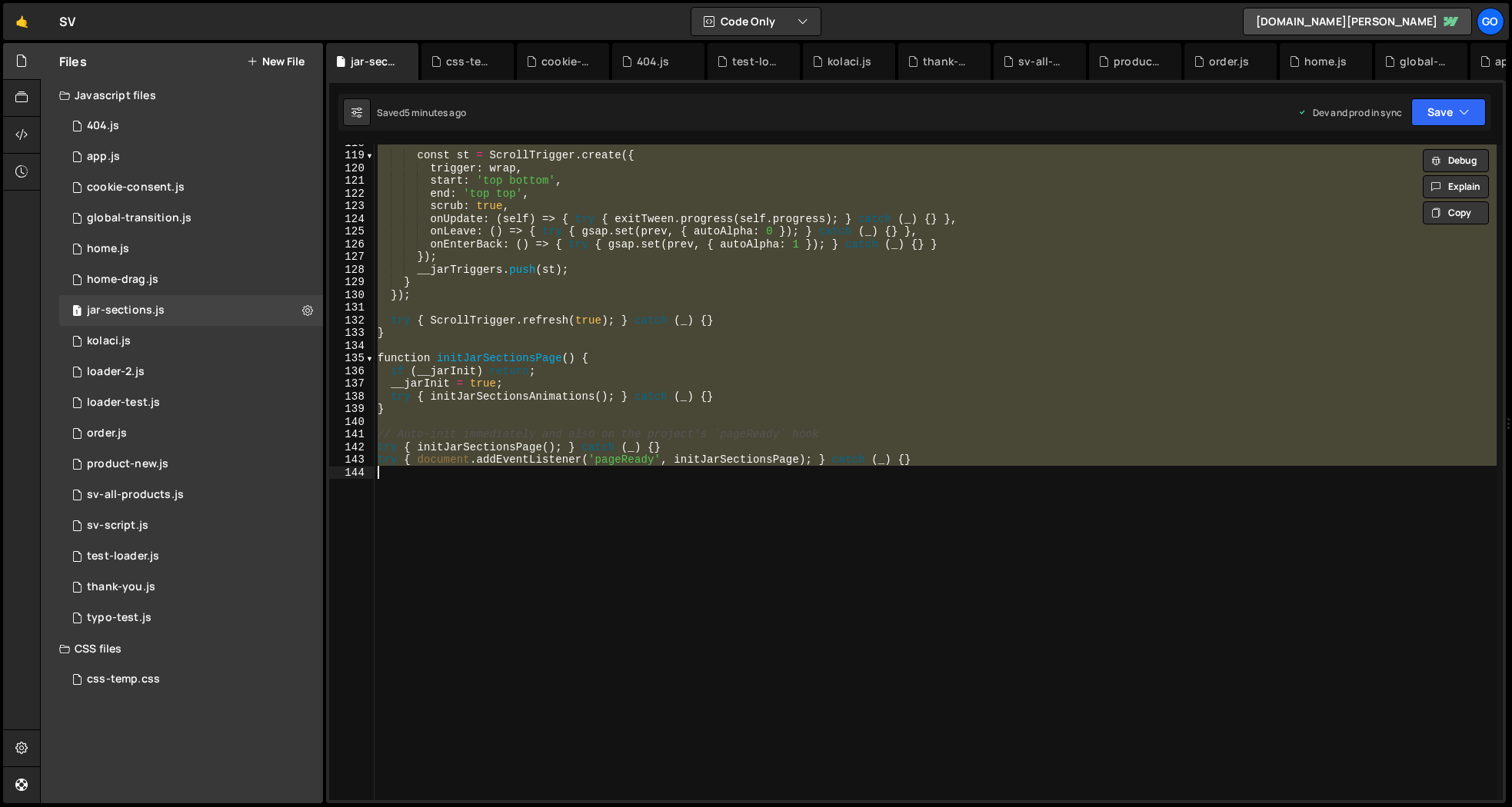
paste textarea
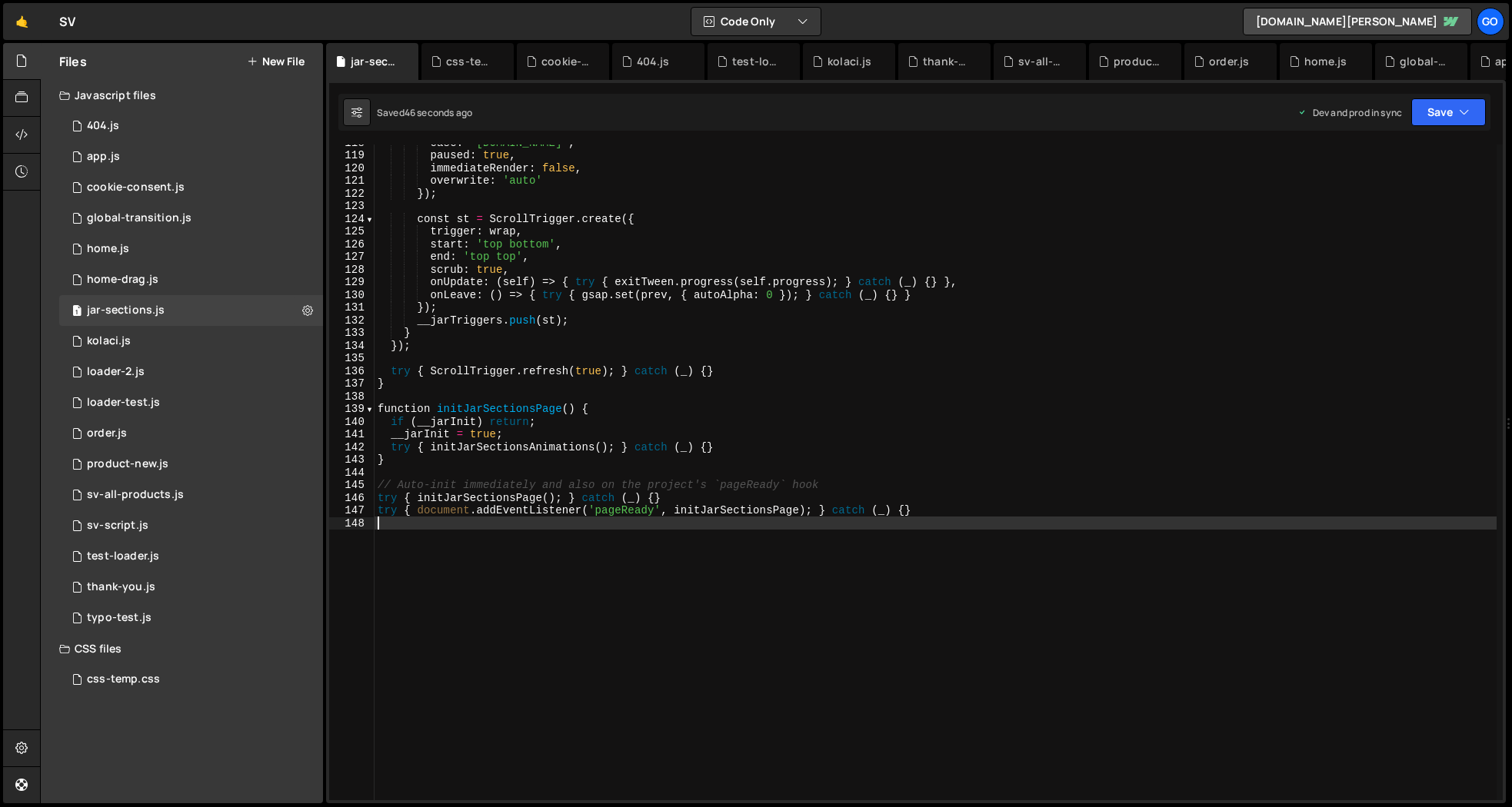
click at [533, 317] on div "ease : '[DOMAIN_NAME]' , paused : true , immediateRender : false , overwrite : …" at bounding box center [936, 477] width 1123 height 682
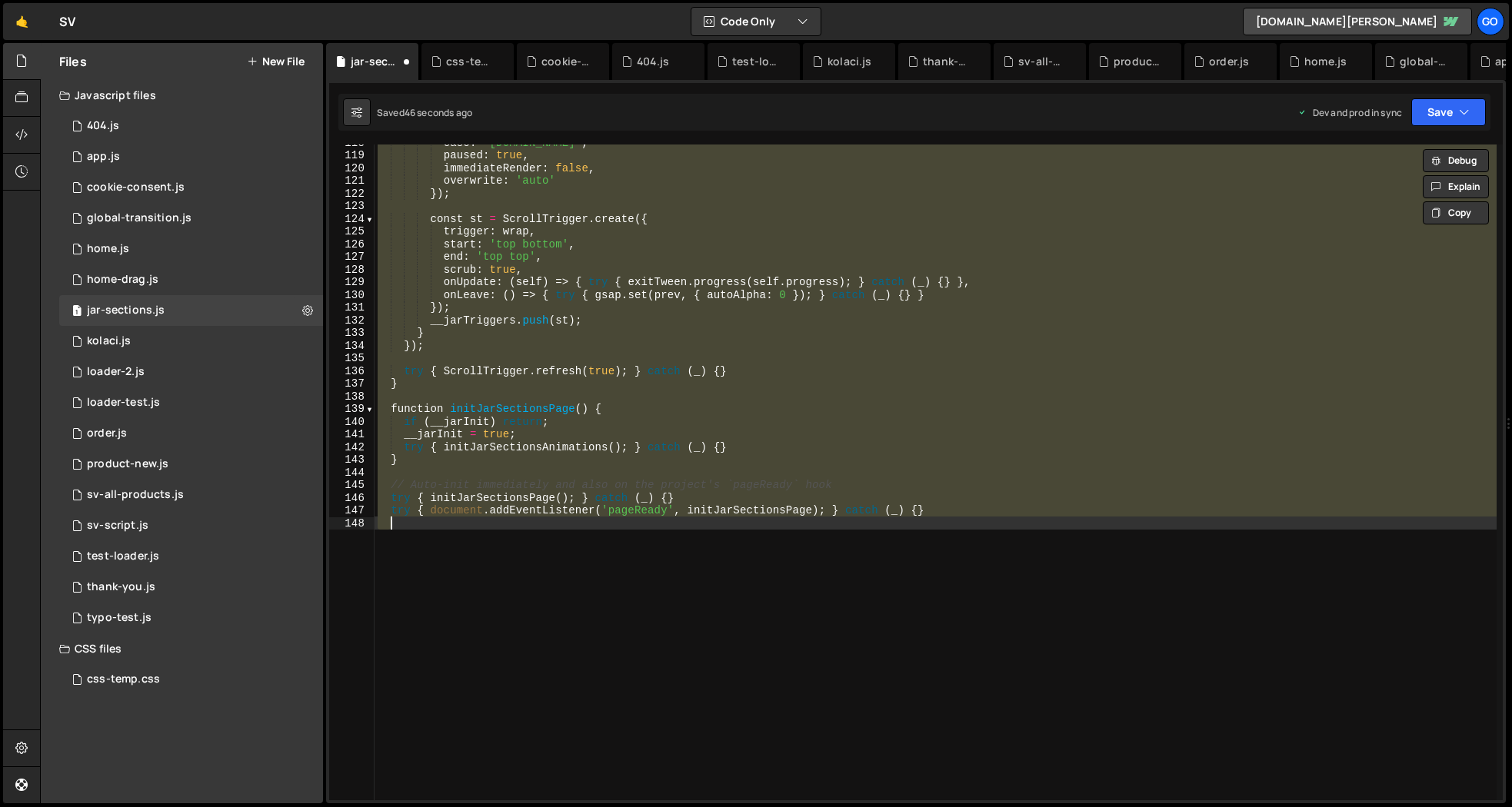
type textarea "try { document.addEventListener('pageReady', initJarSectionsPage); } catch (_) …"
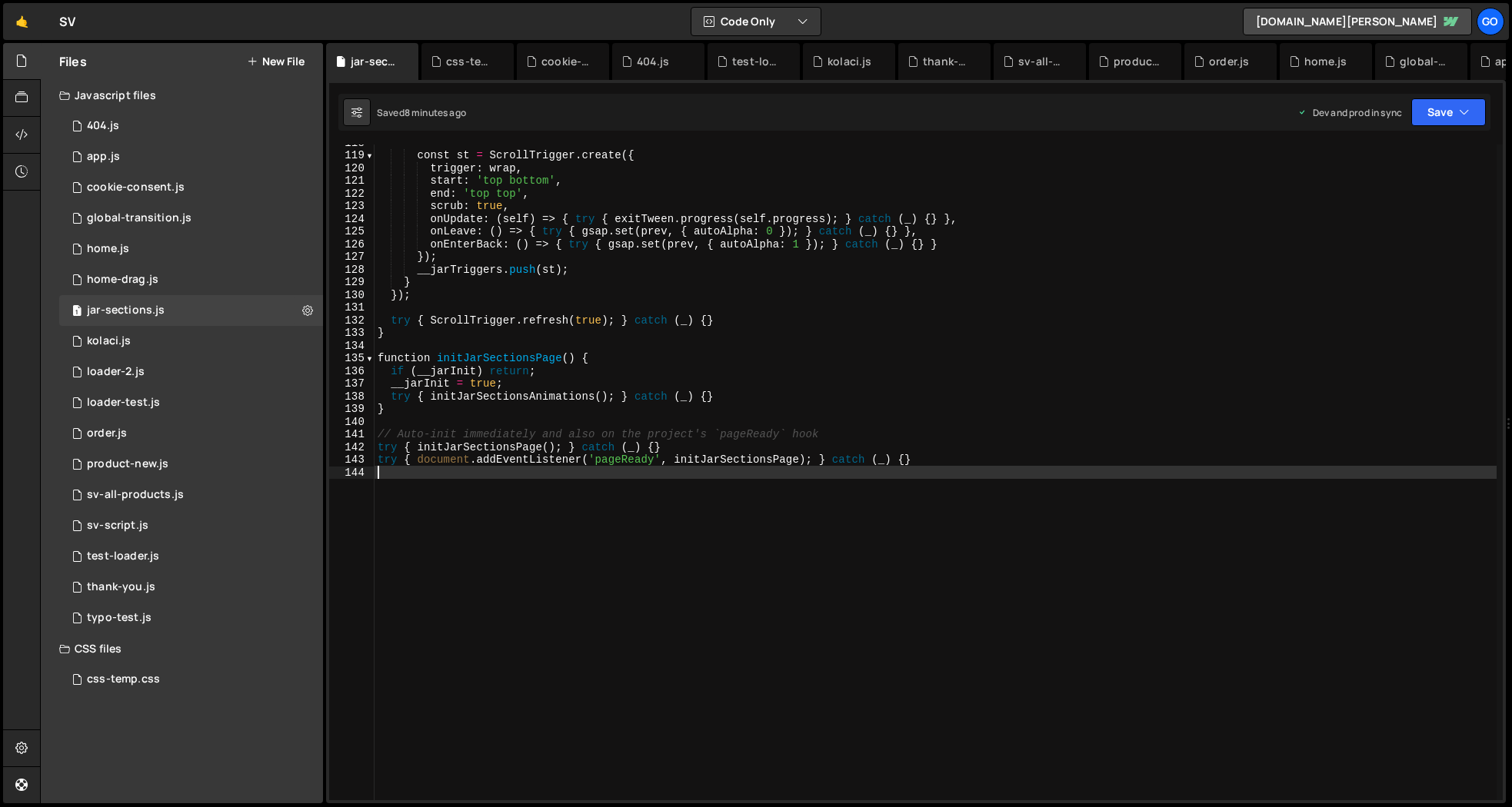
click at [580, 344] on div "const st = ScrollTrigger . create ({ trigger : wrap , start : 'top bottom' , en…" at bounding box center [936, 477] width 1123 height 682
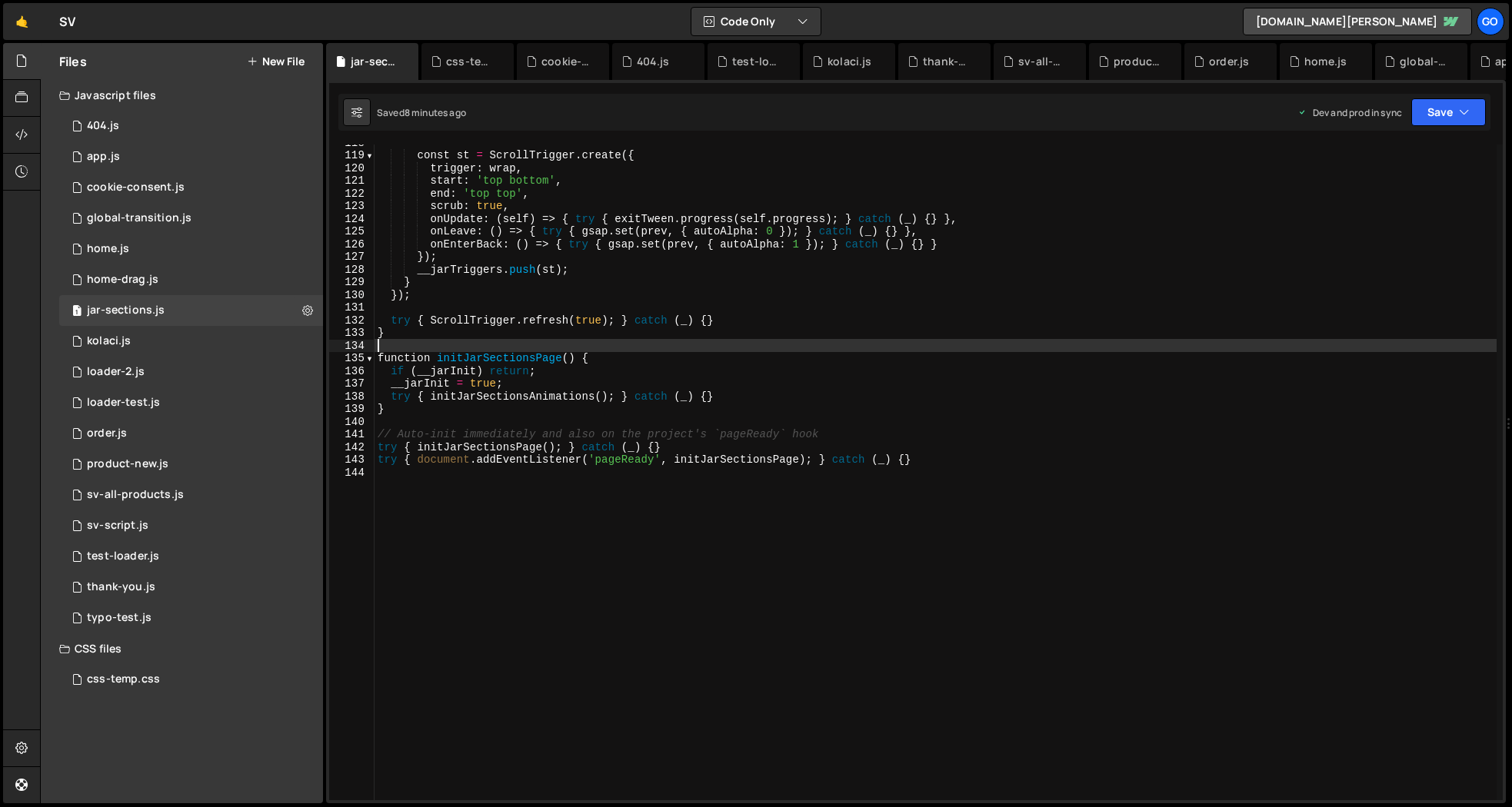
type textarea "try { document.addEventListener('pageReady', initJarSectionsPage); } catch (_) …"
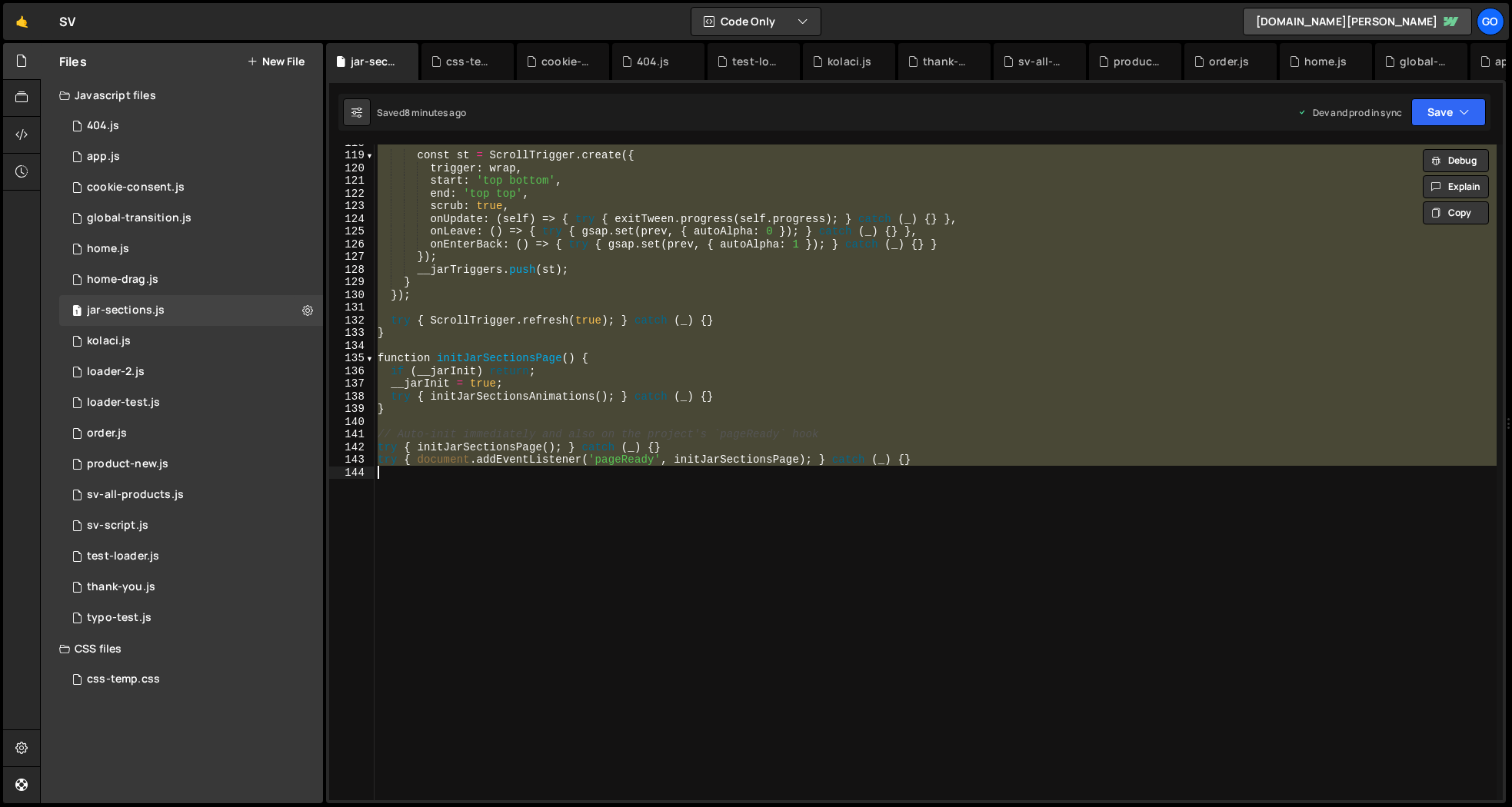
paste textarea
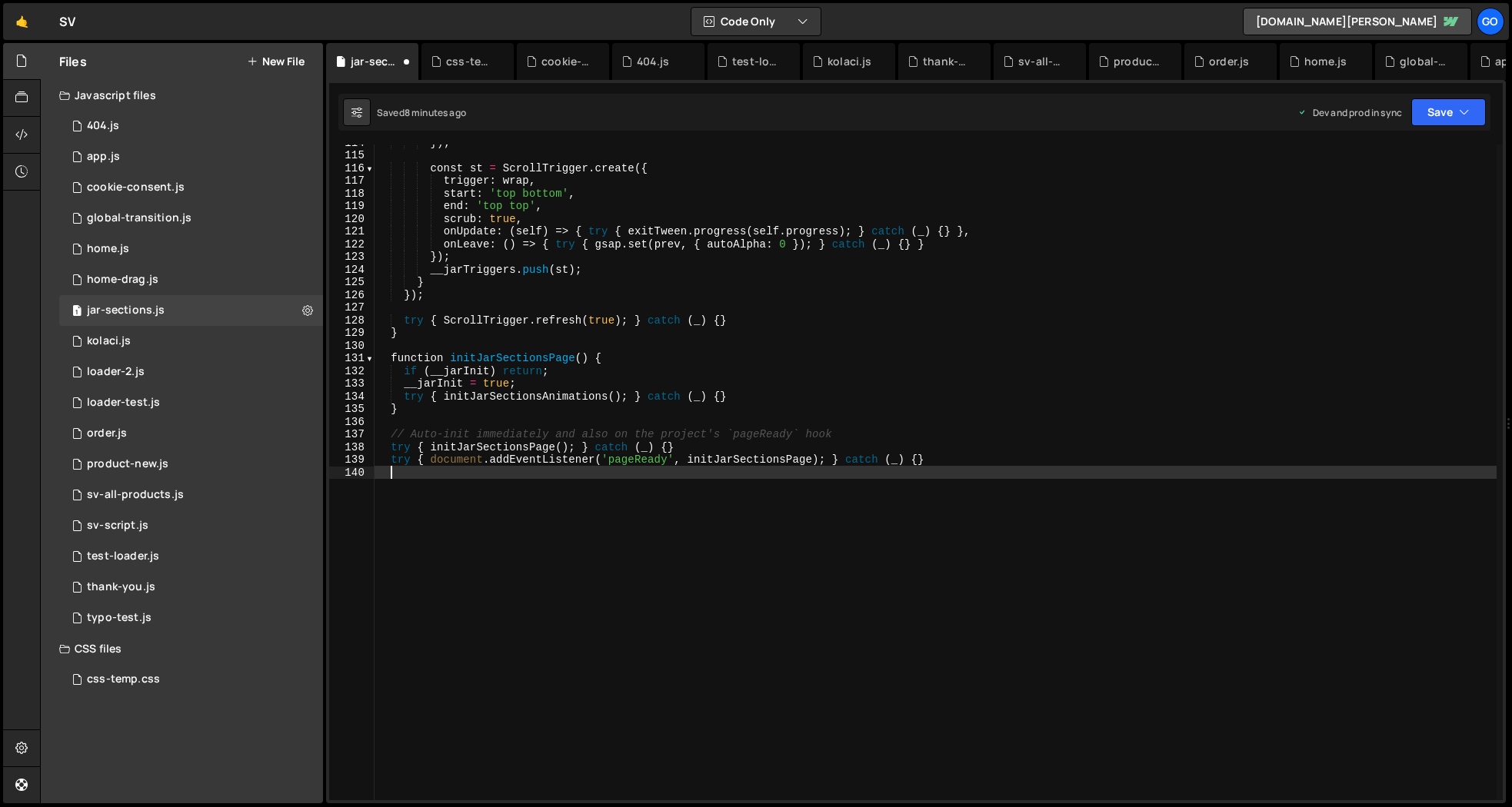
scroll to position [1442, 0]
click at [641, 413] on div "}) ; const st = ScrollTrigger . create ({ trigger : wrap , start : 'top bottom'…" at bounding box center [936, 477] width 1123 height 682
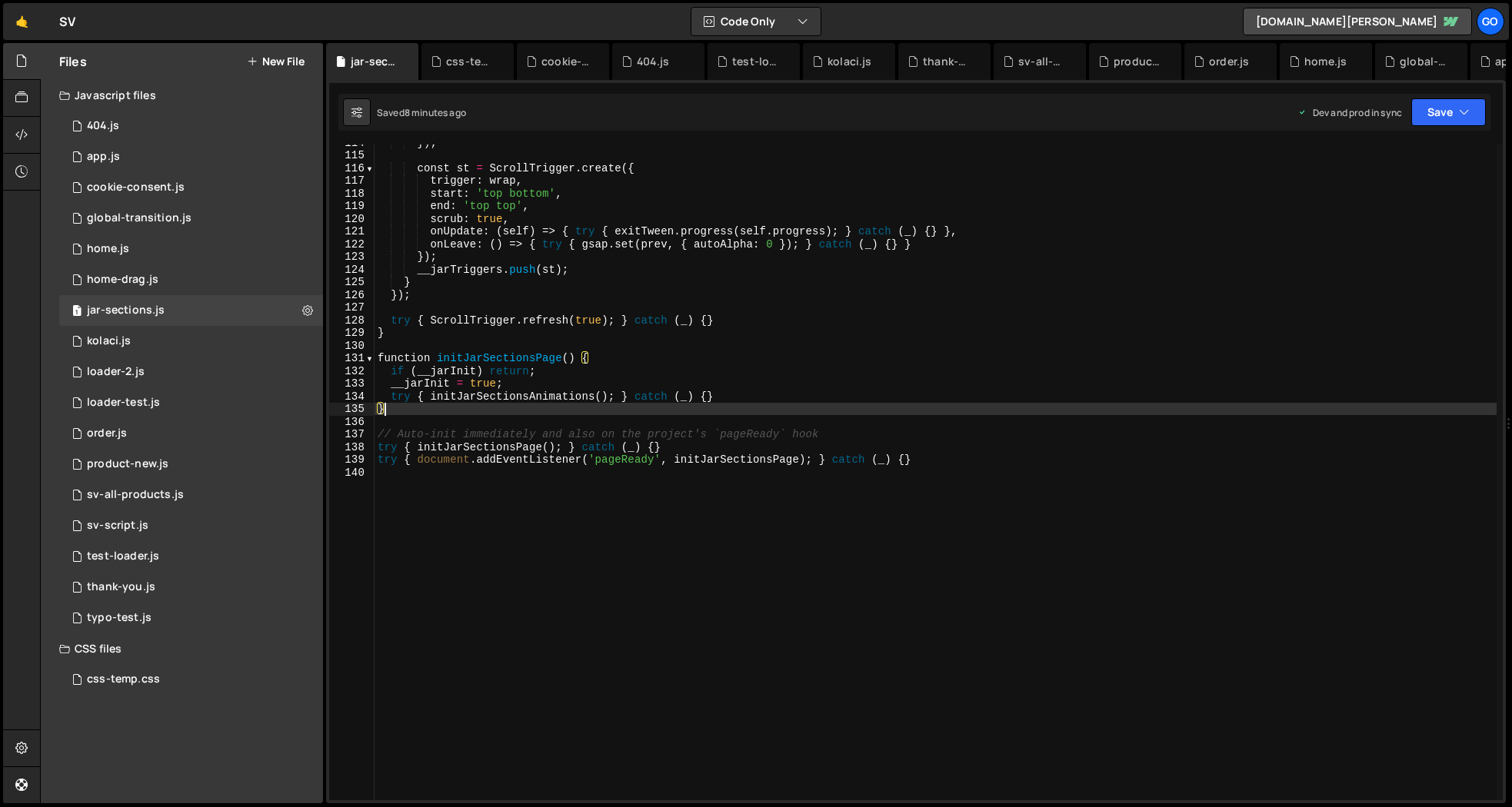
type textarea "try { document.addEventListener('pageReady', initJarSectionsPage); } catch (_) …"
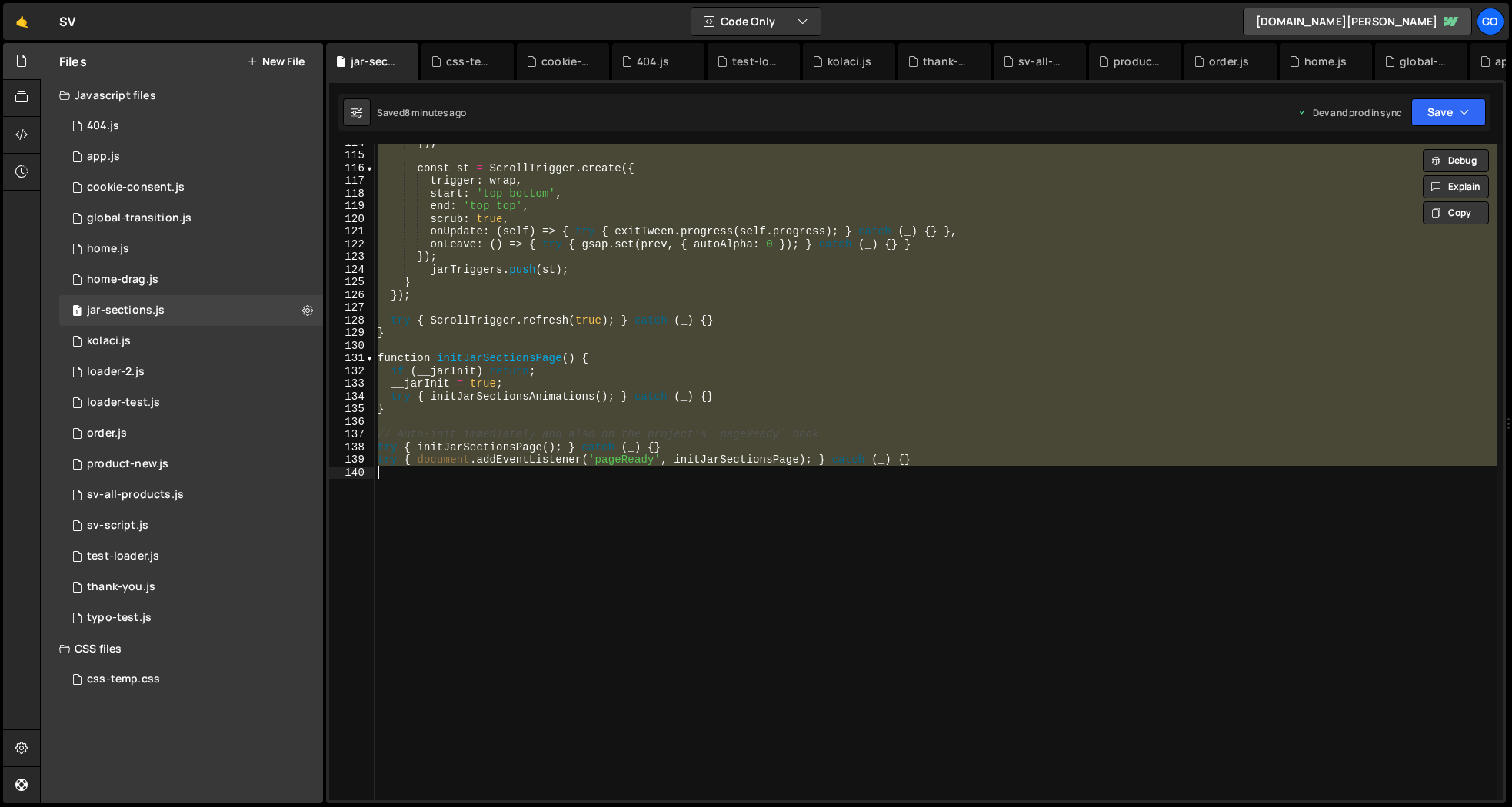
paste textarea
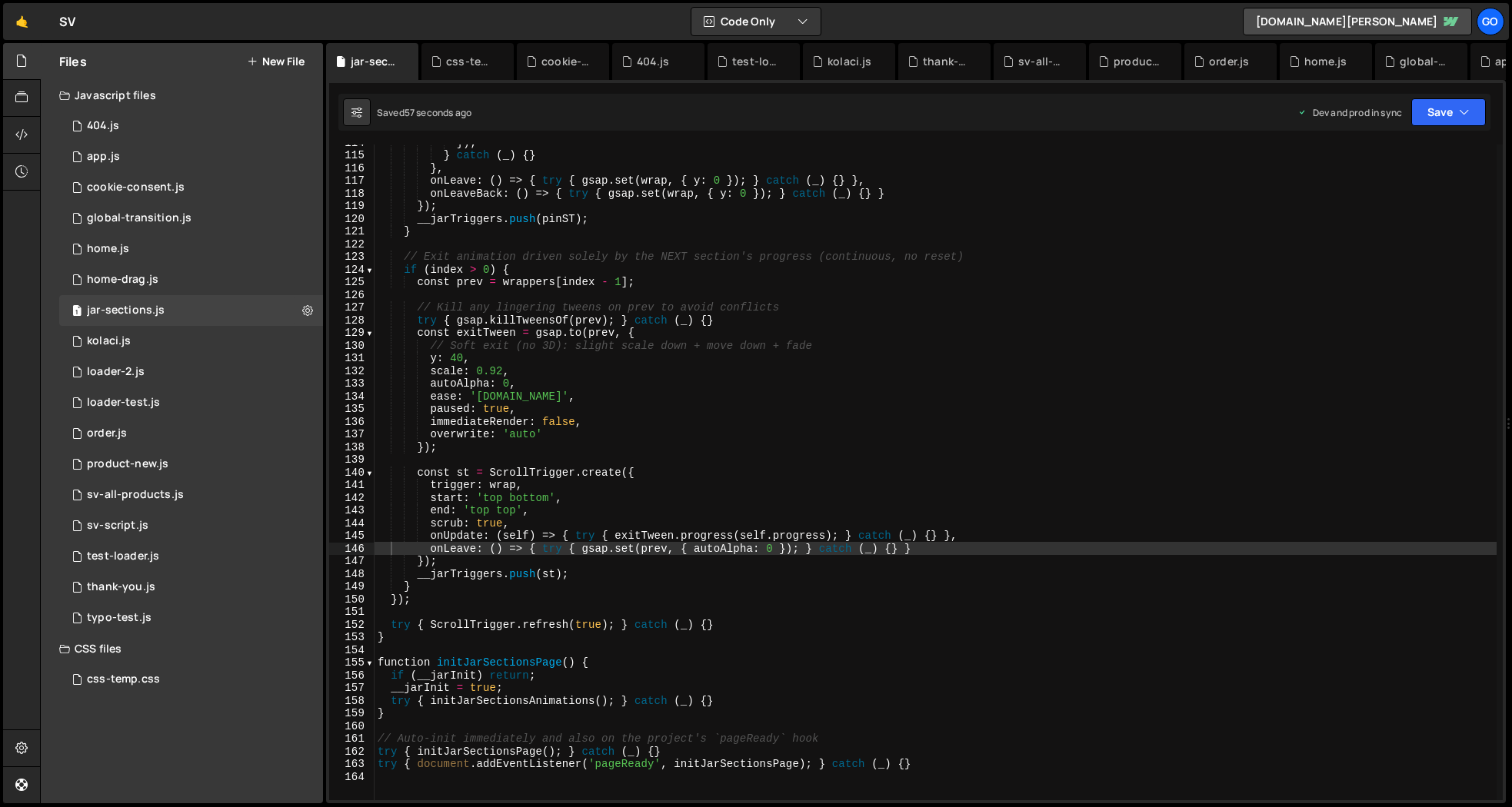
click at [507, 432] on div "}) ; } catch ( _ ) { } } , onLeave : ( ) => { try { gsap . set ( wrap , { y : 0…" at bounding box center [936, 477] width 1123 height 682
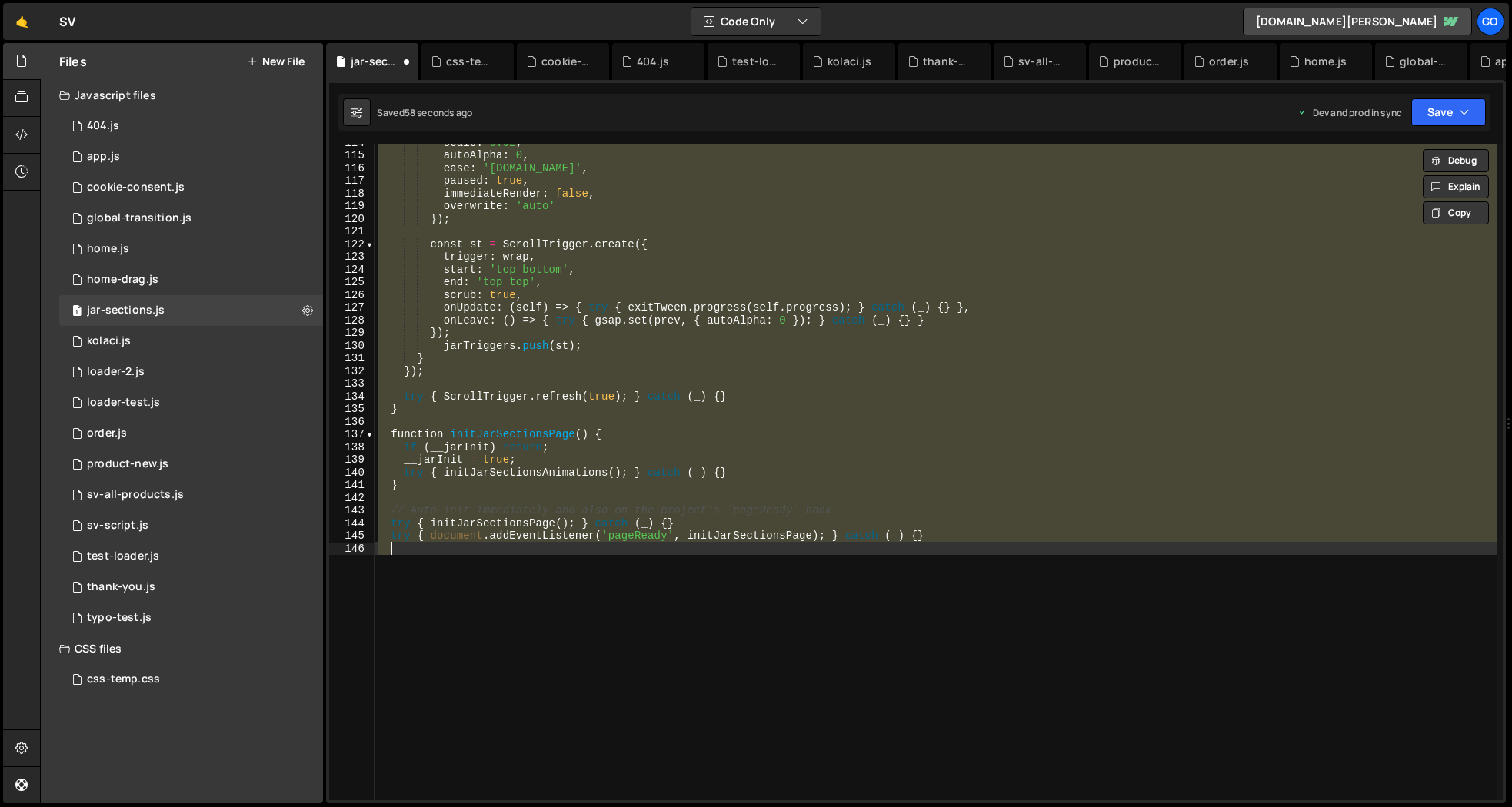
type textarea "try { document.addEventListener('pageReady', initJarSectionsPage); } catch (_) …"
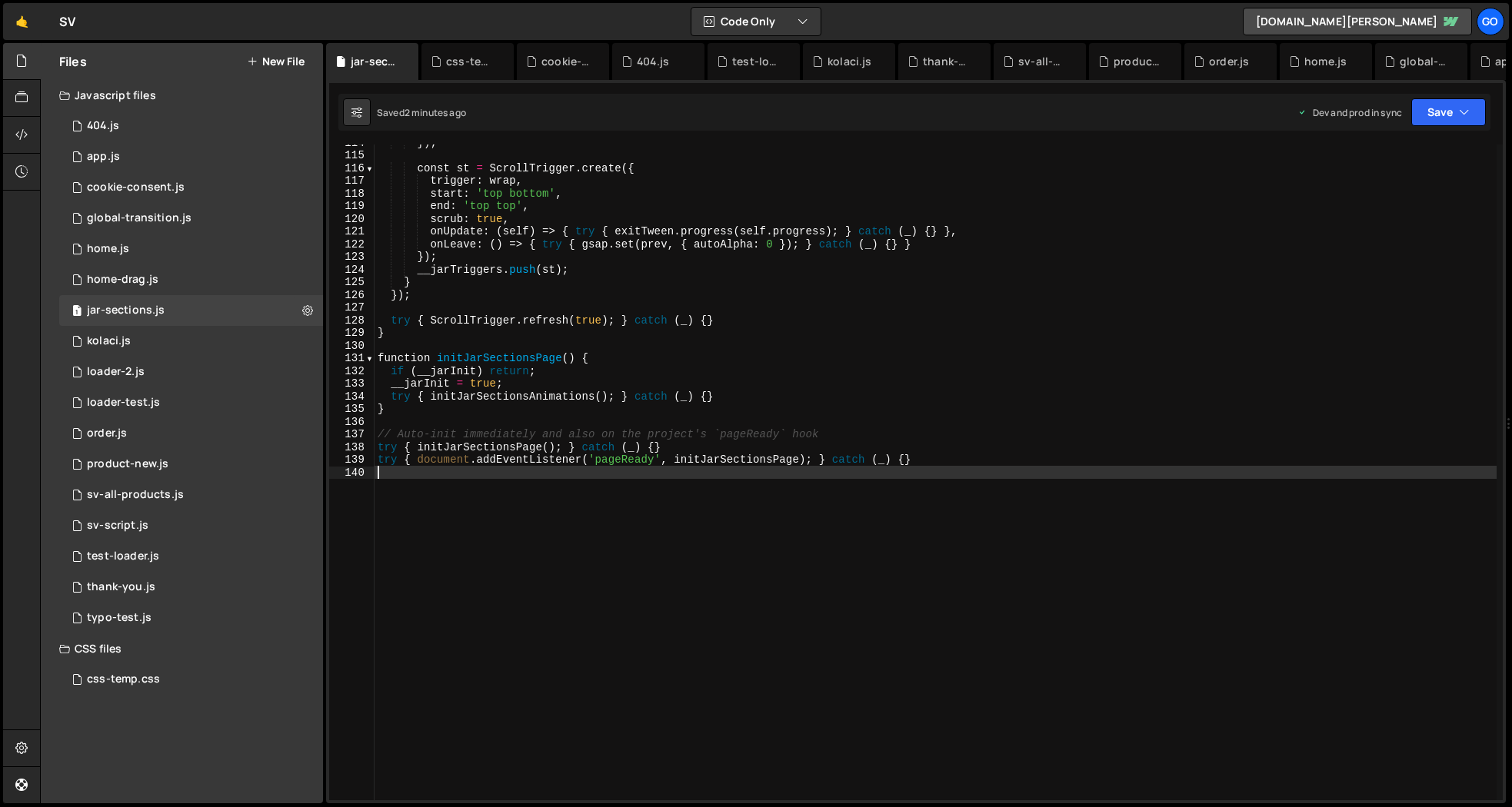
type textarea "try { document.addEventListener('pageReady', initJarSectionsPage); } catch (_) …"
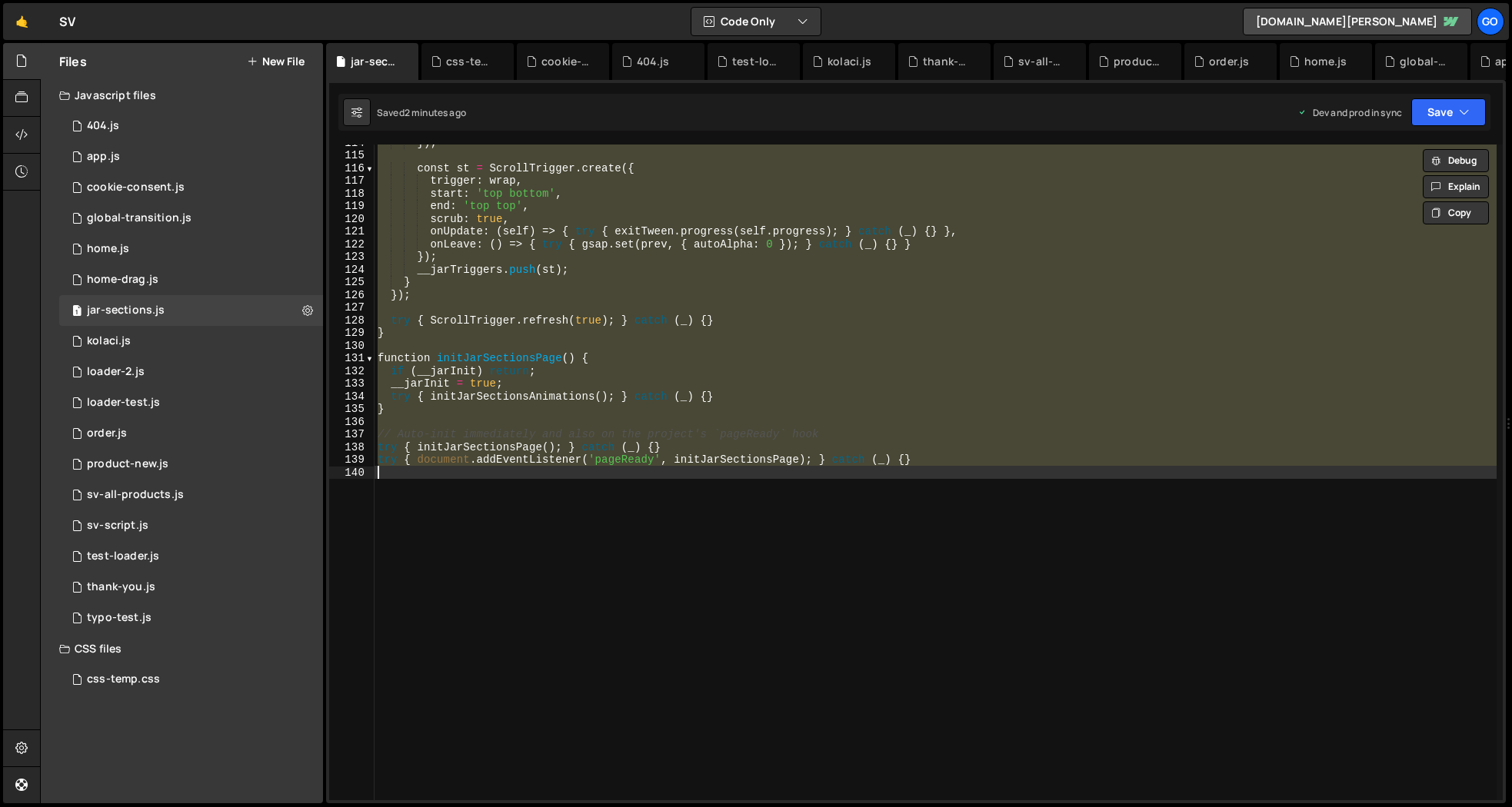
paste textarea
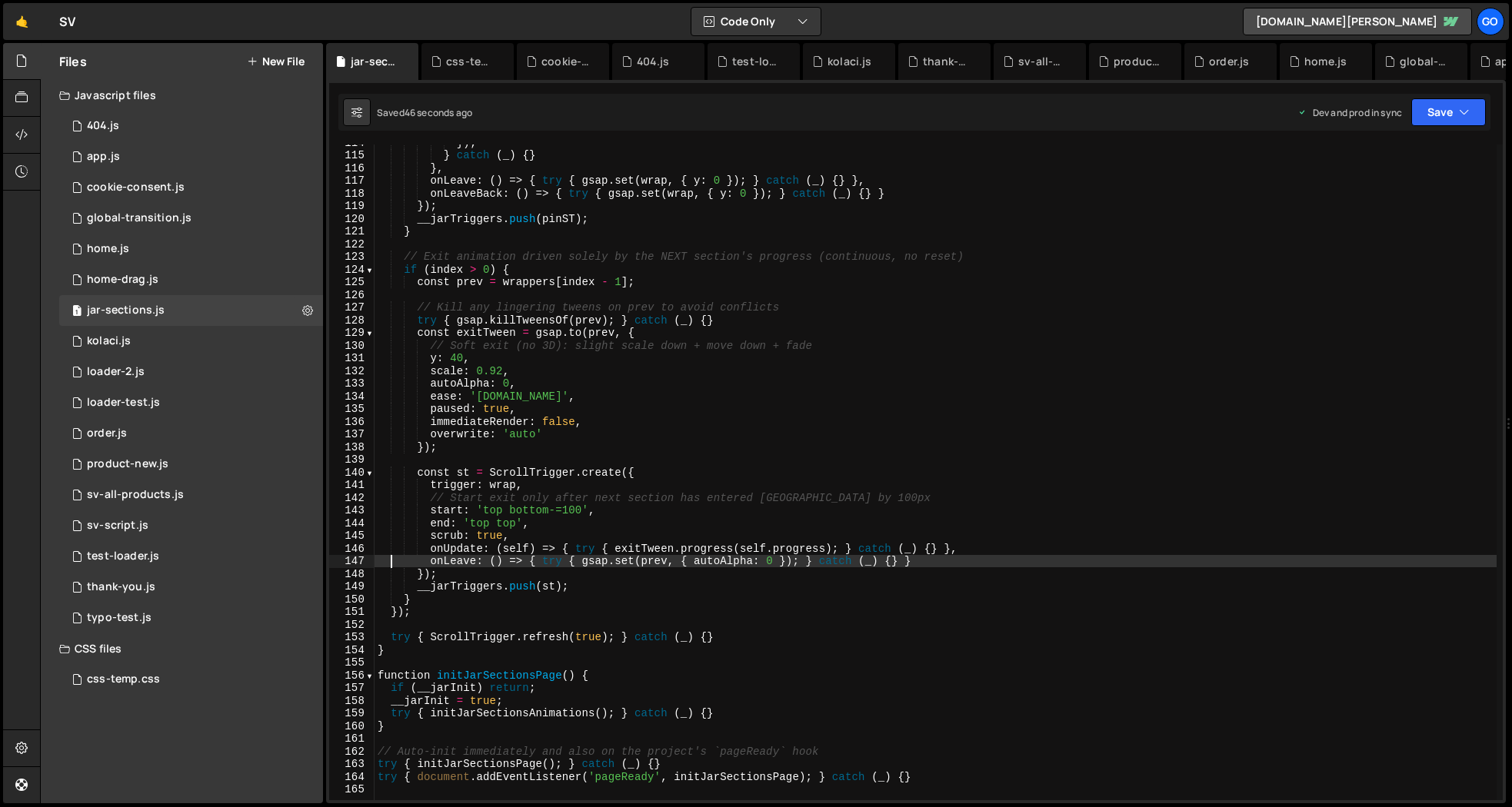
click at [754, 410] on div "}) ; } catch ( _ ) { } } , onLeave : ( ) => { try { gsap . set ( wrap , { y : 0…" at bounding box center [936, 477] width 1123 height 682
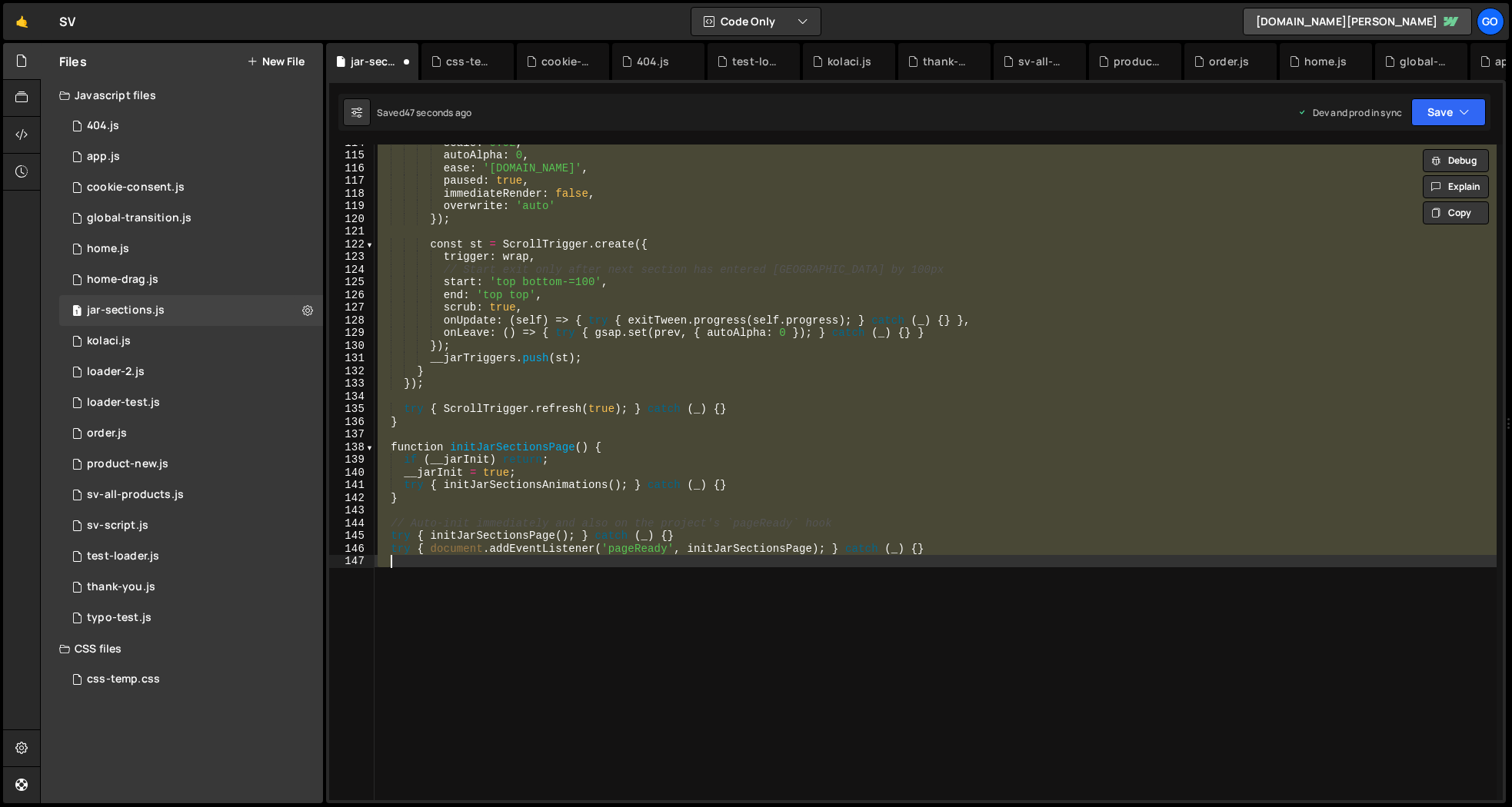
type textarea "try { document.addEventListener('pageReady', initJarSectionsPage); } catch (_) …"
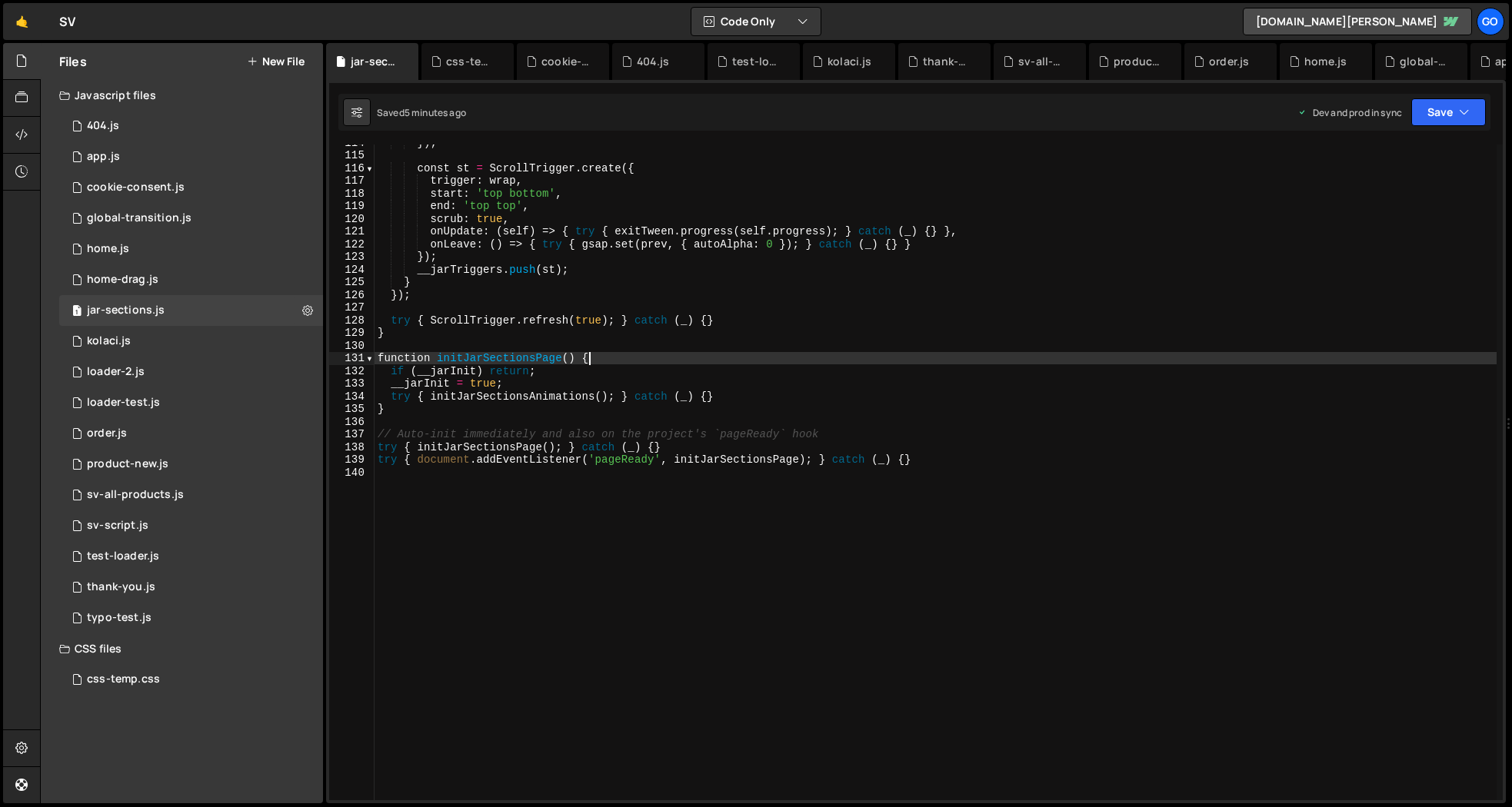
click at [754, 356] on div "}) ; const st = ScrollTrigger . create ({ trigger : wrap , start : 'top bottom'…" at bounding box center [936, 477] width 1123 height 682
type textarea "try { document.addEventListener('pageReady', initJarSectionsPage); } catch (_) …"
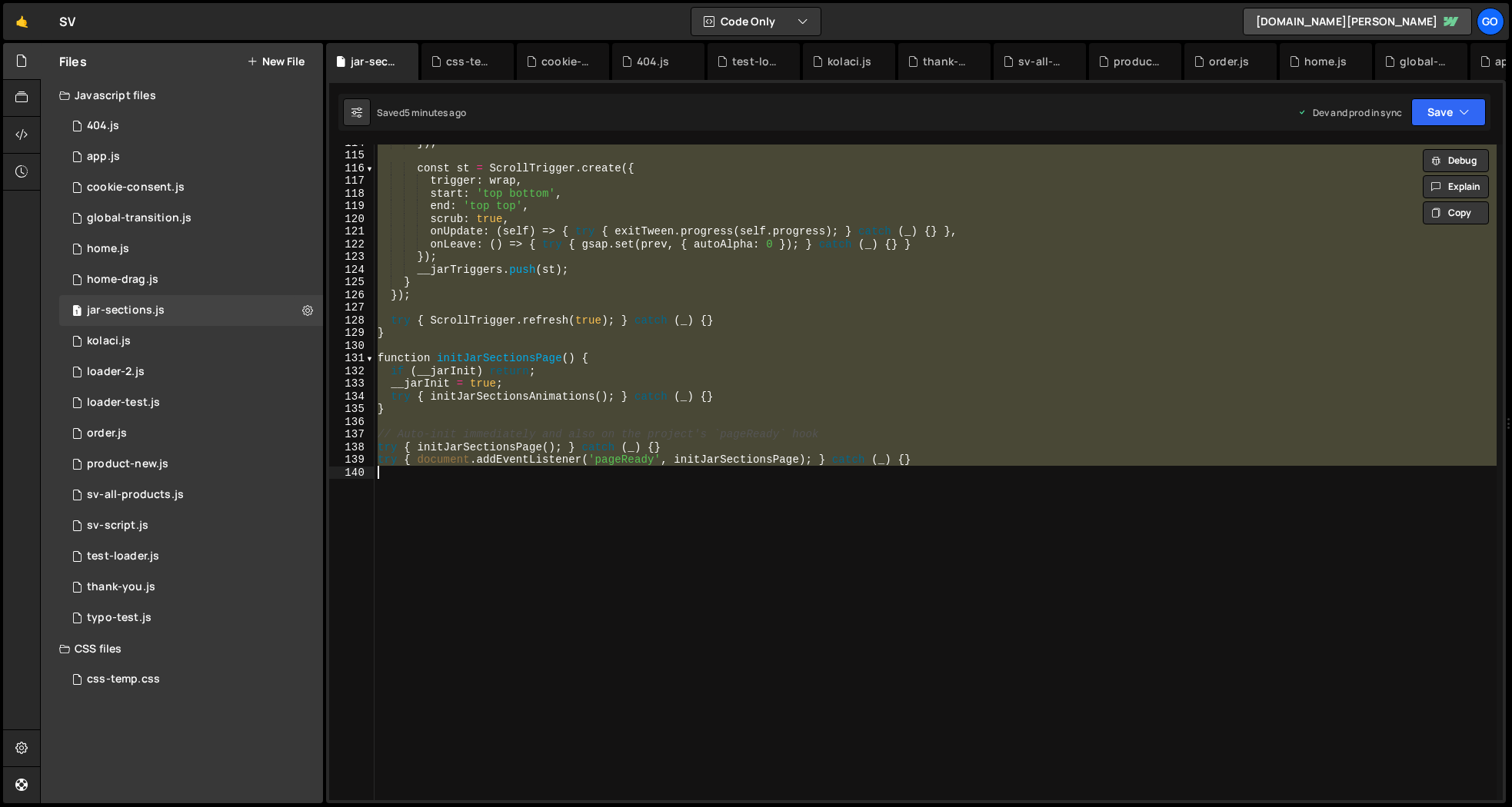
paste textarea
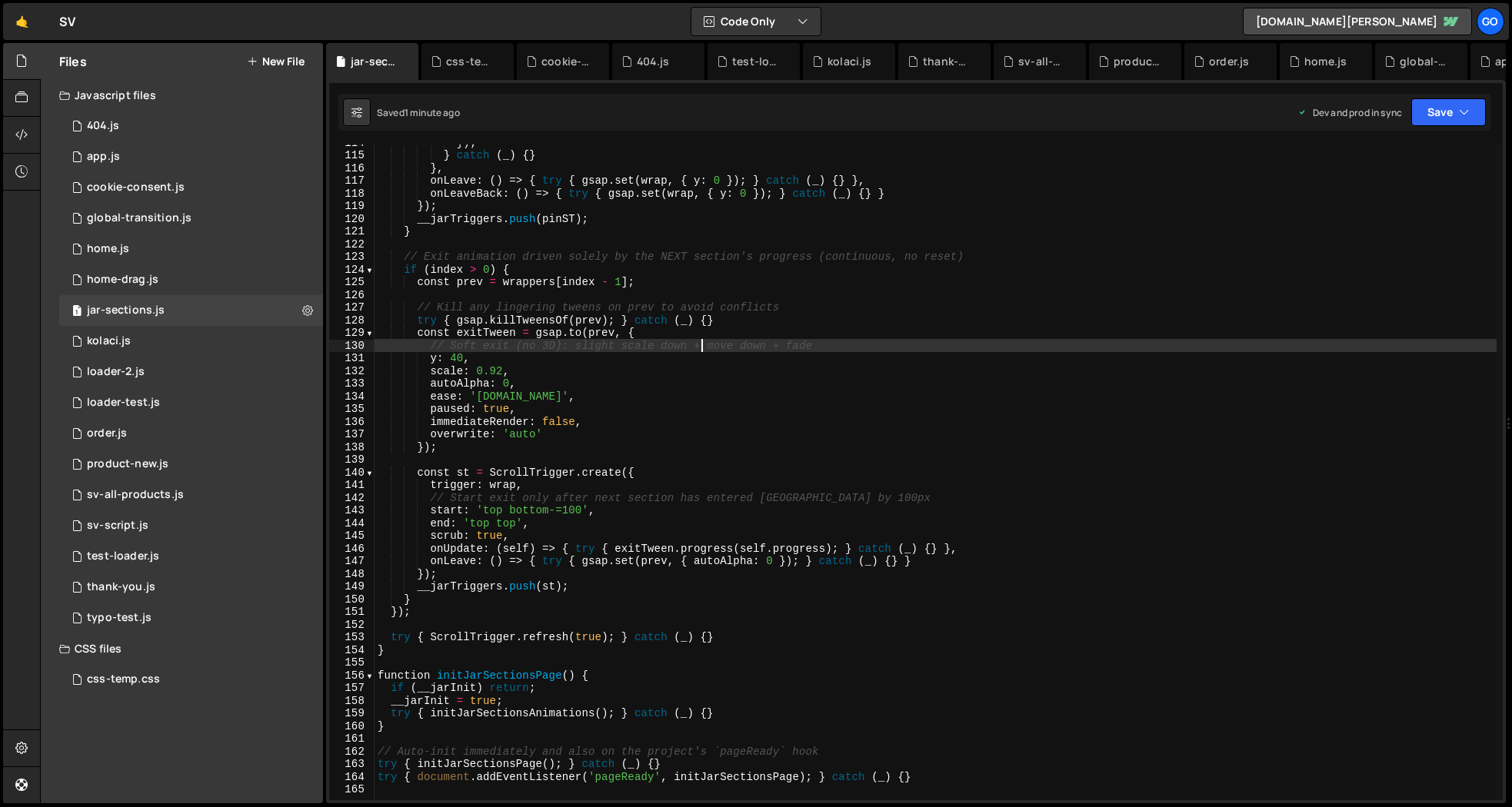
click at [703, 343] on div "}) ; } catch ( _ ) { } } , onLeave : ( ) => { try { gsap . set ( wrap , { y : 0…" at bounding box center [936, 477] width 1123 height 682
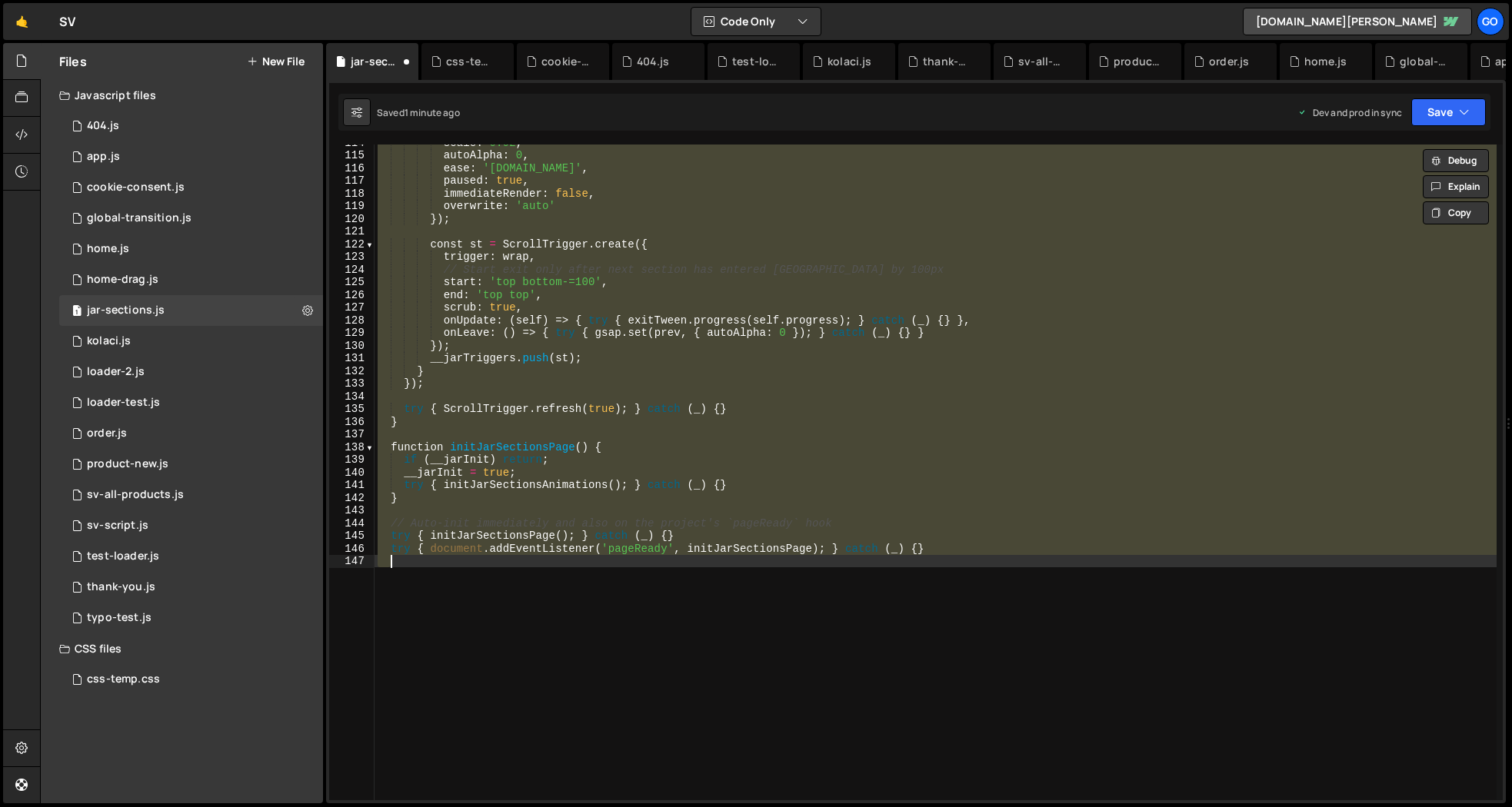
type textarea "try { document.addEventListener('pageReady', initJarSectionsPage); } catch (_) …"
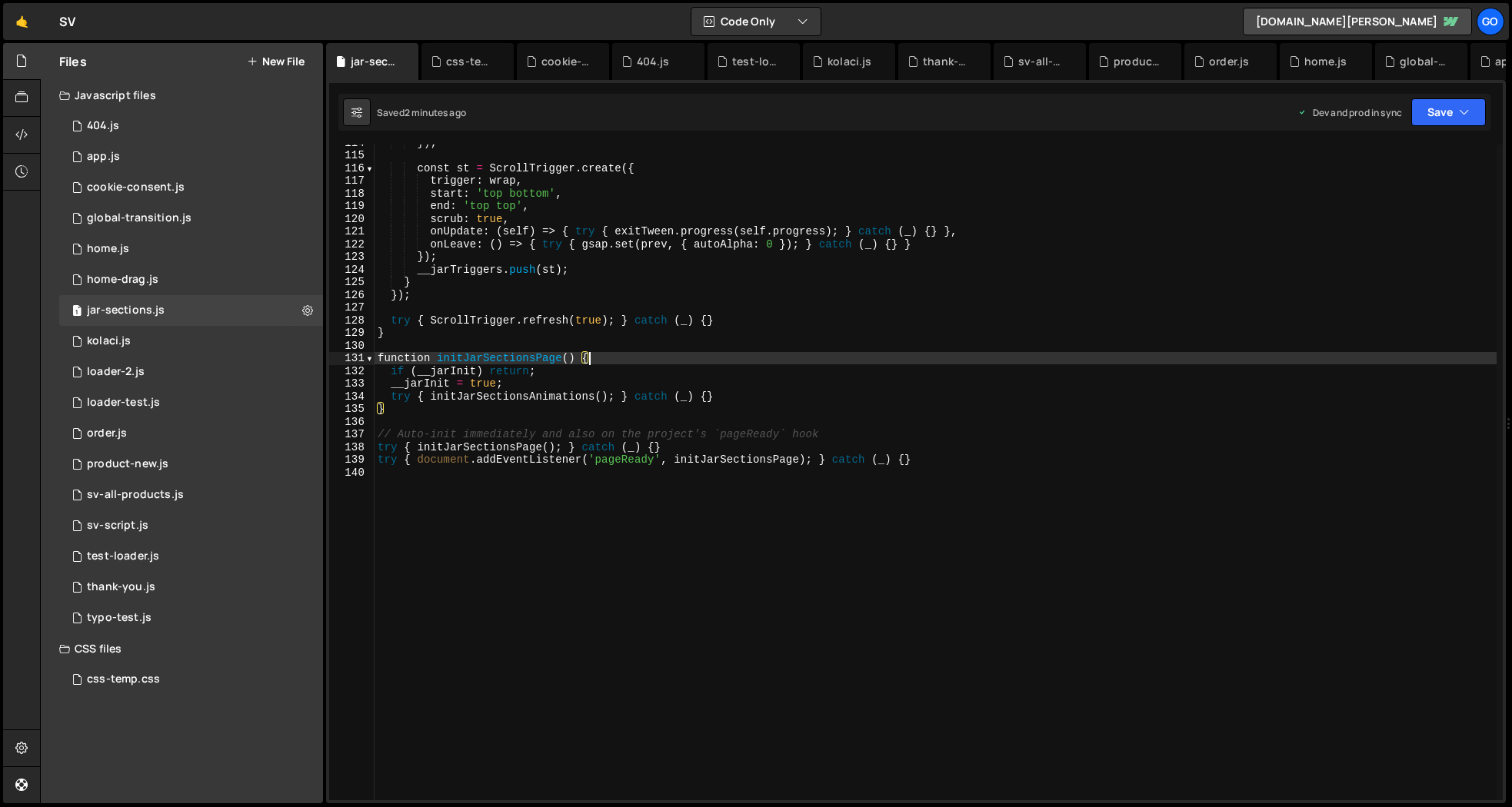
click at [720, 363] on div "}) ; const st = ScrollTrigger . create ({ trigger : wrap , start : 'top bottom'…" at bounding box center [936, 477] width 1123 height 682
type textarea "try { document.addEventListener('pageReady', initJarSectionsPage); } catch (_) …"
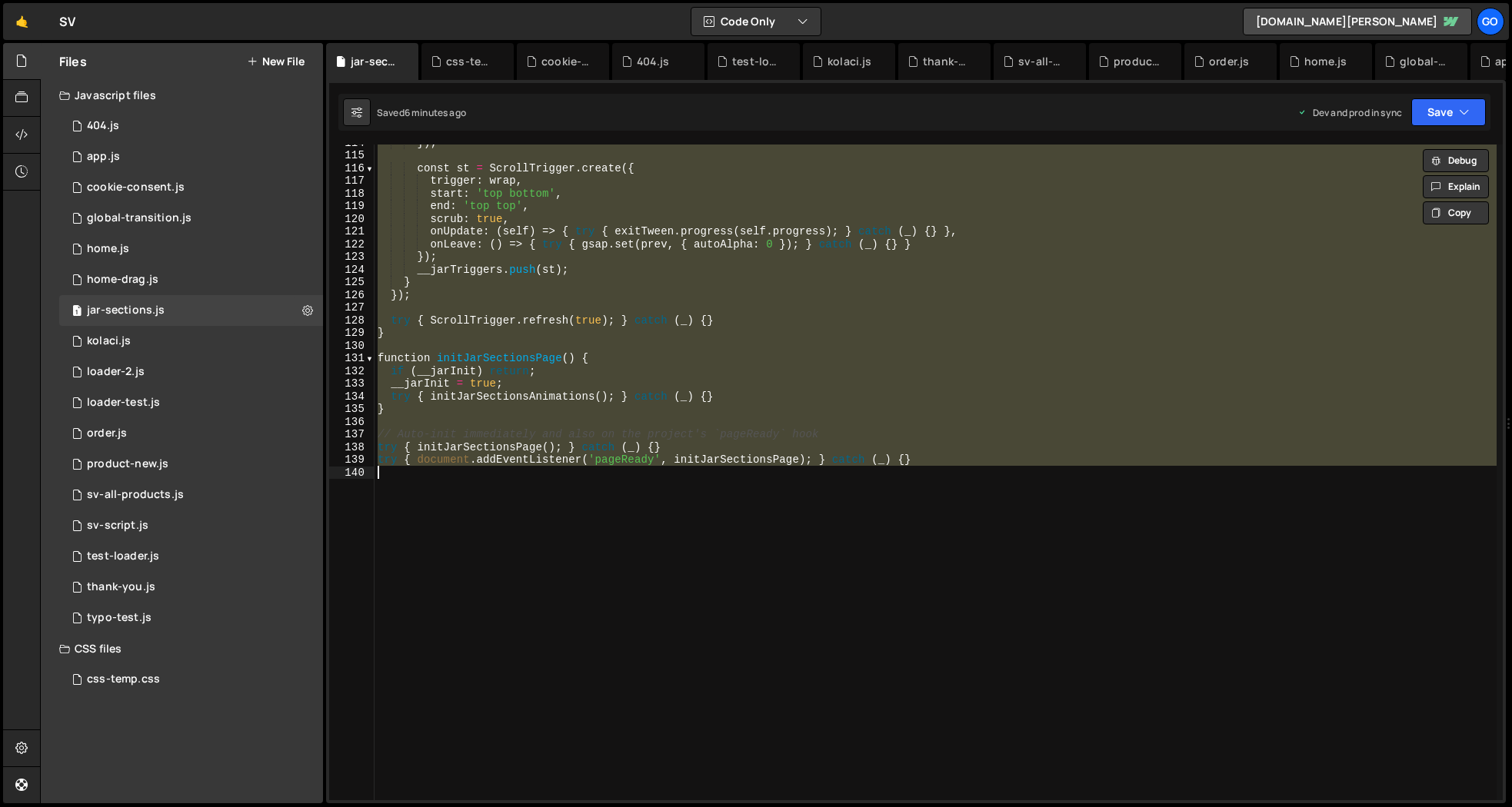
click at [740, 426] on div "}) ; const st = ScrollTrigger . create ({ trigger : wrap , start : 'top bottom'…" at bounding box center [936, 472] width 1123 height 656
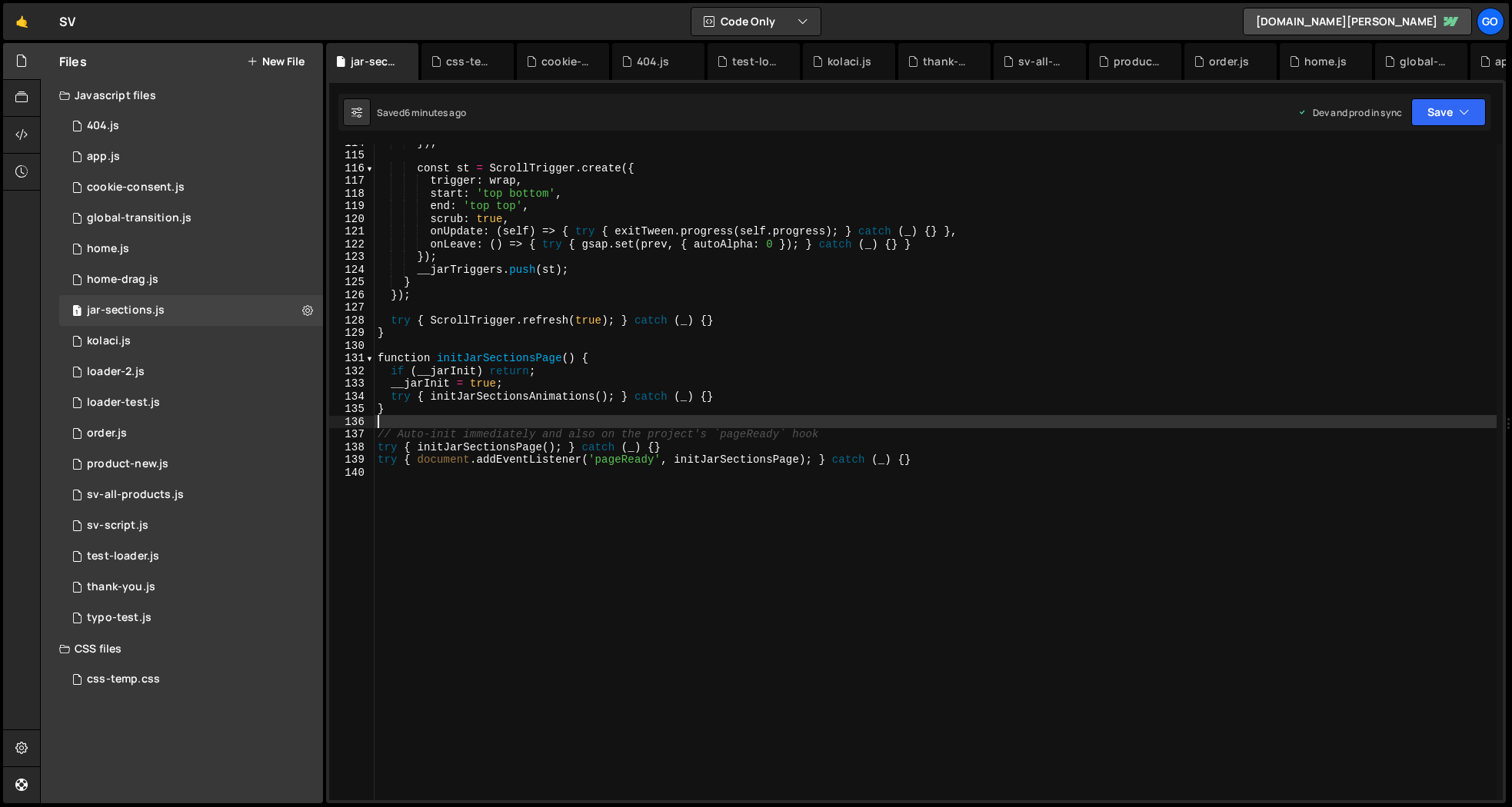
type textarea "try { document.addEventListener('pageReady', initJarSectionsPage); } catch (_) …"
paste textarea
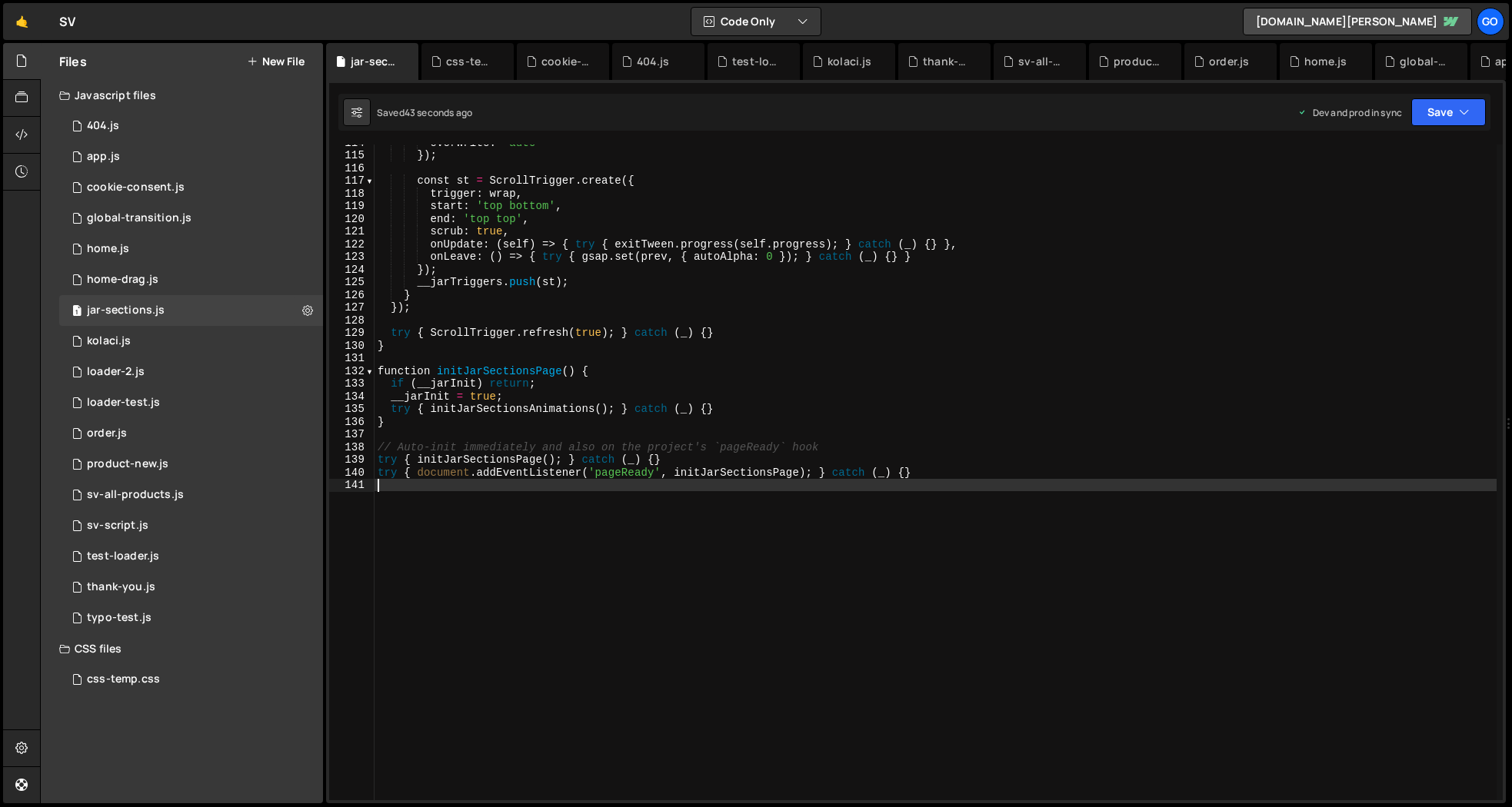
click at [871, 484] on div "overwrite : 'auto' }) ; const st = ScrollTrigger . create ({ trigger : wrap , s…" at bounding box center [936, 477] width 1123 height 682
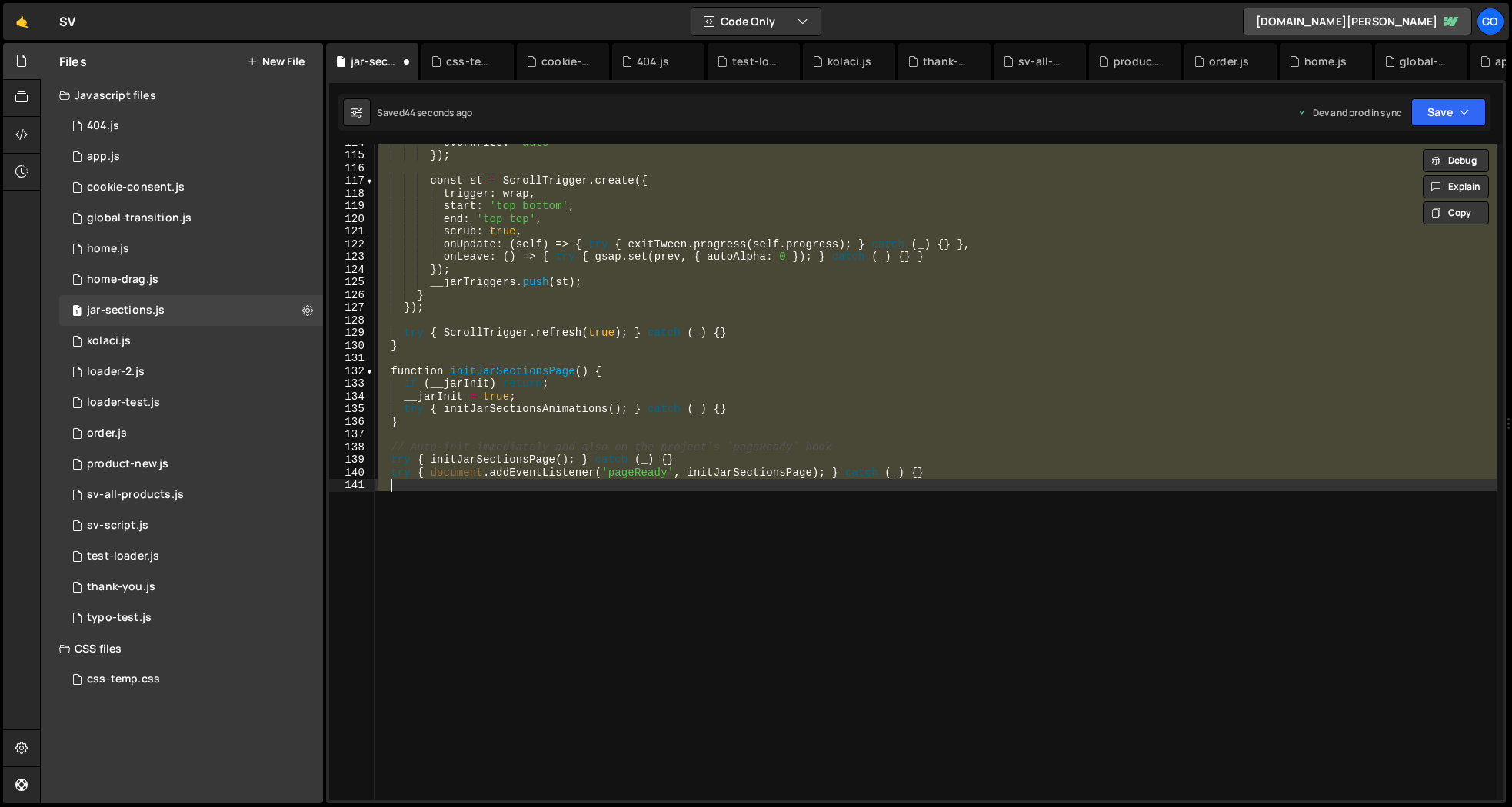
type textarea "try { document.addEventListener('pageReady', initJarSectionsPage); } catch (_) …"
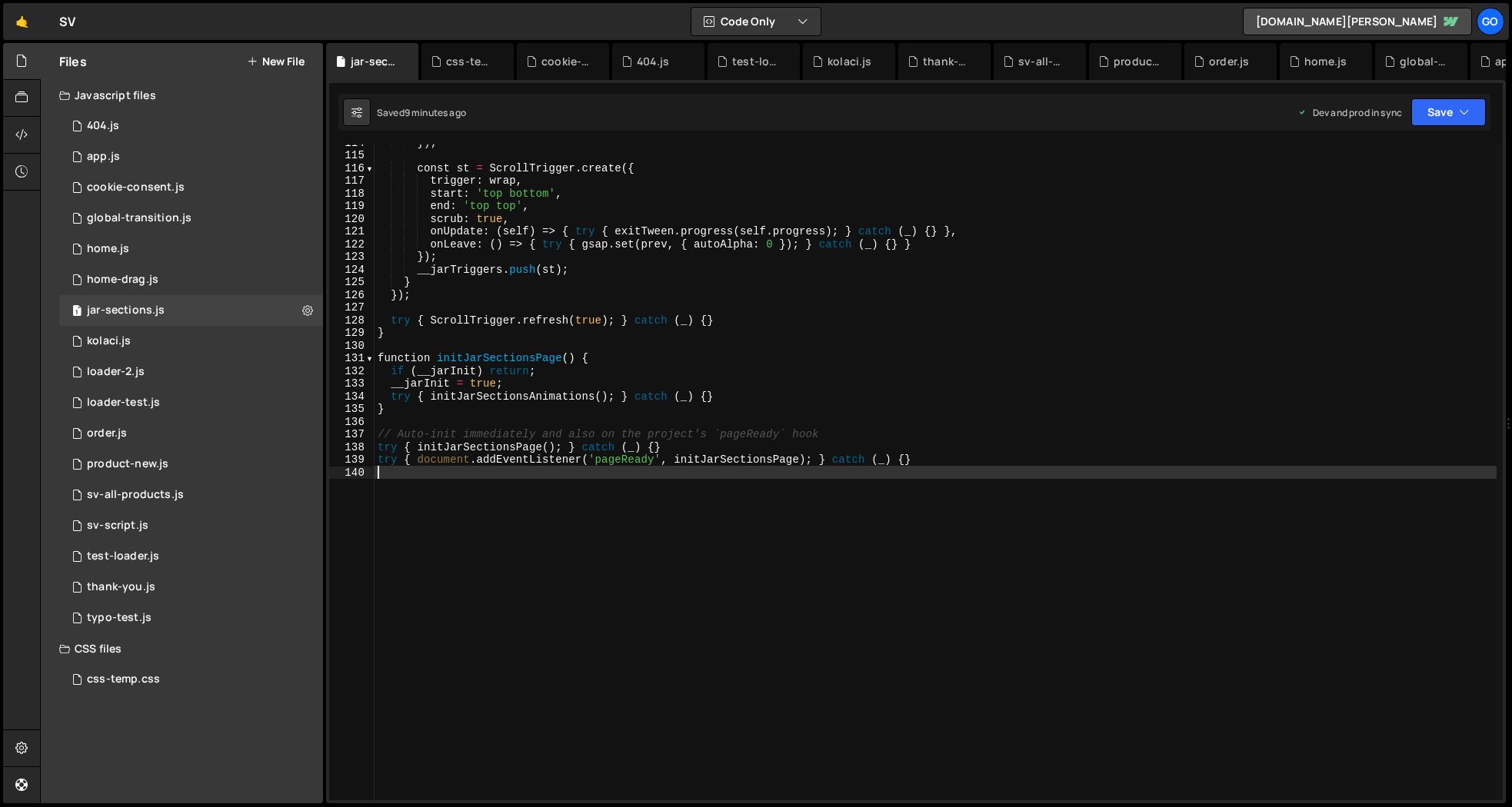
click at [634, 340] on div "}) ; const st = ScrollTrigger . create ({ trigger : wrap , start : 'top bottom'…" at bounding box center [936, 477] width 1123 height 682
type textarea "try { document.addEventListener('pageReady', initJarSectionsPage); } catch (_) …"
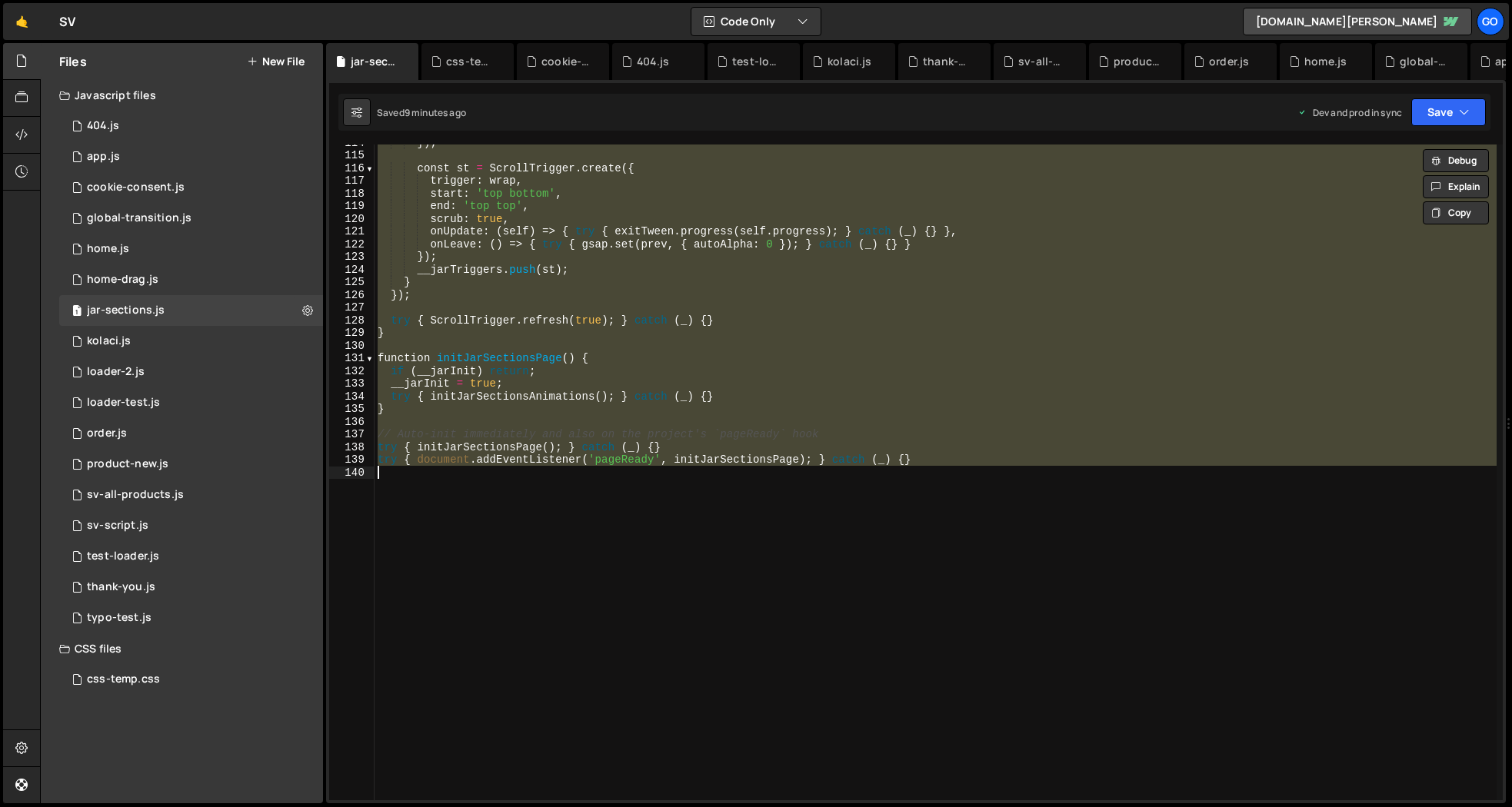
paste textarea
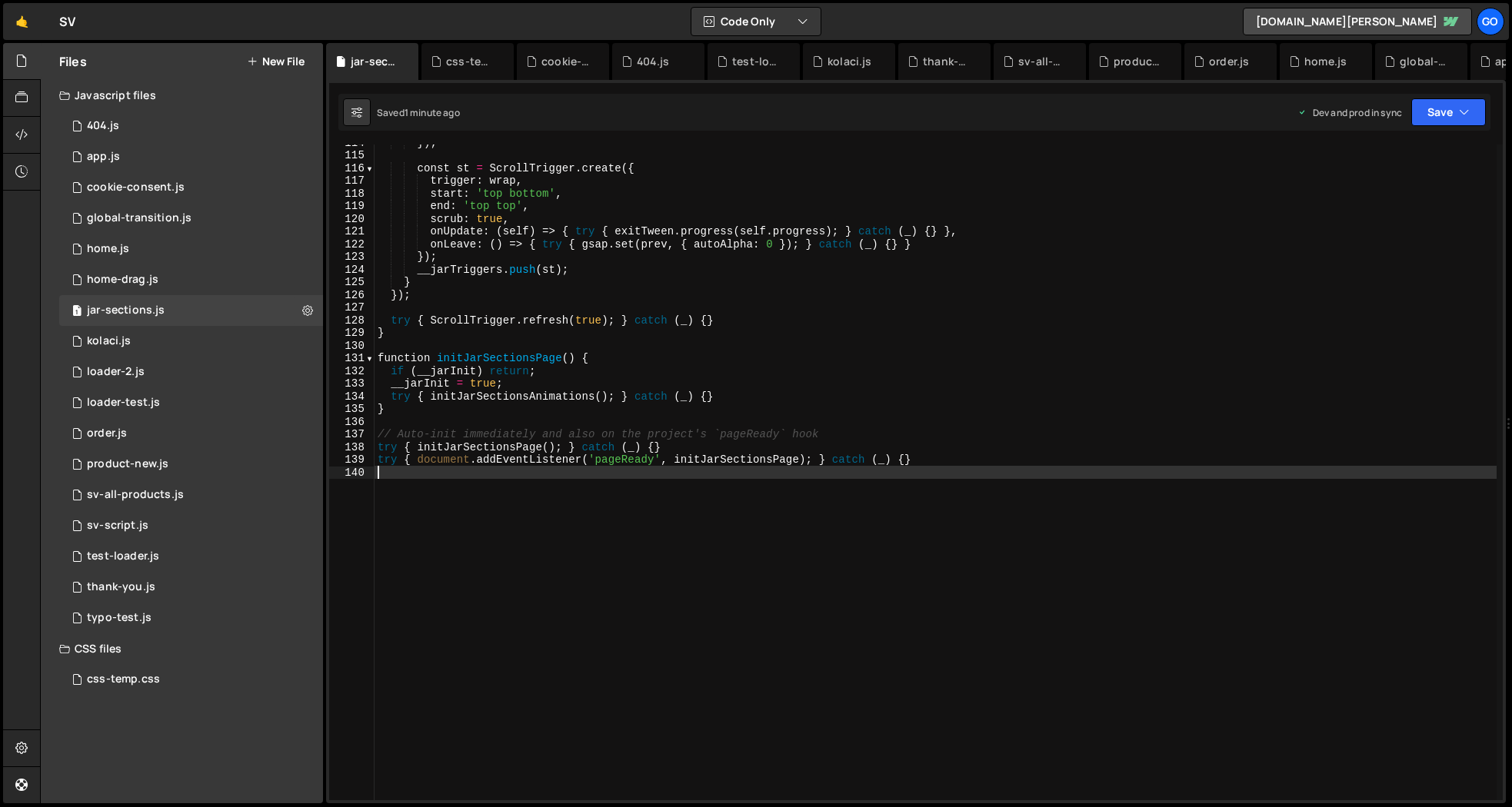
click at [858, 483] on div "}) ; const st = ScrollTrigger . create ({ trigger : wrap , start : 'top bottom'…" at bounding box center [936, 477] width 1123 height 682
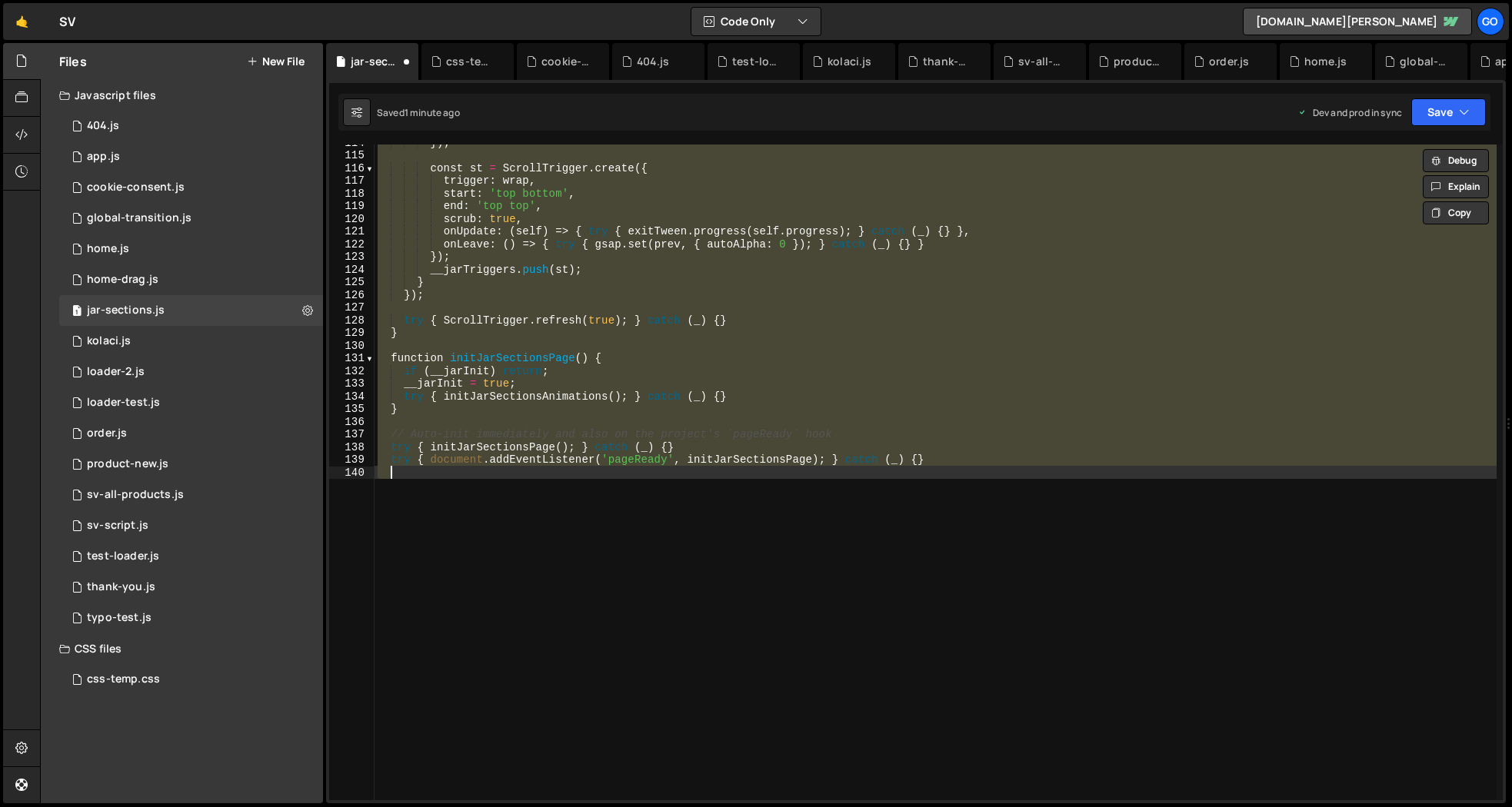
type textarea "try { document.addEventListener('pageReady', initJarSectionsPage); } catch (_) …"
